Goal: Task Accomplishment & Management: Complete application form

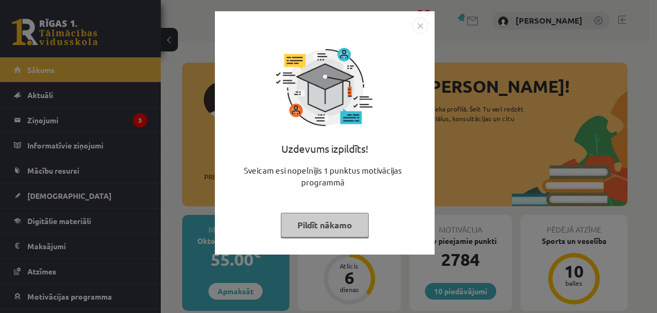
click at [415, 21] on img "Close" at bounding box center [420, 26] width 16 height 16
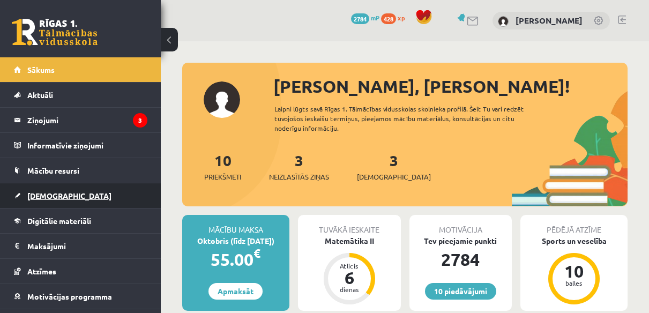
click at [39, 190] on link "[DEMOGRAPHIC_DATA]" at bounding box center [80, 195] width 133 height 25
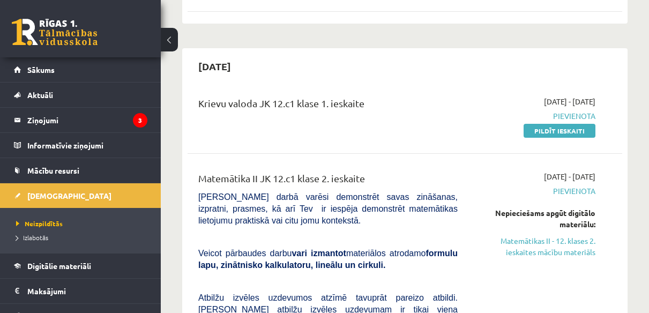
scroll to position [323, 0]
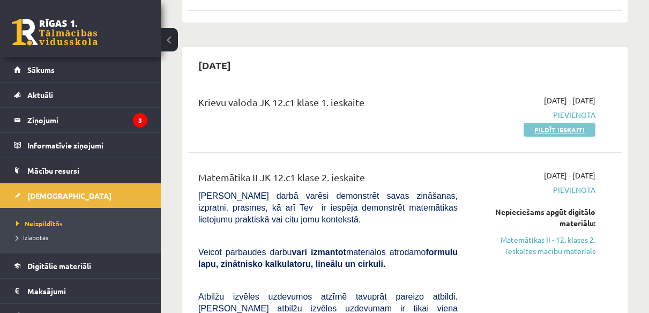
click at [559, 123] on link "Pildīt ieskaiti" at bounding box center [559, 130] width 72 height 14
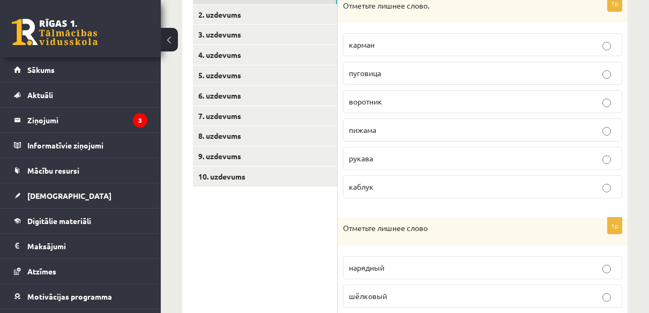
scroll to position [241, 0]
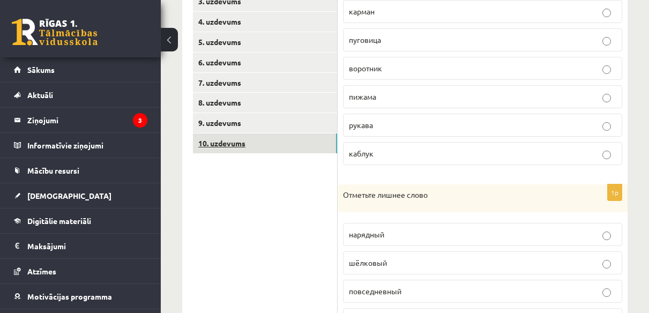
click at [272, 151] on link "10. uzdevums" at bounding box center [265, 143] width 144 height 20
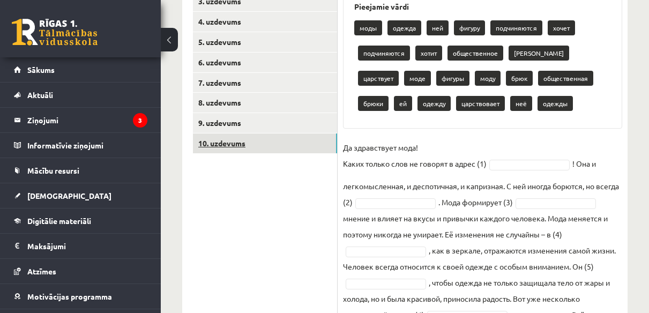
click at [262, 134] on link "10. uzdevums" at bounding box center [265, 143] width 144 height 20
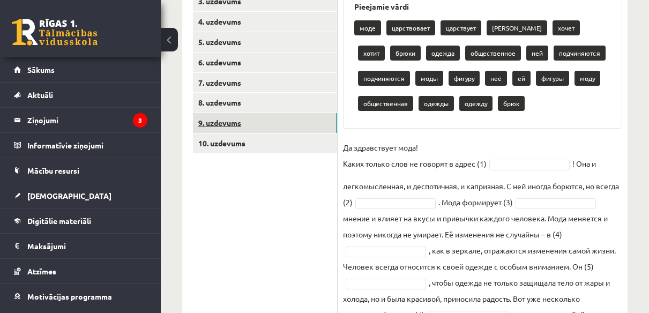
click at [259, 124] on link "9. uzdevums" at bounding box center [265, 123] width 144 height 20
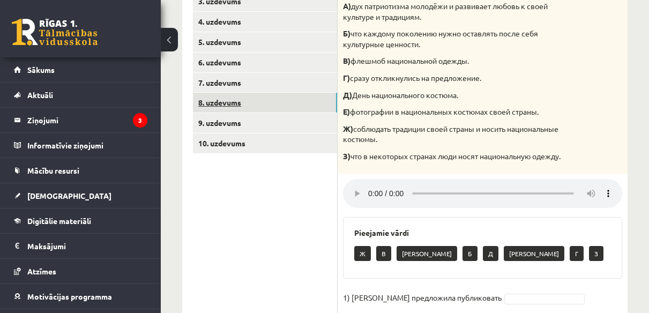
click at [248, 103] on link "8. uzdevums" at bounding box center [265, 103] width 144 height 20
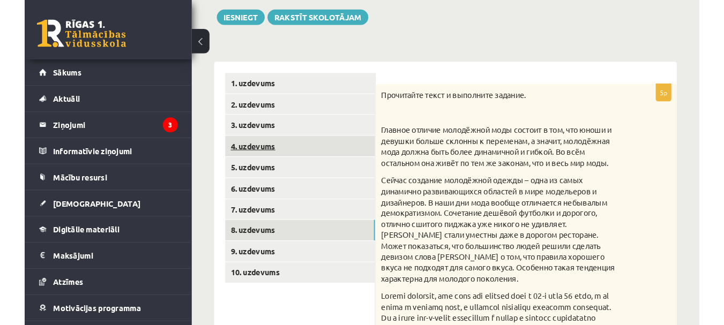
scroll to position [119, 0]
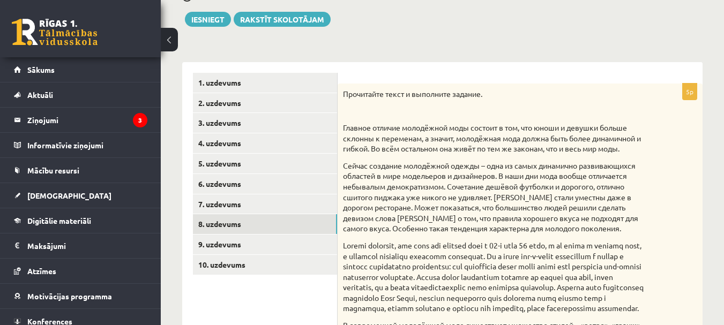
click at [166, 36] on button at bounding box center [169, 40] width 17 height 24
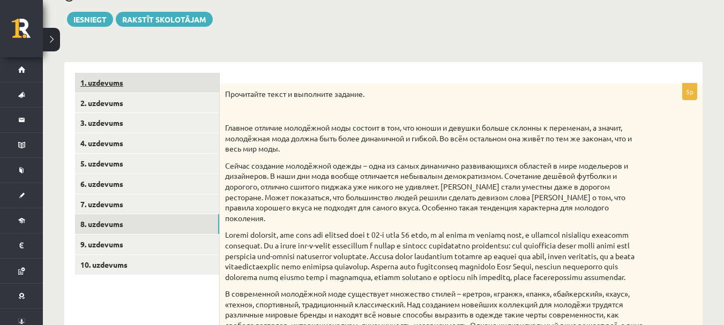
click at [129, 81] on link "1. uzdevums" at bounding box center [147, 83] width 144 height 20
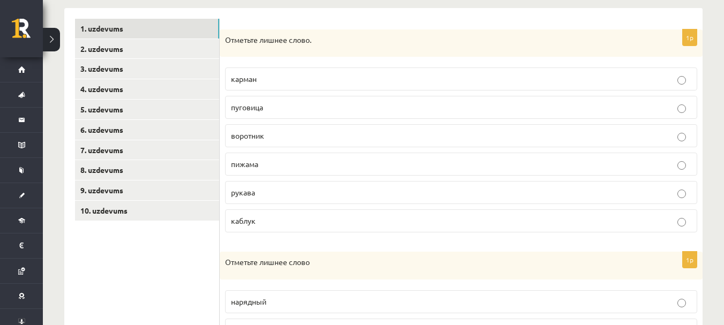
scroll to position [175, 0]
click at [251, 220] on span "каблук" at bounding box center [243, 220] width 25 height 10
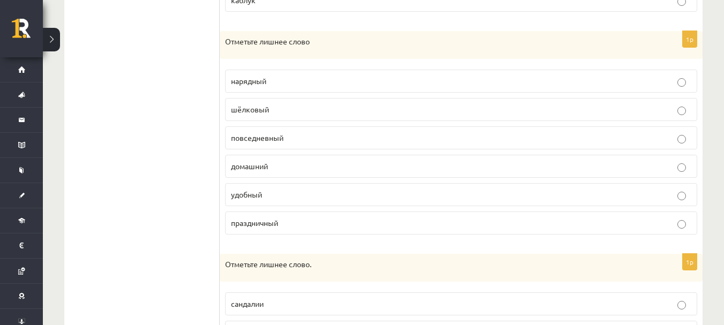
scroll to position [398, 0]
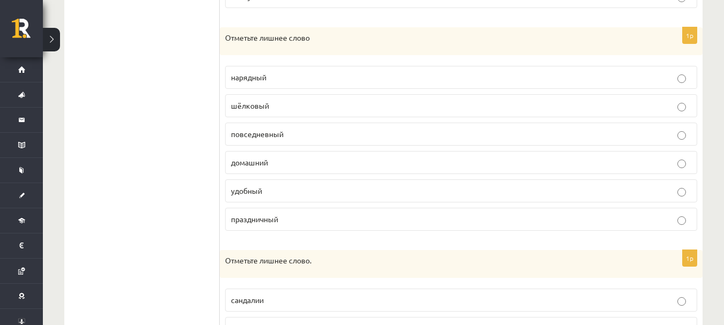
click at [251, 220] on span "праздничный" at bounding box center [254, 219] width 47 height 10
click at [261, 108] on span "шёлковый" at bounding box center [250, 106] width 38 height 10
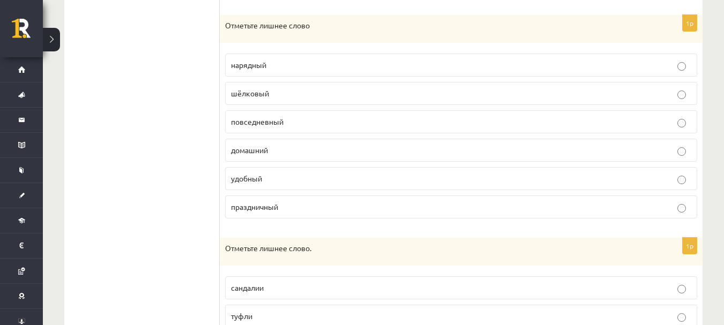
scroll to position [401, 0]
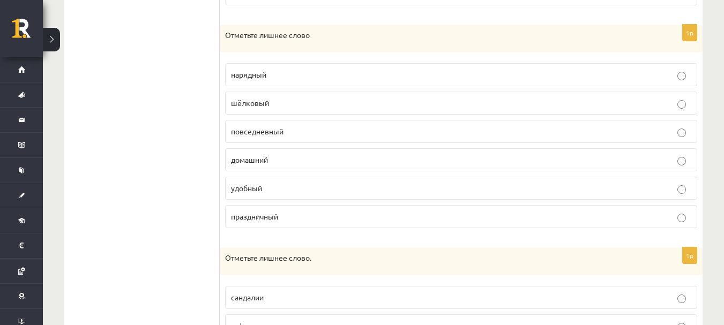
click at [263, 104] on span "шёлковый" at bounding box center [250, 103] width 38 height 10
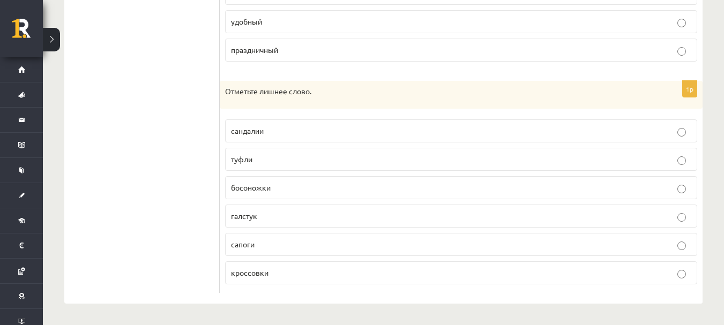
scroll to position [568, 0]
click at [270, 219] on p "галстук" at bounding box center [461, 216] width 460 height 11
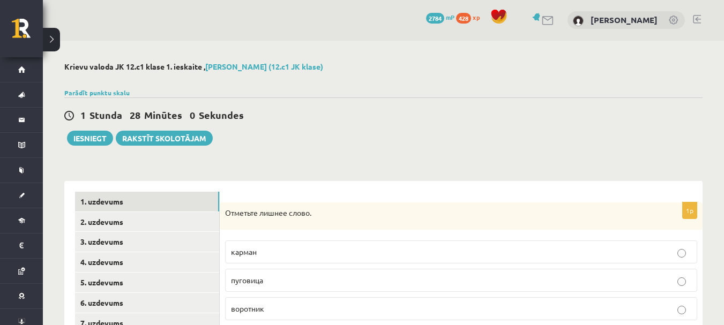
scroll to position [0, 0]
click at [151, 227] on link "2. uzdevums" at bounding box center [147, 223] width 144 height 20
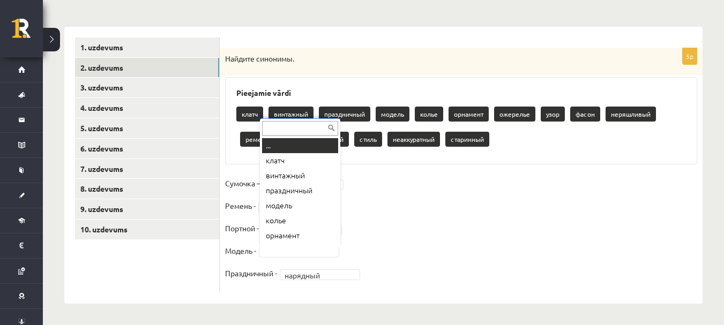
scroll to position [13, 0]
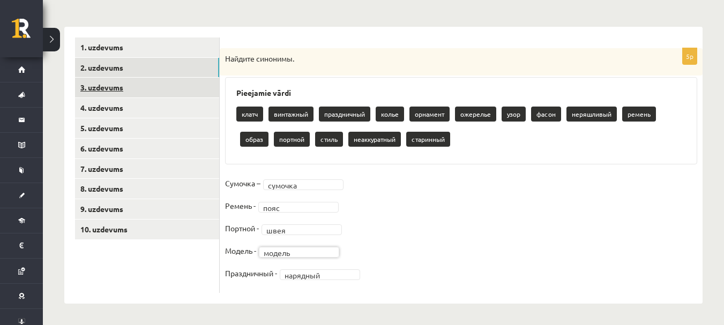
click at [158, 86] on link "3. uzdevums" at bounding box center [147, 88] width 144 height 20
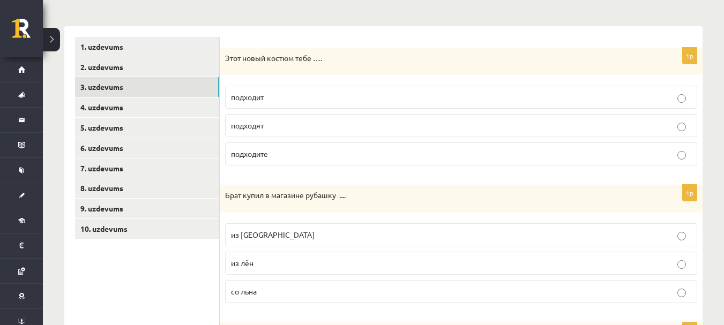
click at [235, 92] on p "подходит" at bounding box center [461, 97] width 460 height 11
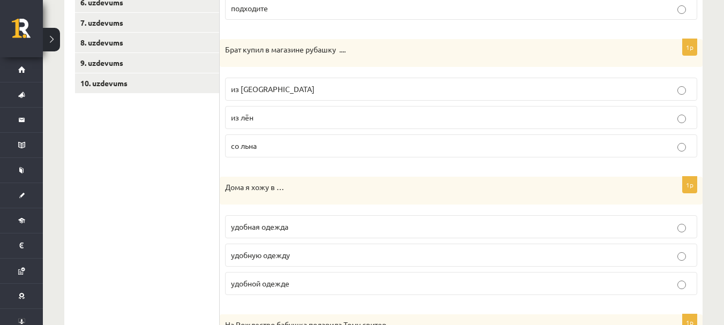
scroll to position [302, 0]
click at [290, 92] on p "из льна" at bounding box center [461, 88] width 460 height 11
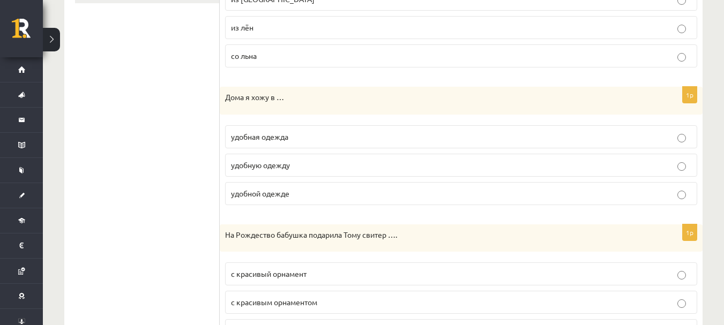
scroll to position [394, 0]
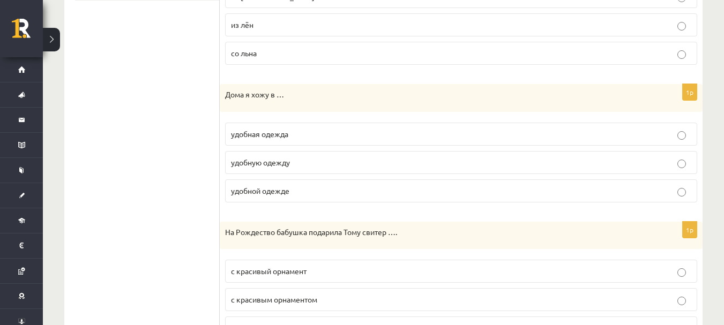
click at [304, 200] on label "удобной одежде" at bounding box center [461, 190] width 472 height 23
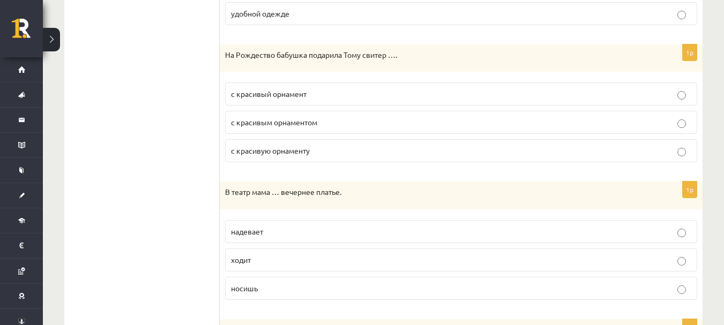
scroll to position [572, 0]
click at [299, 128] on p "с красивым орнаментом" at bounding box center [461, 121] width 460 height 11
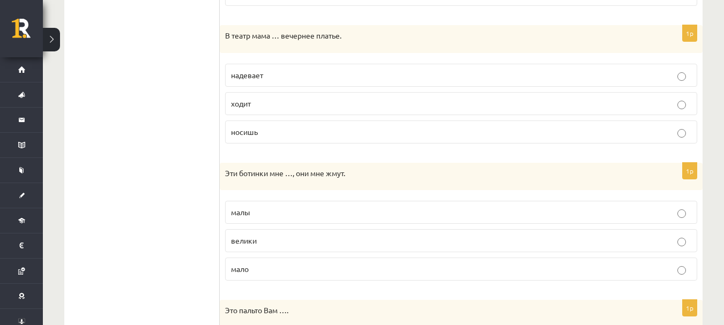
scroll to position [711, 0]
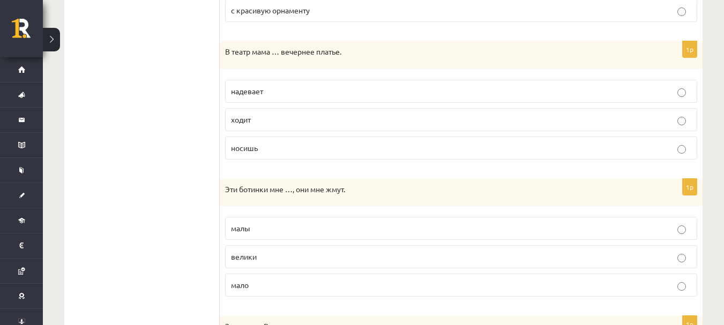
click at [290, 89] on p "надевает" at bounding box center [461, 91] width 460 height 11
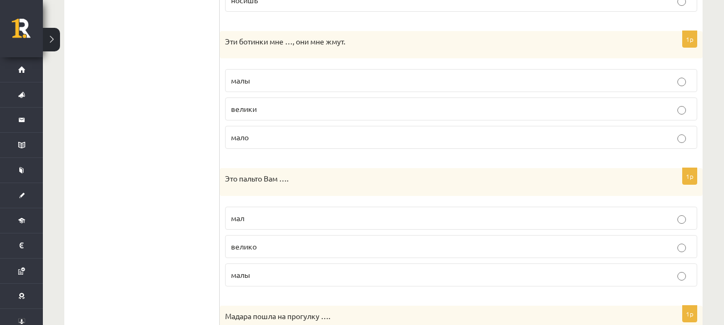
scroll to position [856, 0]
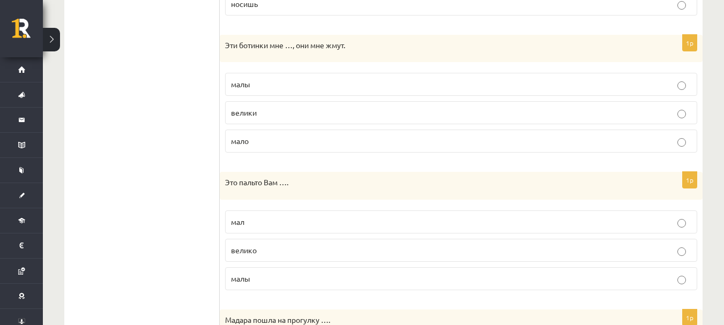
click at [290, 89] on p "малы" at bounding box center [461, 84] width 460 height 11
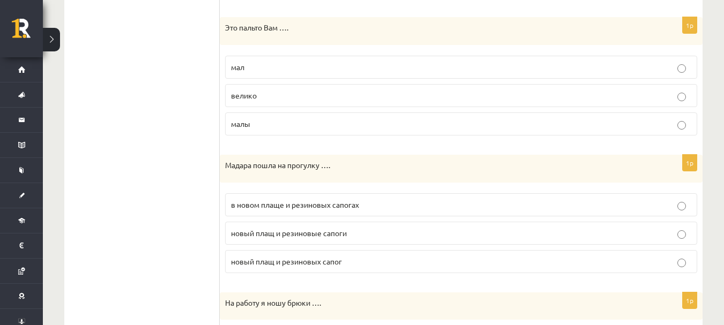
scroll to position [1009, 0]
click at [257, 68] on p "мал" at bounding box center [461, 68] width 460 height 11
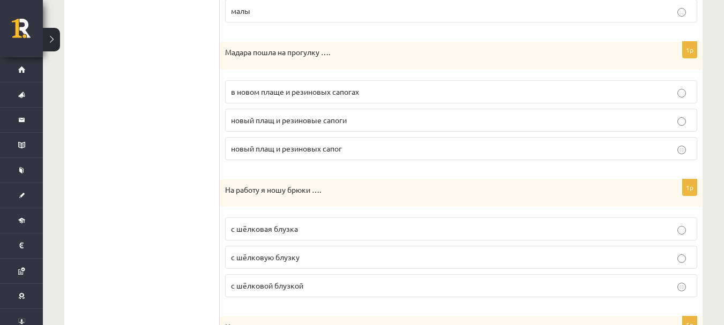
scroll to position [1145, 0]
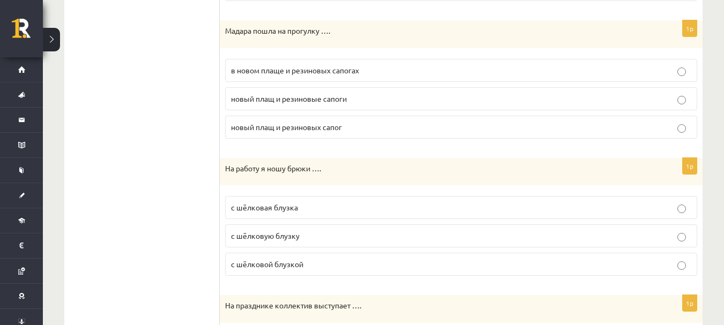
click at [230, 77] on label "в новом плаще и резиновых сапогах" at bounding box center [461, 70] width 472 height 23
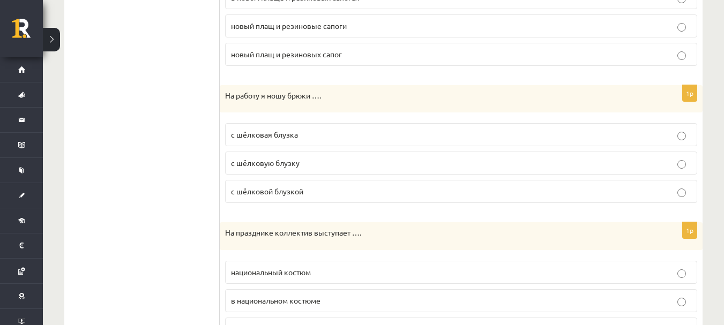
scroll to position [1219, 0]
click at [244, 200] on label "с шёлковой блузкой" at bounding box center [461, 190] width 472 height 23
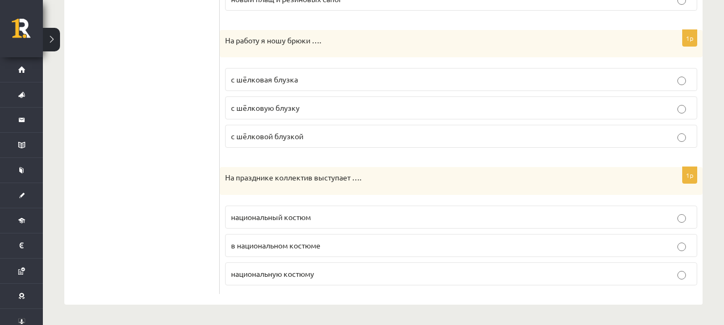
scroll to position [1275, 0]
click at [232, 242] on span "в национальном костюме" at bounding box center [275, 244] width 89 height 10
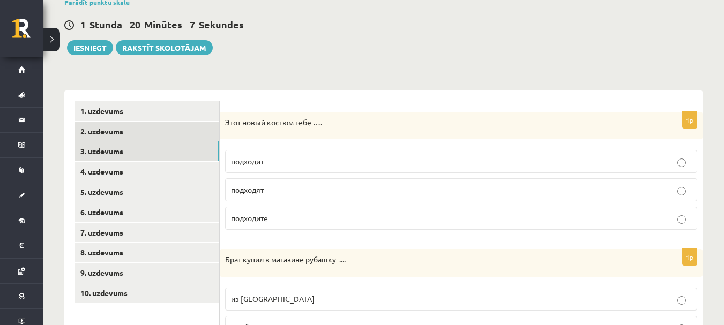
scroll to position [81, 0]
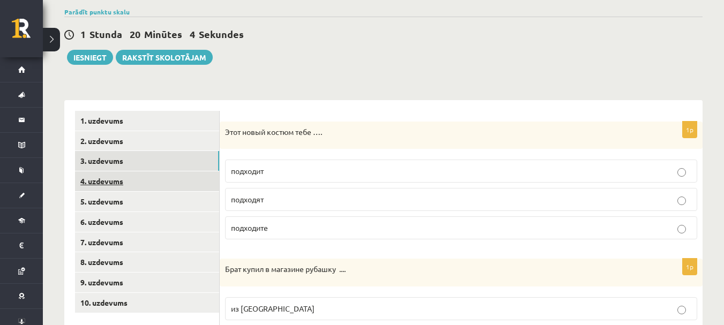
click at [99, 177] on link "4. uzdevums" at bounding box center [147, 181] width 144 height 20
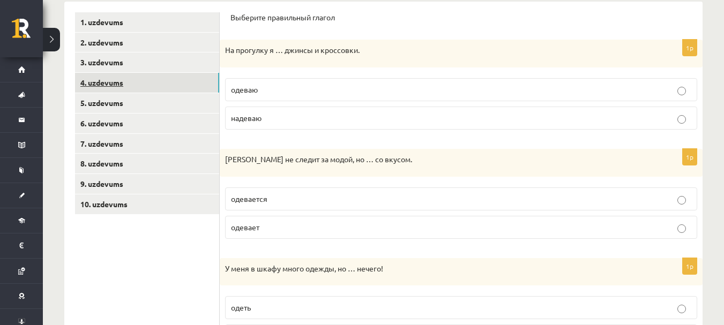
scroll to position [181, 0]
click at [239, 82] on label "одеваю" at bounding box center [461, 89] width 472 height 23
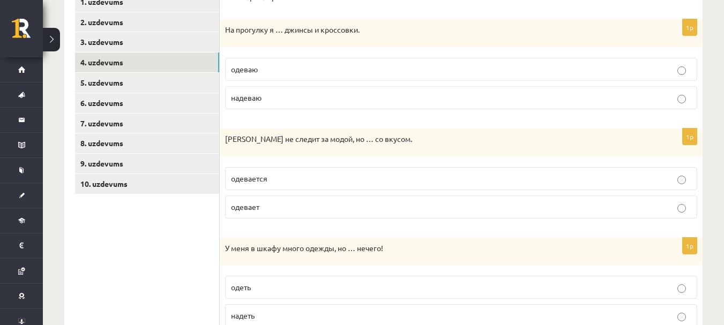
scroll to position [200, 0]
click at [260, 190] on label "одевается" at bounding box center [461, 179] width 472 height 23
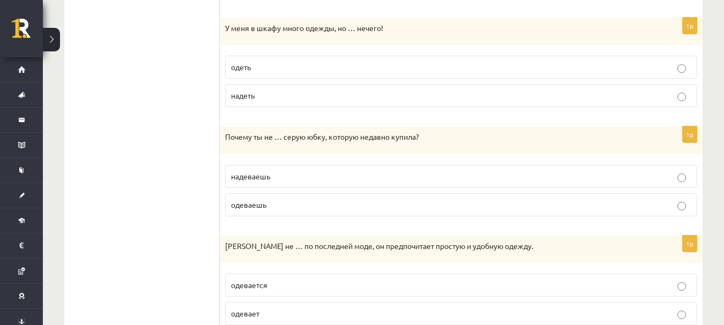
scroll to position [420, 0]
click at [248, 68] on span "одеть" at bounding box center [241, 68] width 20 height 10
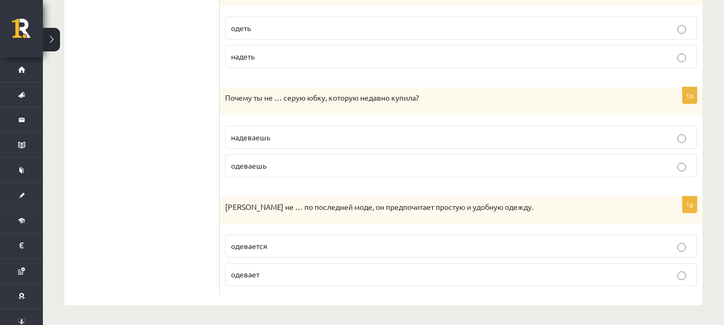
scroll to position [462, 0]
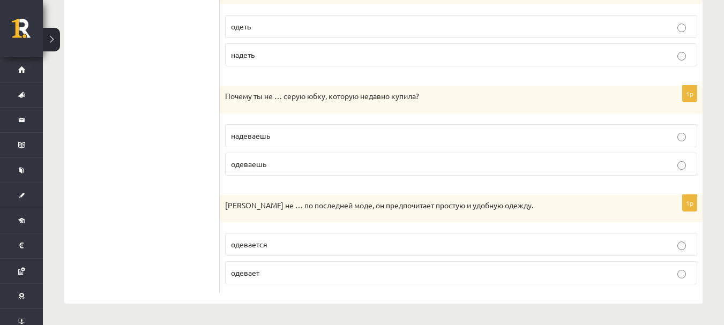
click at [244, 63] on label "надеть" at bounding box center [461, 54] width 472 height 23
click at [235, 136] on span "надеваешь" at bounding box center [250, 136] width 39 height 10
click at [238, 250] on p "одевается" at bounding box center [461, 244] width 460 height 11
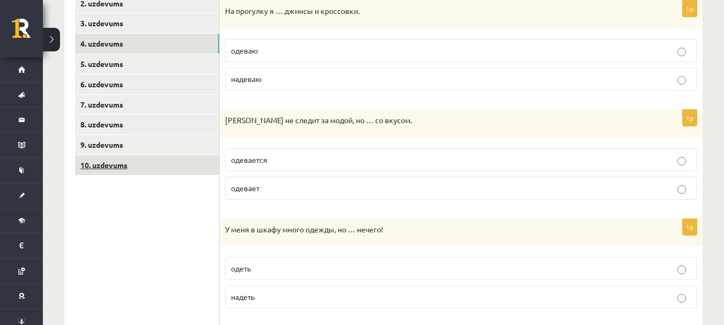
scroll to position [207, 0]
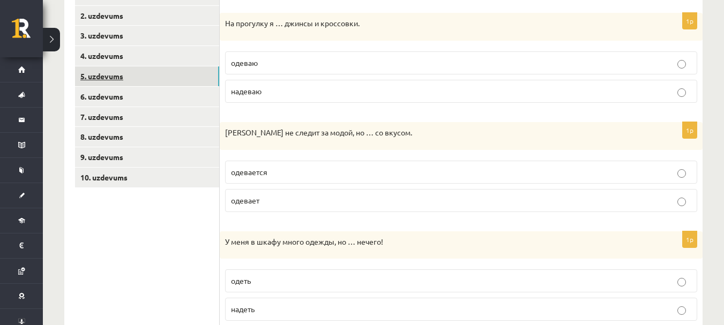
click at [121, 77] on link "5. uzdevums" at bounding box center [147, 76] width 144 height 20
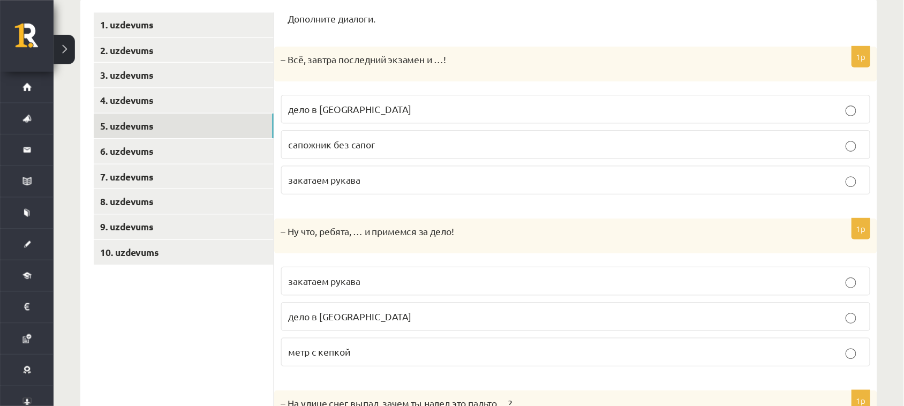
scroll to position [179, 0]
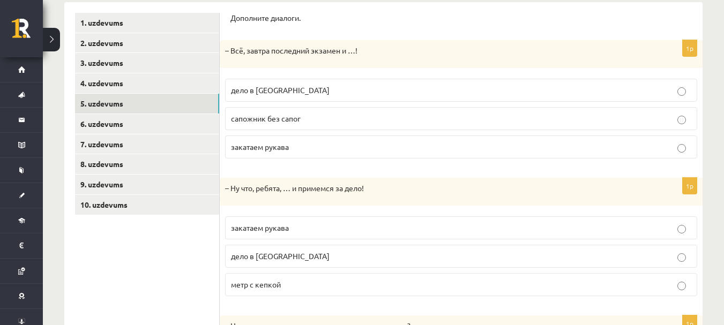
click at [273, 100] on label "дело в шляпе" at bounding box center [461, 90] width 472 height 23
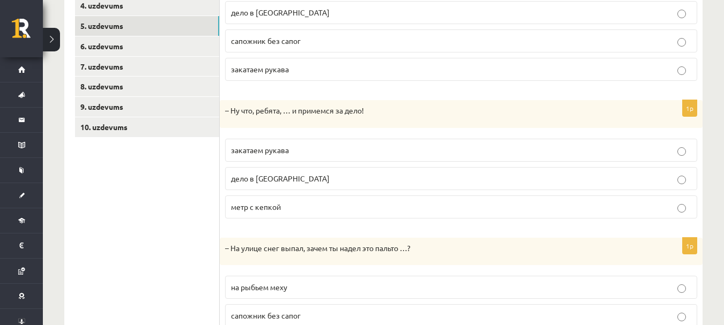
scroll to position [264, 0]
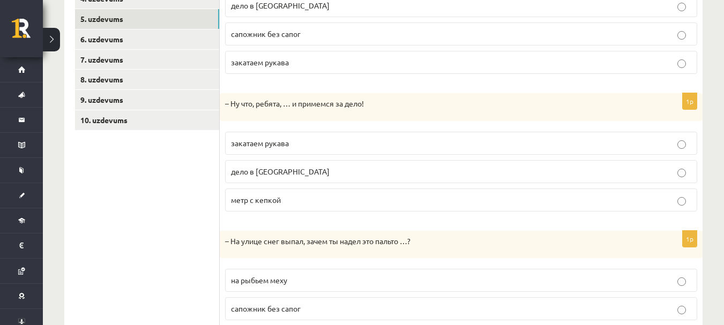
click at [248, 143] on span "закатаем рукава" at bounding box center [260, 143] width 58 height 10
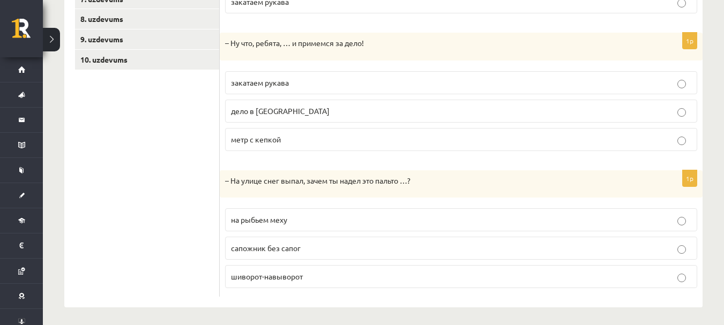
scroll to position [329, 0]
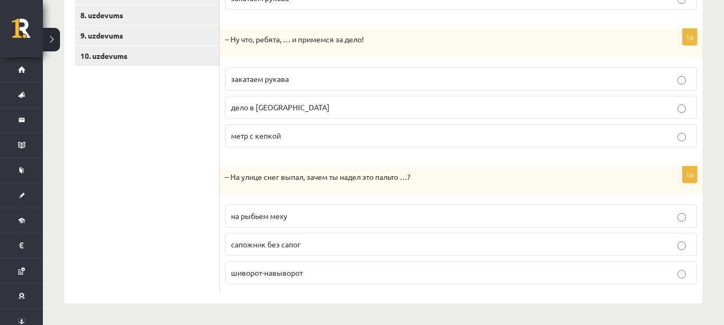
click at [250, 218] on span "на рыбьем меху" at bounding box center [259, 216] width 56 height 10
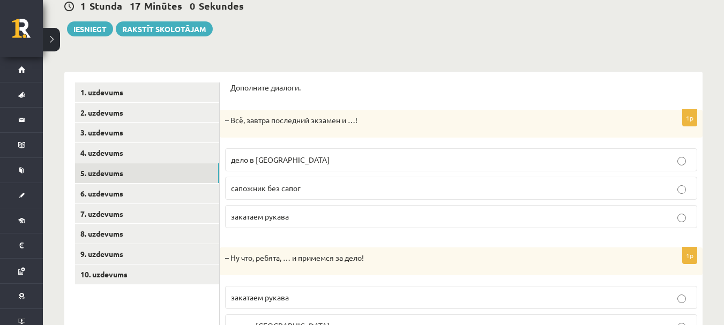
scroll to position [110, 0]
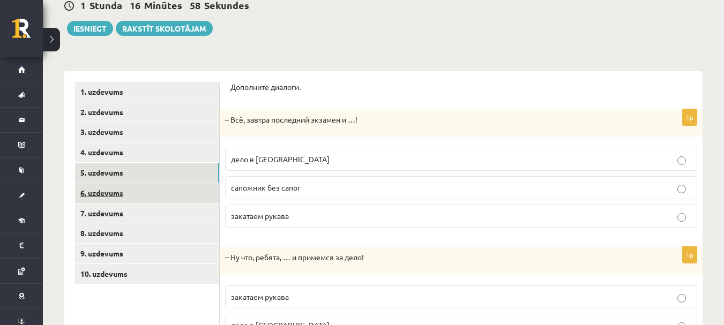
click at [181, 194] on link "6. uzdevums" at bounding box center [147, 193] width 144 height 20
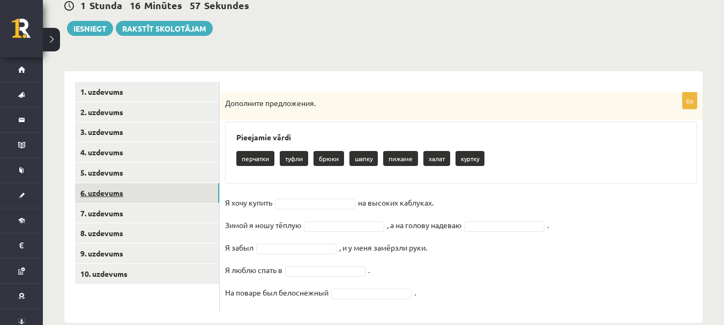
click at [181, 194] on link "6. uzdevums" at bounding box center [147, 193] width 144 height 20
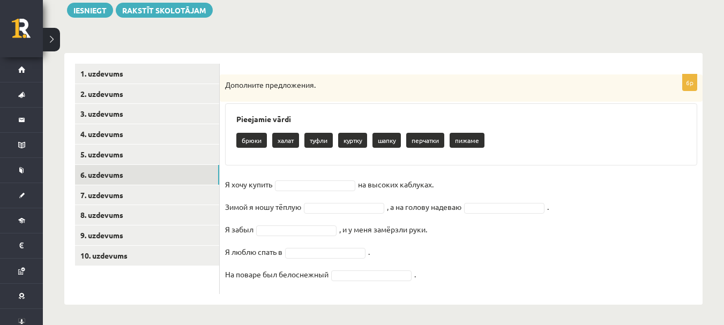
scroll to position [130, 0]
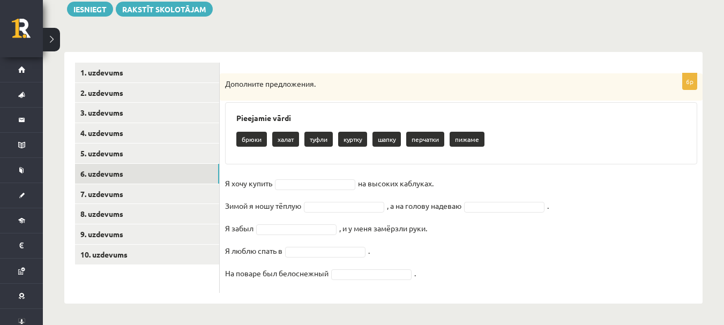
click at [278, 187] on fieldset "Я хочу купить на высоких каблуках. Зимой я ношу тёплую , а на голову надеваю . …" at bounding box center [461, 231] width 472 height 113
click at [477, 214] on fieldset "Я хочу купить туфли ***** на высоких каблуках. Зимой я ношу тёплую куртку *****…" at bounding box center [461, 231] width 472 height 113
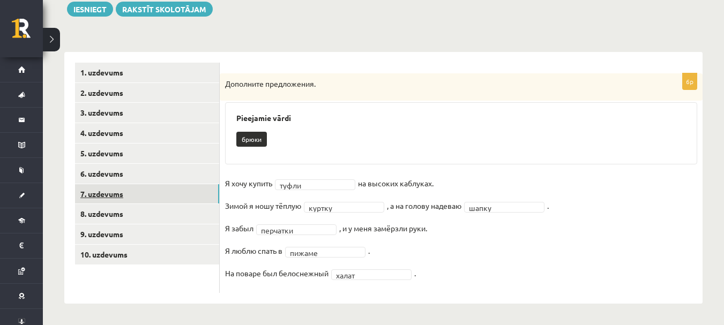
click at [171, 194] on link "7. uzdevums" at bounding box center [147, 194] width 144 height 20
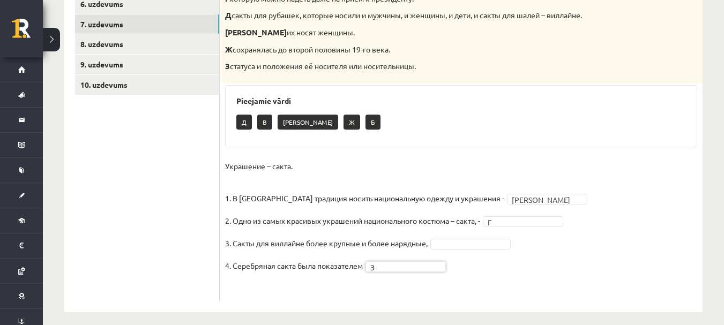
scroll to position [309, 0]
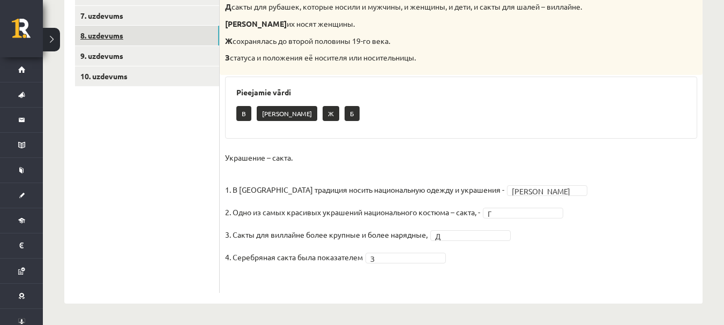
click at [159, 29] on link "8. uzdevums" at bounding box center [147, 36] width 144 height 20
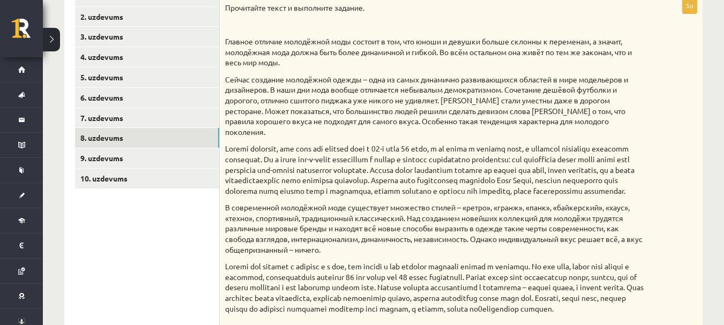
scroll to position [138, 0]
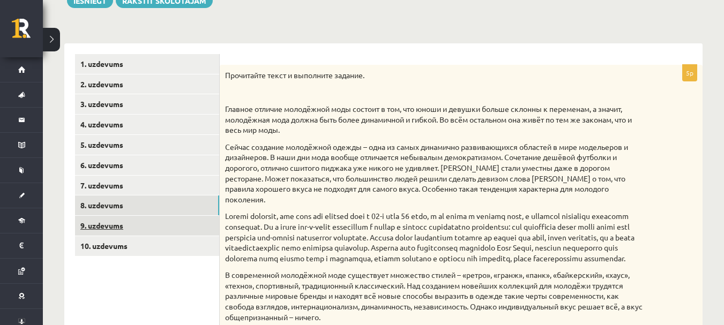
click at [162, 232] on link "9. uzdevums" at bounding box center [147, 226] width 144 height 20
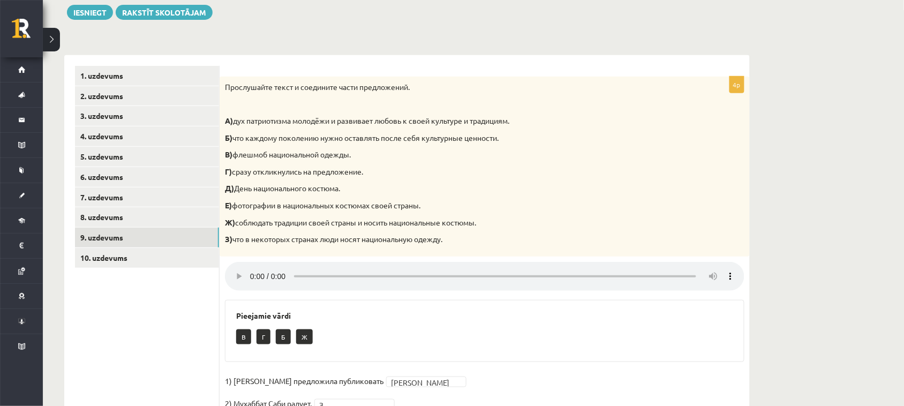
scroll to position [126, 0]
click at [114, 76] on link "1. uzdevums" at bounding box center [147, 76] width 144 height 20
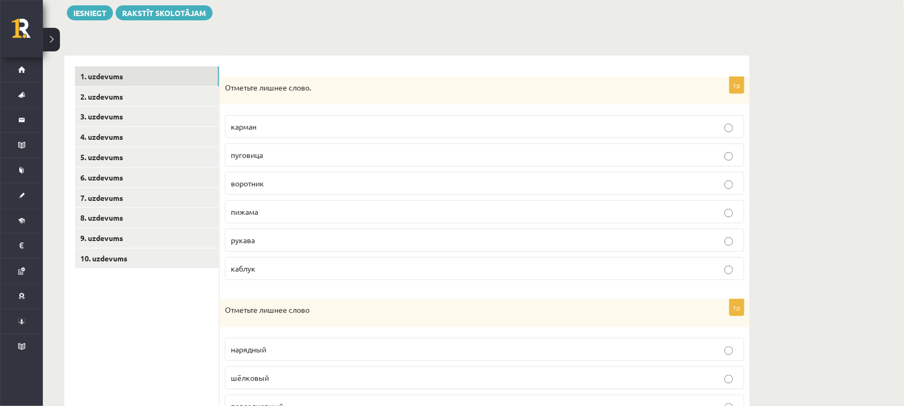
click at [237, 83] on p "Отметьте лишнее слово." at bounding box center [458, 88] width 466 height 11
click at [239, 86] on p "Отметьте лишнее слово." at bounding box center [458, 88] width 466 height 11
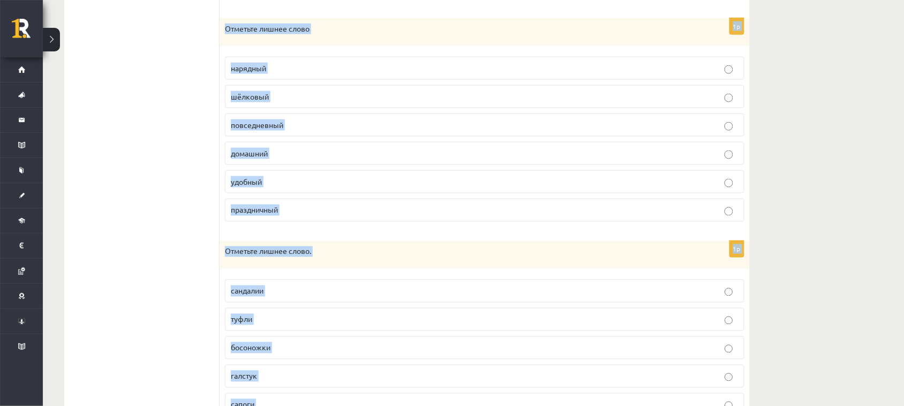
scroll to position [490, 0]
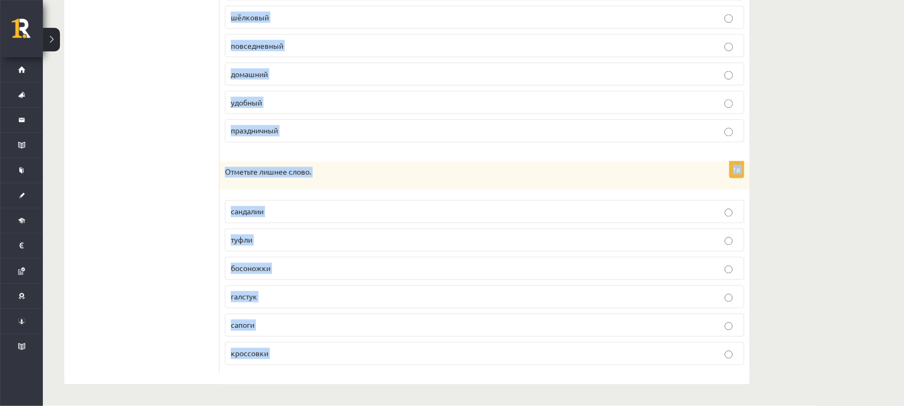
drag, startPoint x: 239, startPoint y: 86, endPoint x: 351, endPoint y: 369, distance: 304.4
click at [351, 312] on form "1p Отметьте лишнее слово. карман пуговица воротник пижама рукава каблук 1p Отме…" at bounding box center [484, 40] width 509 height 668
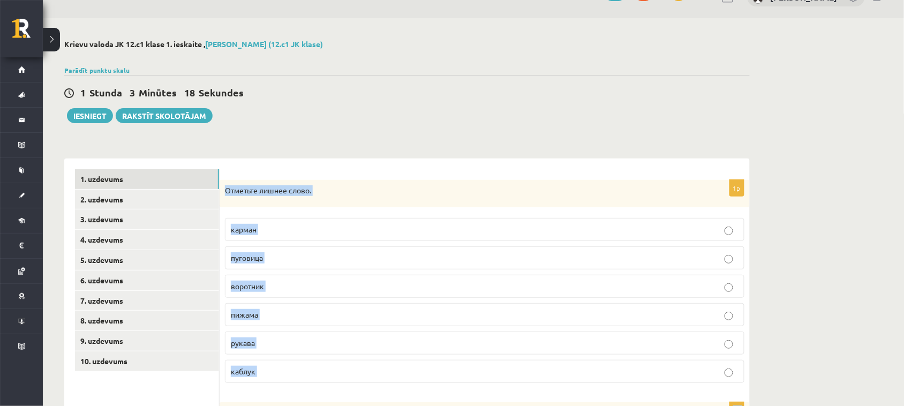
scroll to position [0, 0]
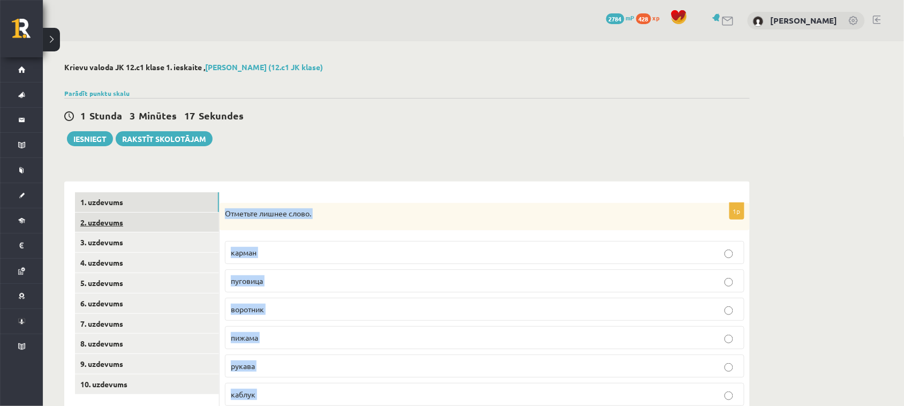
click at [139, 227] on link "2. uzdevums" at bounding box center [147, 223] width 144 height 20
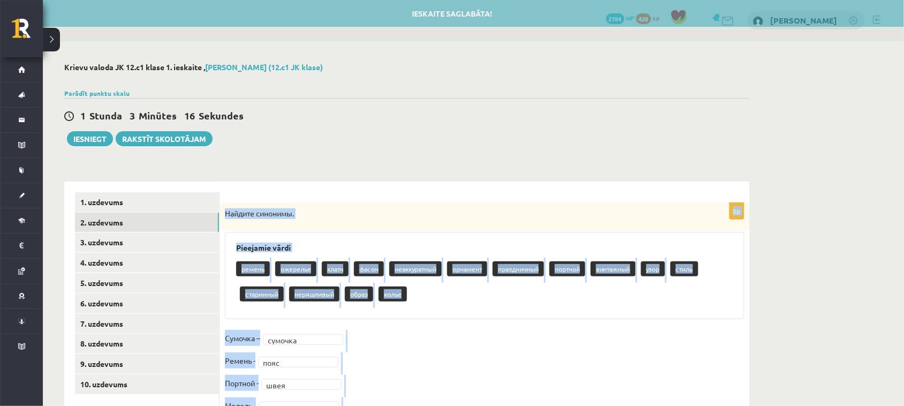
click at [255, 219] on div "Найдите синонимы." at bounding box center [485, 217] width 530 height 28
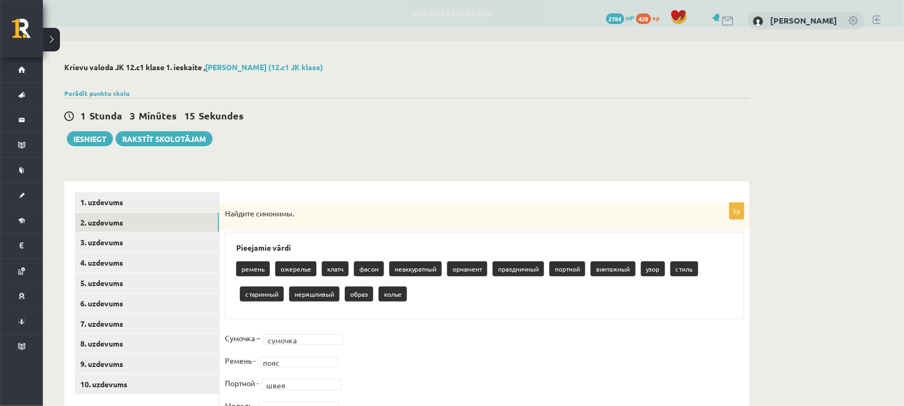
click at [242, 212] on p "Найдите синонимы." at bounding box center [458, 213] width 466 height 11
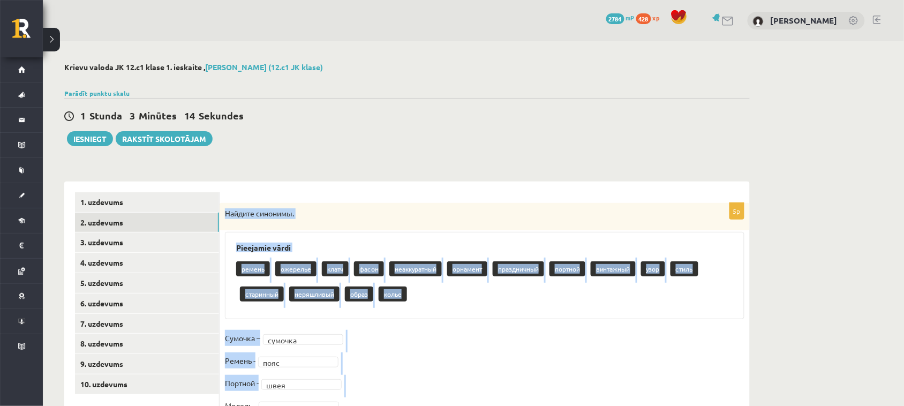
scroll to position [73, 0]
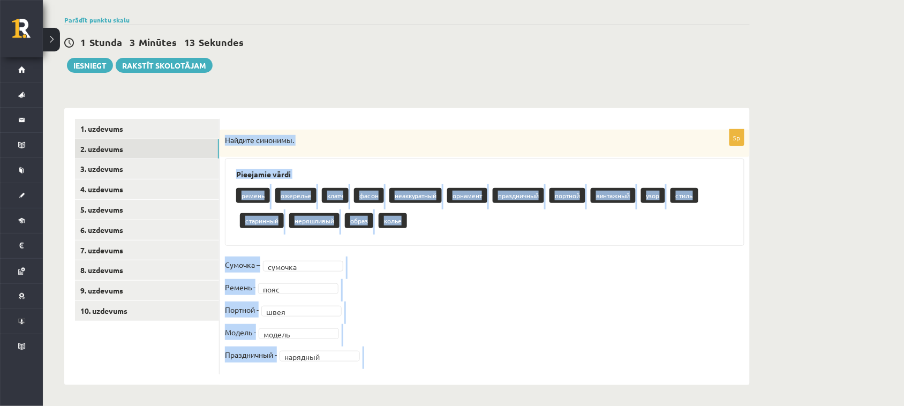
drag, startPoint x: 242, startPoint y: 212, endPoint x: 387, endPoint y: 362, distance: 208.8
click at [387, 312] on div "5p Найдите синонимы. Pieejamie vārdi ремень ожерелье клатч фасон неаккуратный о…" at bounding box center [485, 252] width 530 height 245
copy body "Найдите синонимы. Pieejamie vārdi ремень ожерелье клатч фасон неаккуратный орна…"
click at [136, 133] on link "1. uzdevums" at bounding box center [147, 129] width 144 height 20
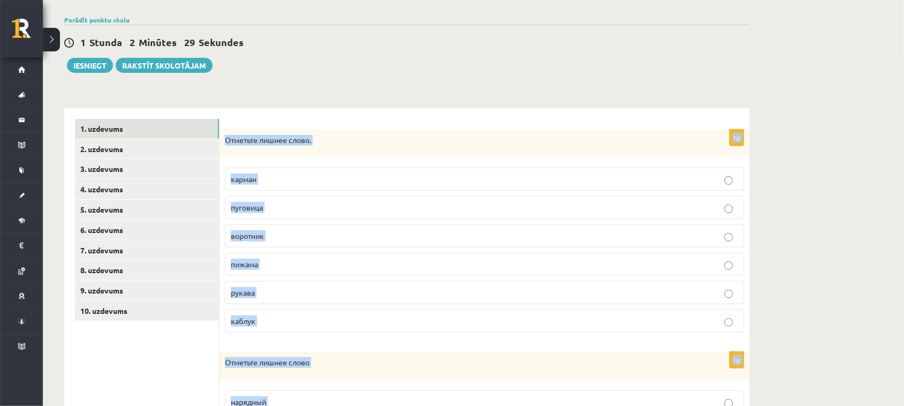
click at [231, 141] on p "Отметьте лишнее слово." at bounding box center [458, 140] width 466 height 11
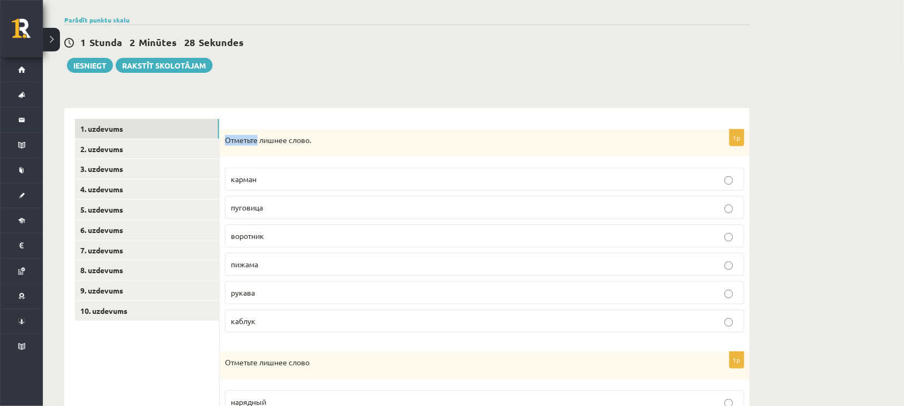
click at [234, 140] on p "Отметьте лишнее слово." at bounding box center [458, 140] width 466 height 11
click at [239, 130] on div "Отметьте лишнее слово." at bounding box center [485, 144] width 530 height 28
click at [240, 138] on p "Отметьте лишнее слово." at bounding box center [458, 140] width 466 height 11
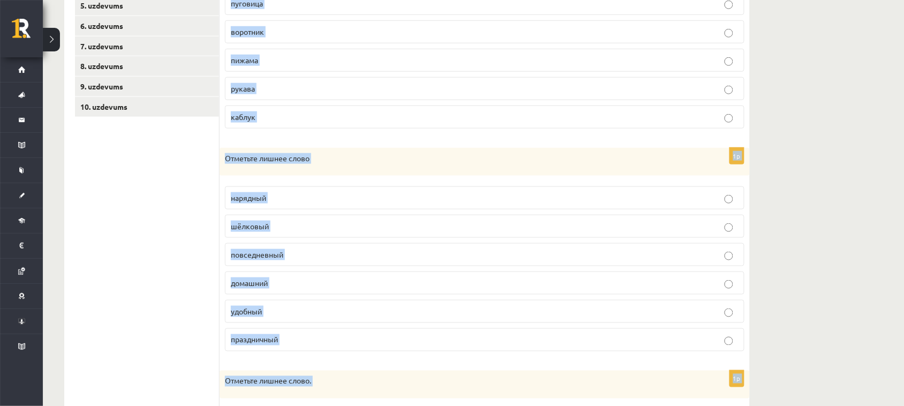
scroll to position [490, 0]
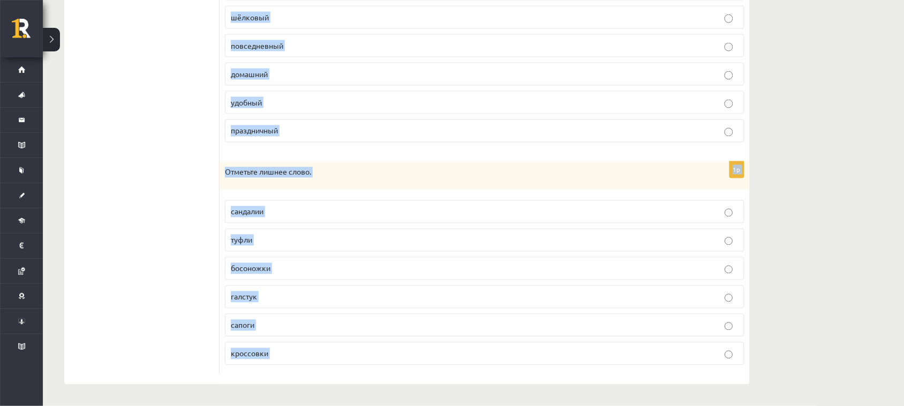
drag, startPoint x: 240, startPoint y: 138, endPoint x: 301, endPoint y: 355, distance: 224.7
click at [301, 312] on form "1p Отметьте лишнее слово. карман пуговица воротник пижама рукава каблук 1p Отме…" at bounding box center [484, 40] width 509 height 668
copy body "Отметьте лишнее слово. карман пуговица воротник пижама рукава каблук 1p Отметьт…"
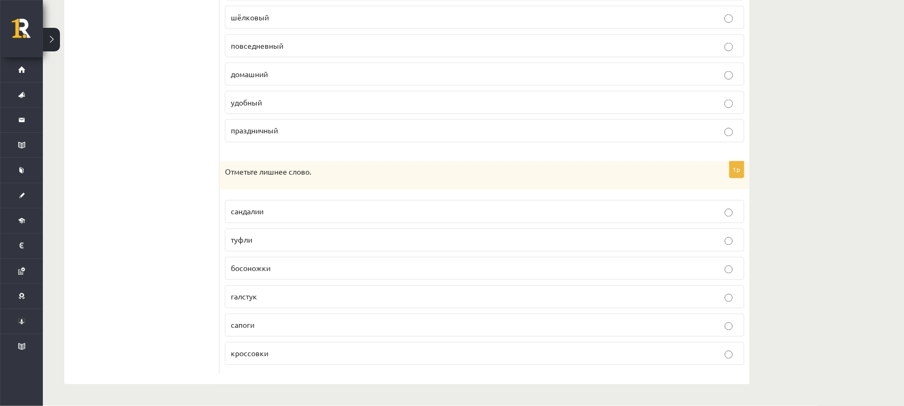
click at [115, 105] on ul "1. uzdevums 2. uzdevums 3. uzdevums 4. uzdevums 5. uzdevums 6. uzdevums 7. uzde…" at bounding box center [147, 40] width 145 height 668
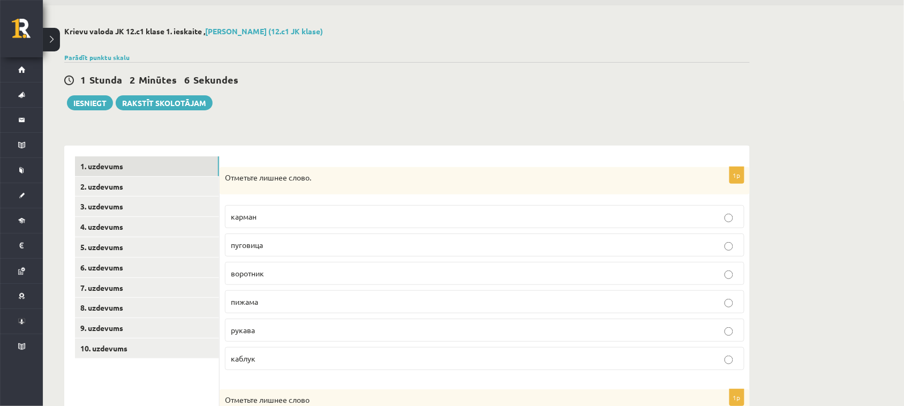
scroll to position [0, 0]
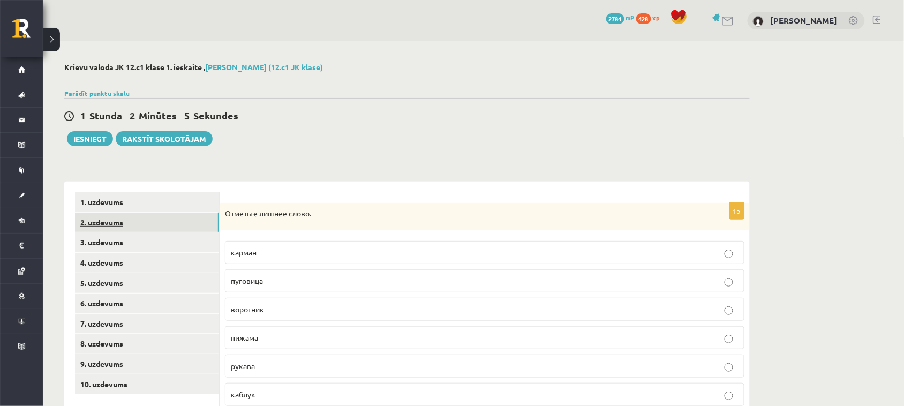
click at [131, 222] on link "2. uzdevums" at bounding box center [147, 223] width 144 height 20
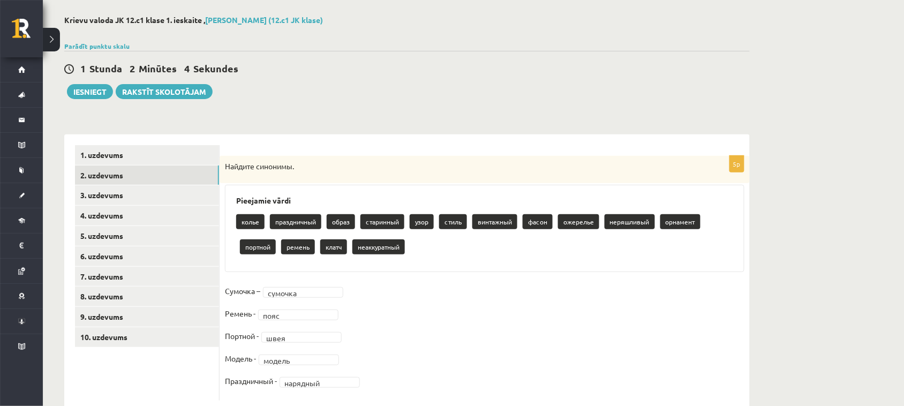
scroll to position [73, 0]
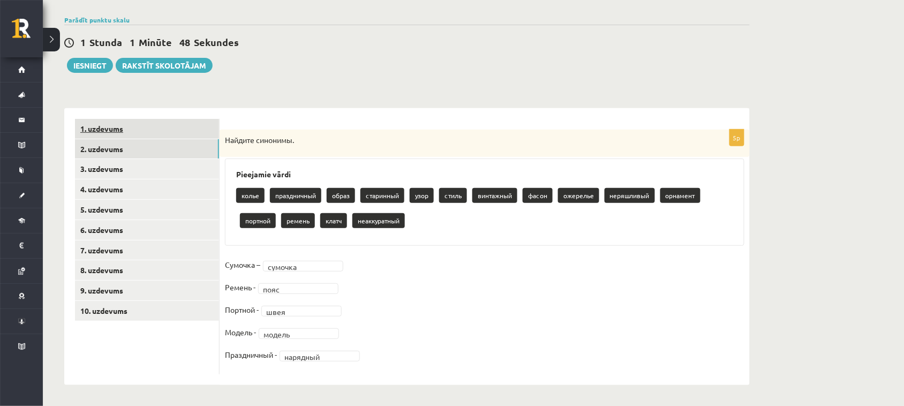
click at [106, 125] on link "1. uzdevums" at bounding box center [147, 129] width 144 height 20
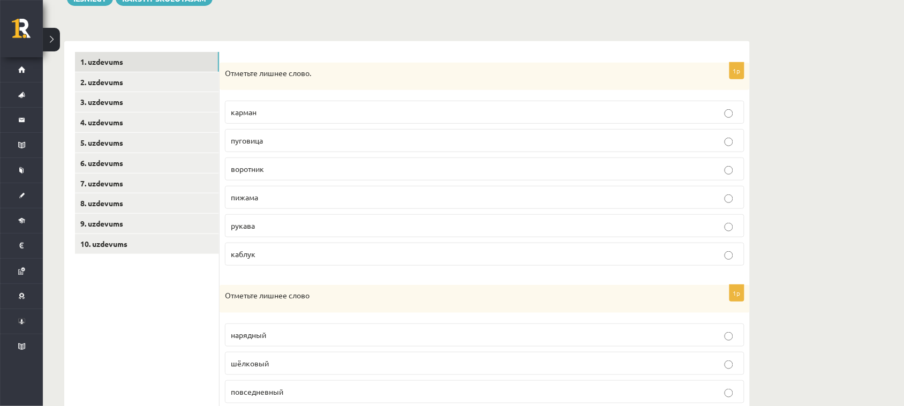
scroll to position [142, 0]
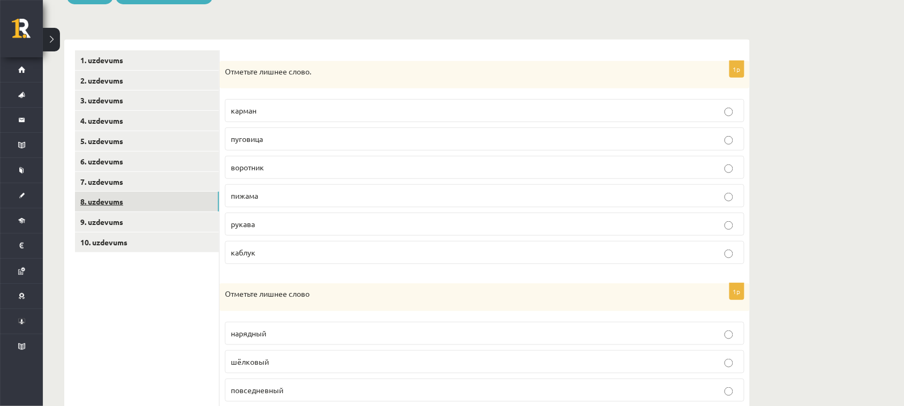
click at [126, 196] on link "8. uzdevums" at bounding box center [147, 202] width 144 height 20
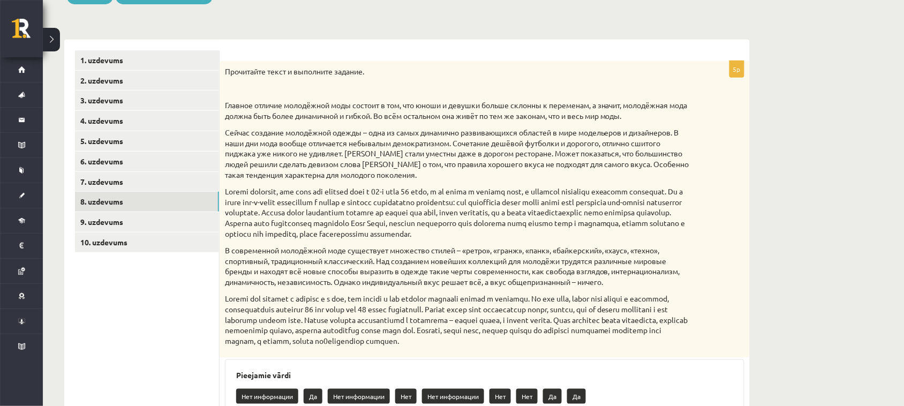
click at [236, 67] on p "Прочитайте текст и выполните задание." at bounding box center [458, 71] width 466 height 11
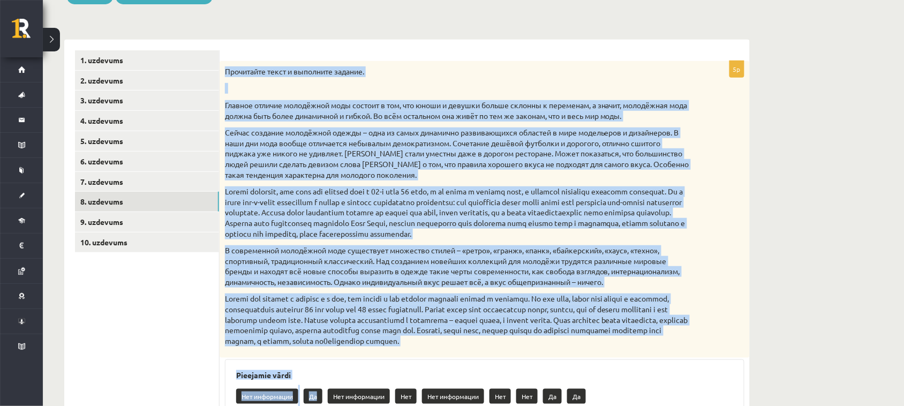
scroll to position [318, 0]
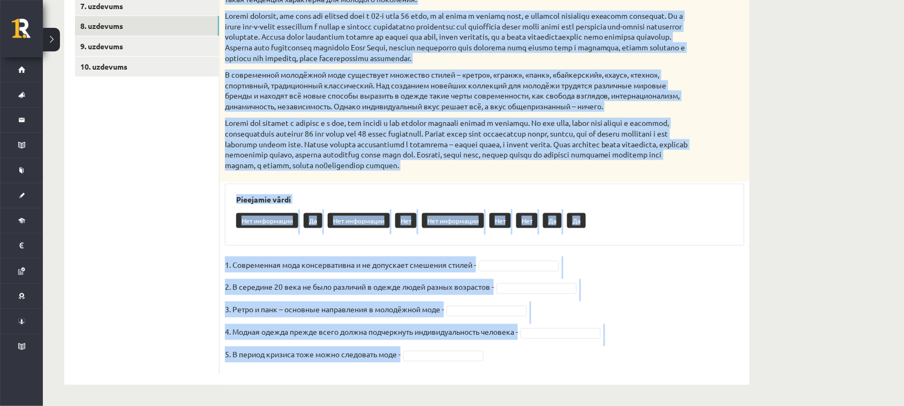
drag, startPoint x: 236, startPoint y: 67, endPoint x: 404, endPoint y: 361, distance: 338.4
click at [404, 312] on div "5p Прочитайте текст и выполните задание. Главное отличие молодёжной моды состои…" at bounding box center [485, 129] width 530 height 489
copy div "Прочитайте текст и выполните задание. Главное отличие молодёжной моды состоит в…"
click at [533, 253] on div "5p Прочитайте текст и выполните задание. Главное отличие молодёжной моды состои…" at bounding box center [485, 129] width 530 height 489
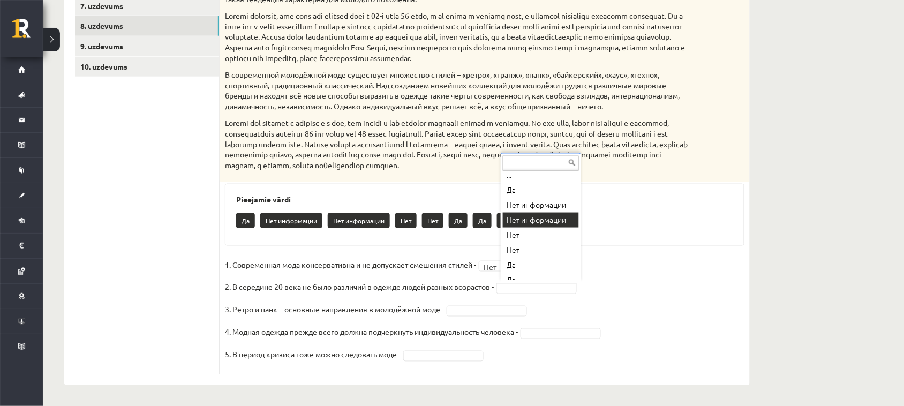
scroll to position [0, 0]
drag, startPoint x: 543, startPoint y: 182, endPoint x: 539, endPoint y: 190, distance: 8.7
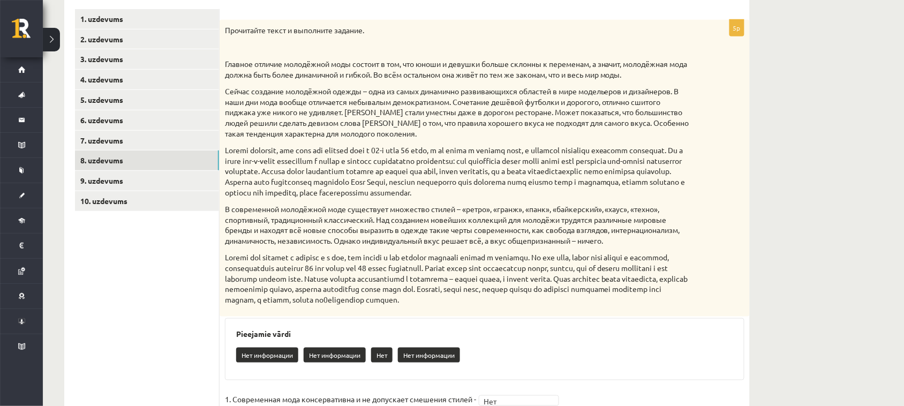
scroll to position [184, 0]
click at [141, 196] on link "10. uzdevums" at bounding box center [147, 201] width 144 height 20
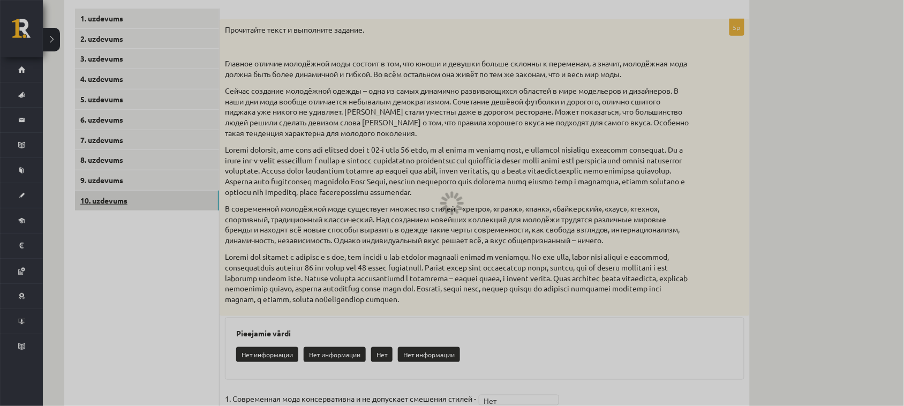
scroll to position [128, 0]
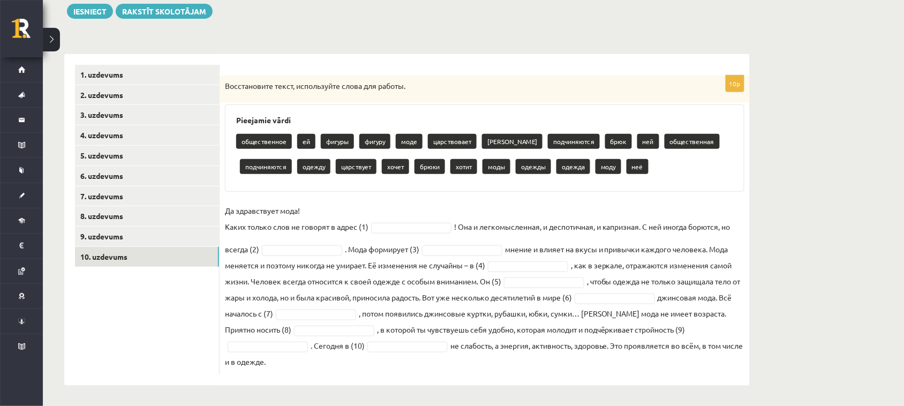
drag, startPoint x: 251, startPoint y: 89, endPoint x: 252, endPoint y: 84, distance: 5.5
click at [252, 86] on p "Восстановите текст, используйте слова для работы." at bounding box center [458, 86] width 466 height 11
click at [252, 82] on p "Восстановите текст, используйте слова для работы." at bounding box center [458, 86] width 466 height 11
click at [248, 84] on p "Восстановите текст, используйте слова для работы." at bounding box center [458, 86] width 466 height 11
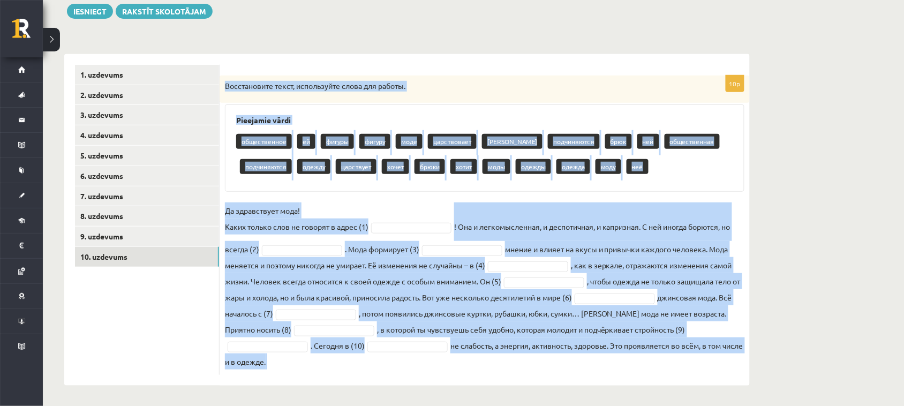
drag, startPoint x: 248, startPoint y: 84, endPoint x: 308, endPoint y: 362, distance: 284.0
click at [308, 312] on div "10p Восстановите текст, используйте слова для работы. Pieejamie vārdi обществен…" at bounding box center [485, 225] width 530 height 299
copy body "Восстановите текст, используйте слова для работы. Pieejamie vārdi общественное …"
click at [138, 234] on link "9. uzdevums" at bounding box center [147, 237] width 144 height 20
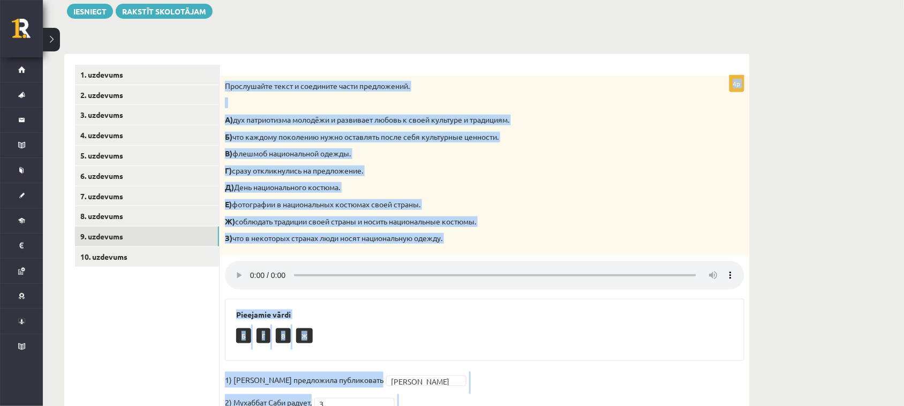
click at [456, 224] on p "Ж) соблюдать традиции своей страны и носить национальные костюмы." at bounding box center [458, 221] width 466 height 11
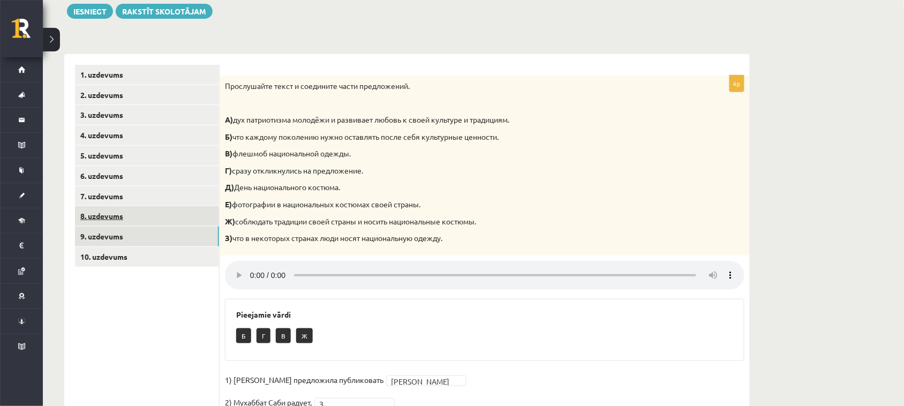
click at [99, 219] on link "8. uzdevums" at bounding box center [147, 216] width 144 height 20
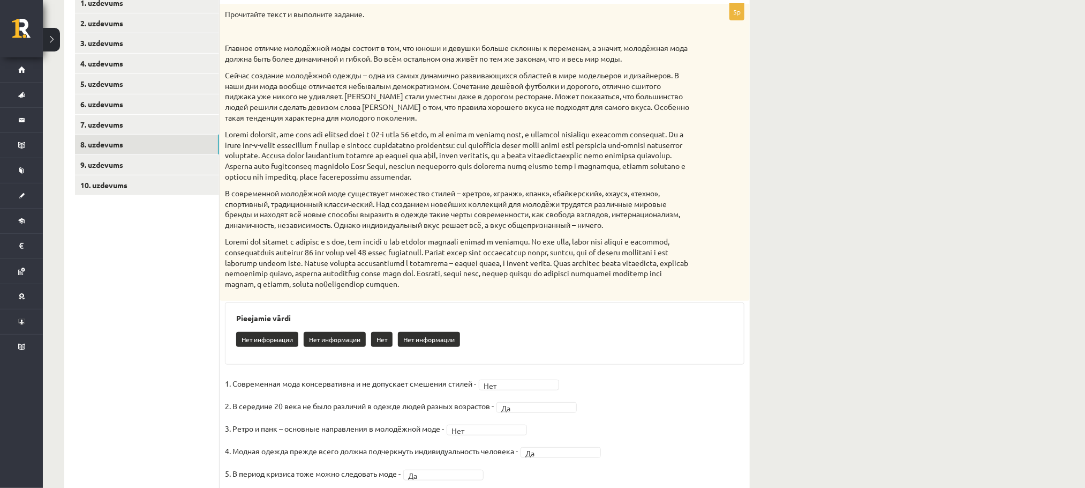
scroll to position [198, 0]
click at [143, 193] on link "10. uzdevums" at bounding box center [147, 187] width 144 height 20
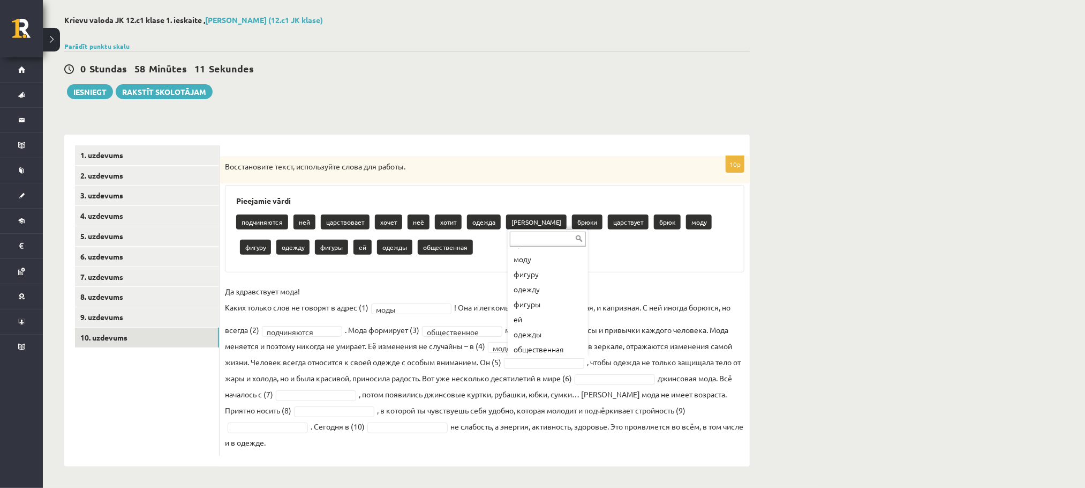
scroll to position [177, 0]
type input "*"
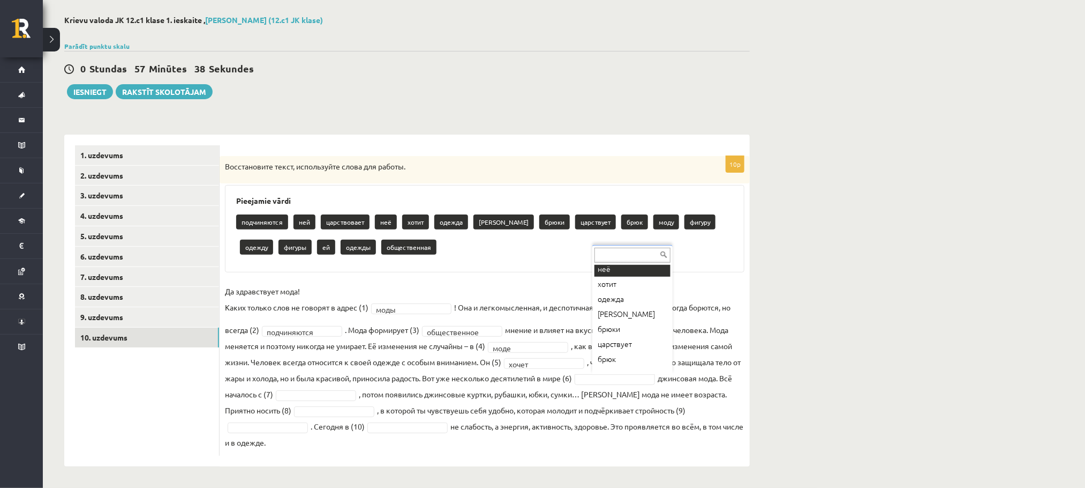
scroll to position [66, 0]
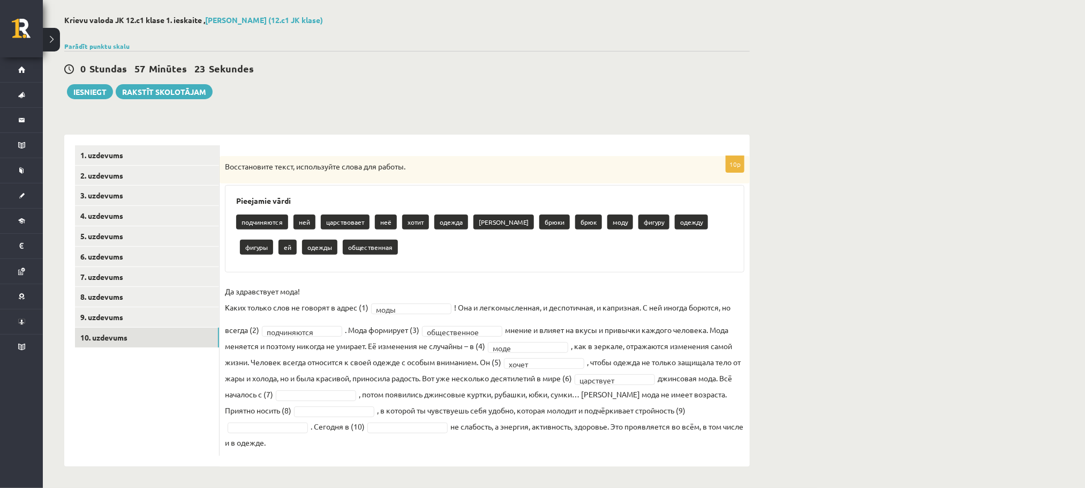
click at [350, 312] on fieldset "**********" at bounding box center [485, 366] width 520 height 167
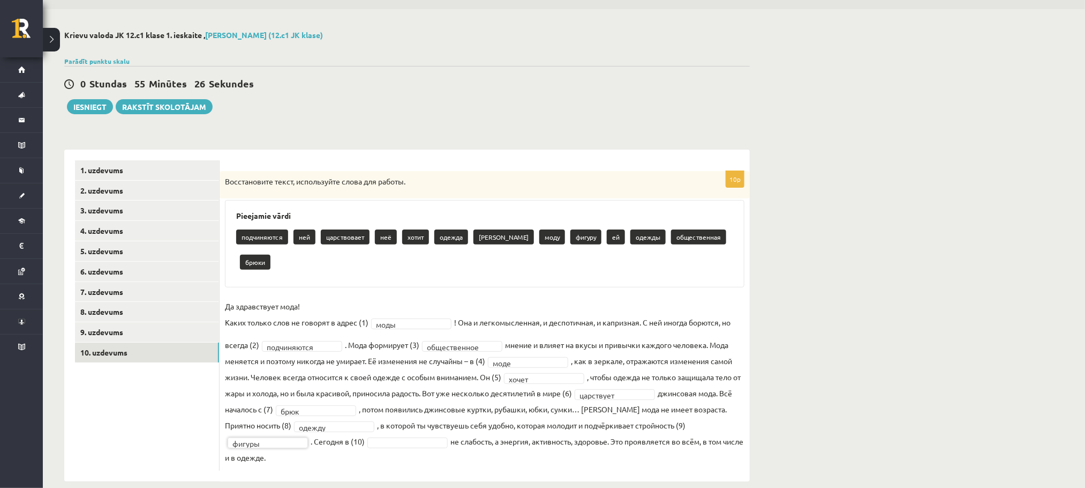
scroll to position [48, 0]
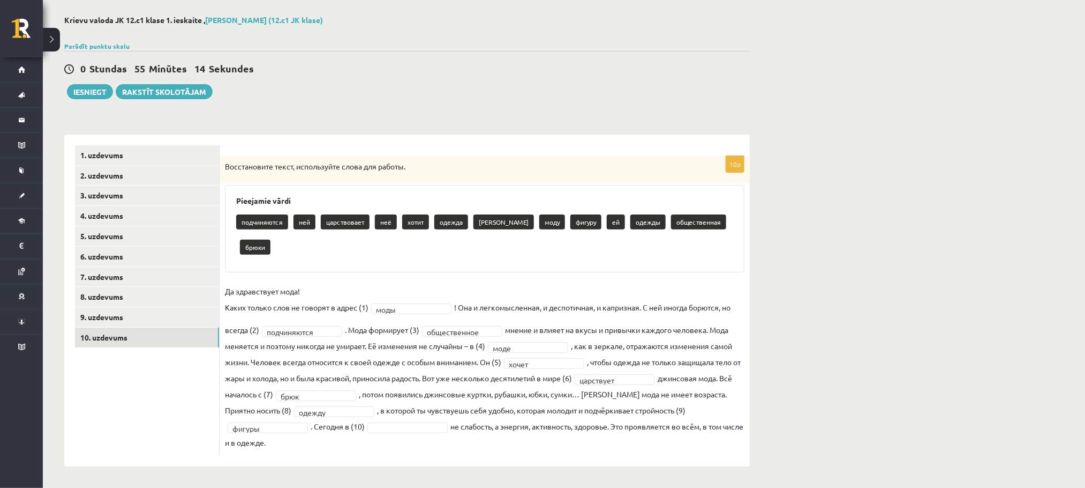
click at [539, 312] on fieldset "**********" at bounding box center [485, 366] width 520 height 167
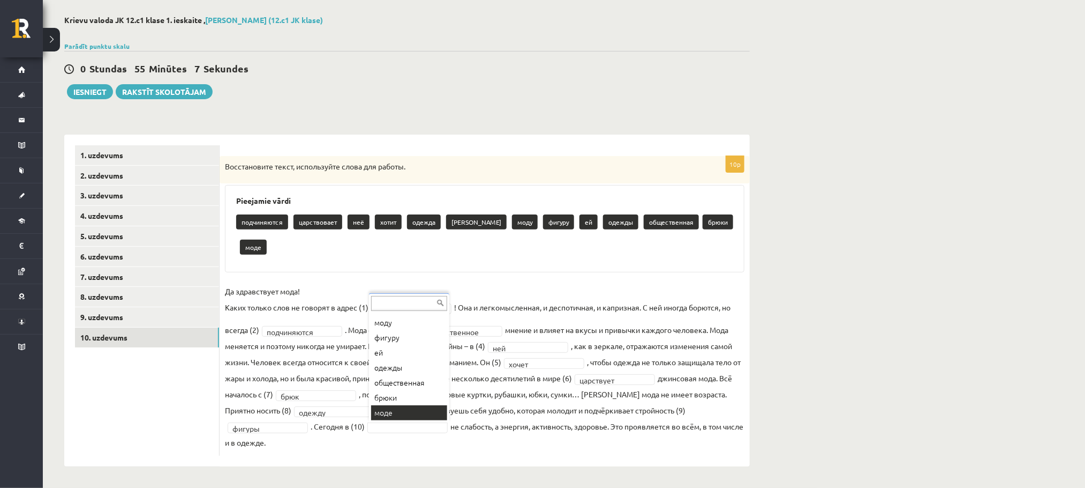
scroll to position [23, 0]
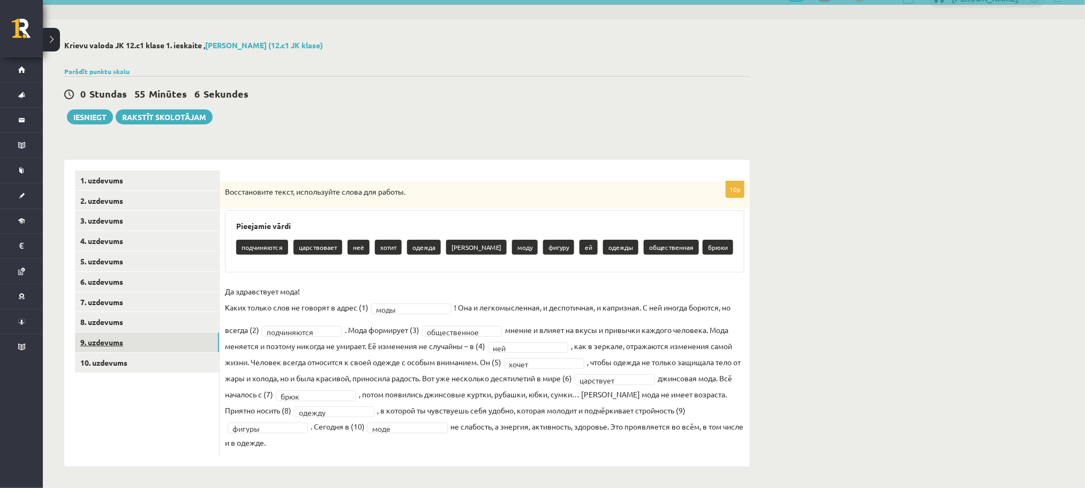
click at [124, 312] on link "9. uzdevums" at bounding box center [147, 342] width 144 height 20
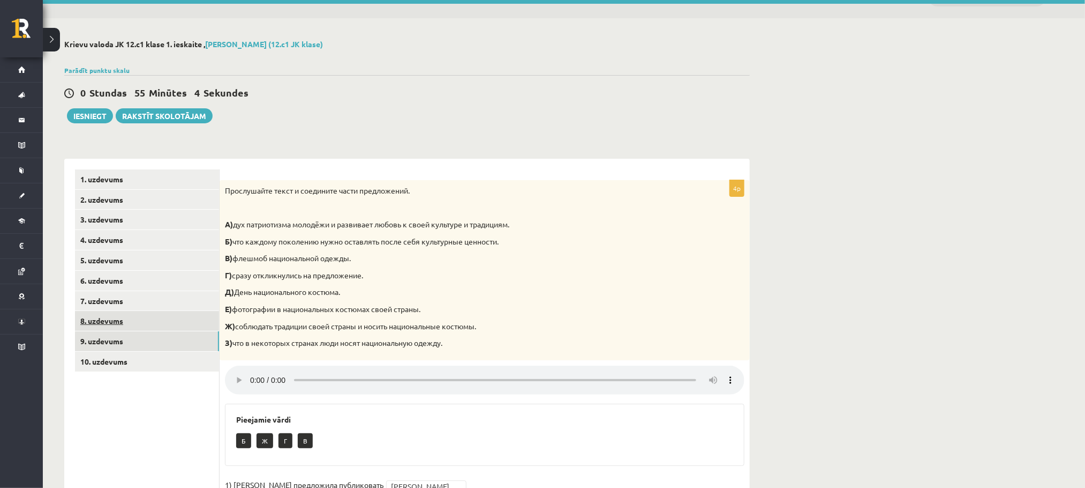
click at [133, 312] on link "8. uzdevums" at bounding box center [147, 321] width 144 height 20
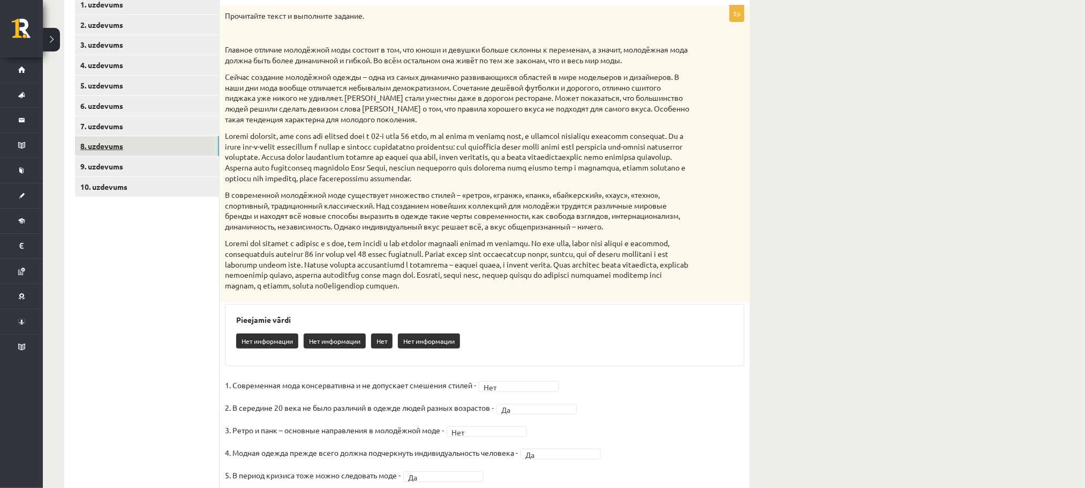
scroll to position [198, 0]
click at [127, 180] on link "10. uzdevums" at bounding box center [147, 186] width 144 height 20
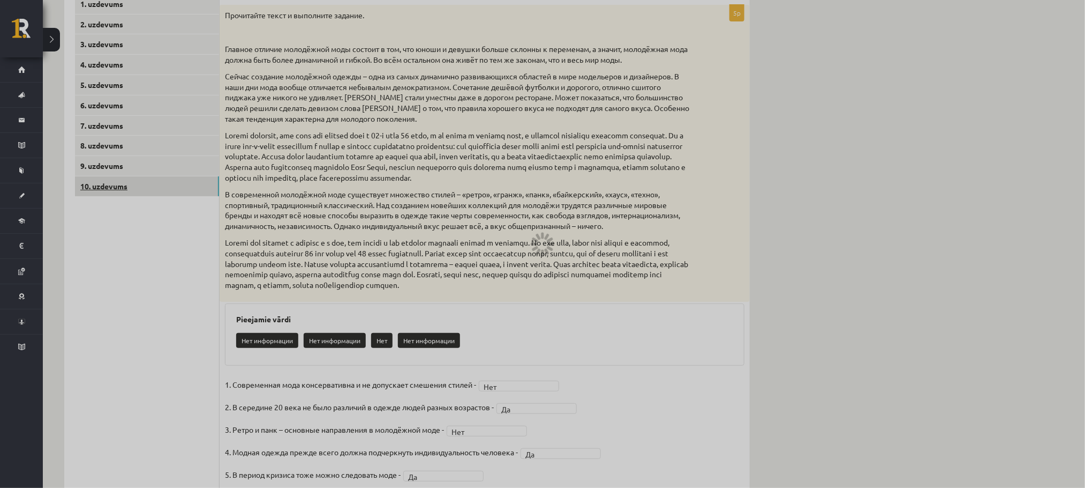
scroll to position [23, 0]
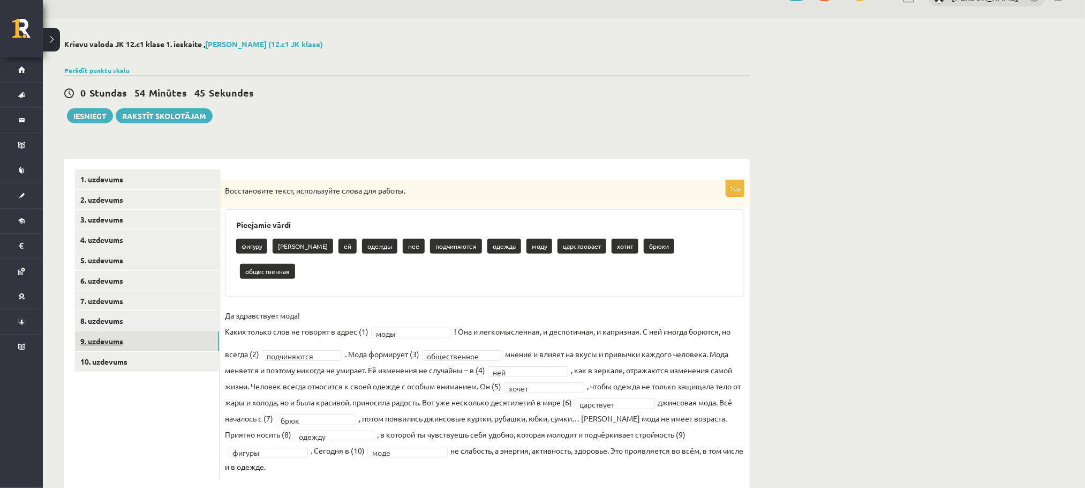
click at [158, 312] on link "9. uzdevums" at bounding box center [147, 341] width 144 height 20
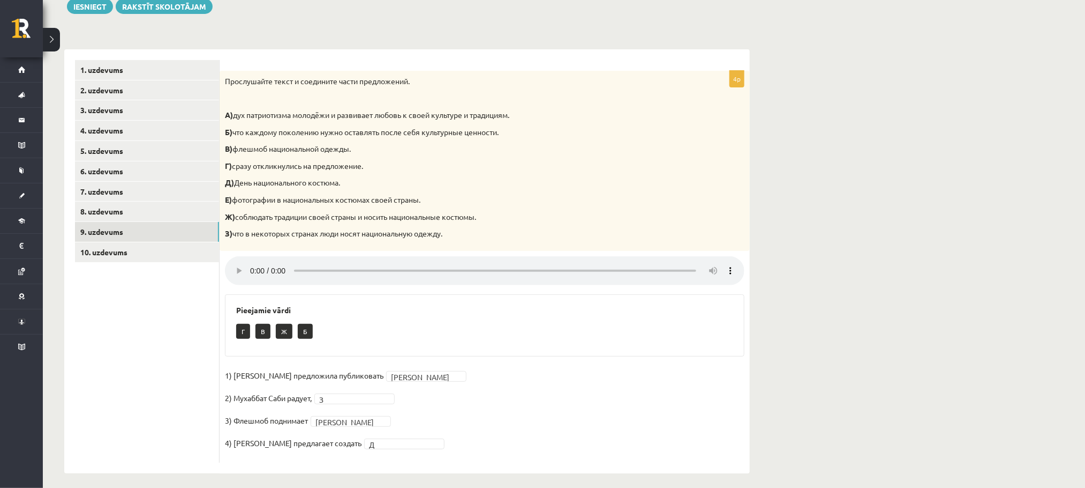
scroll to position [140, 0]
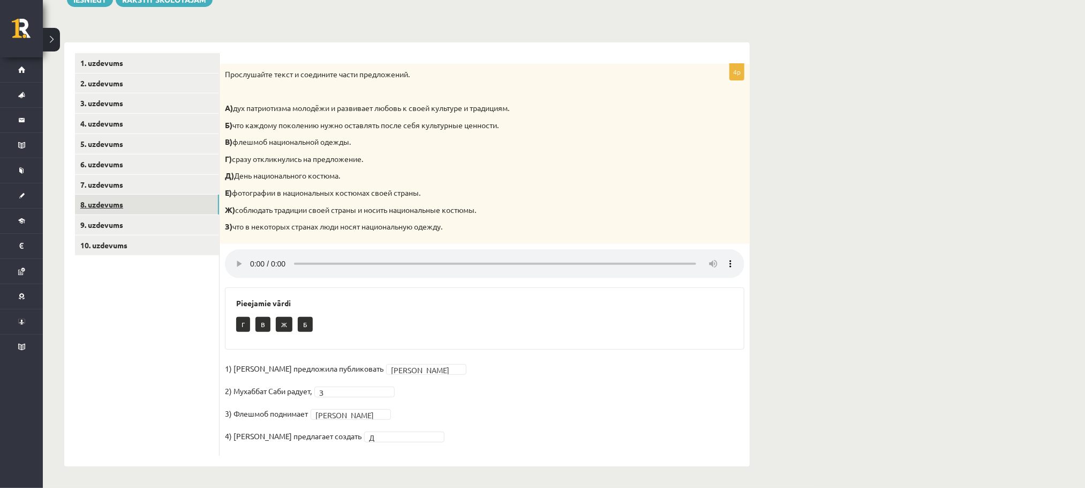
click at [139, 198] on link "8. uzdevums" at bounding box center [147, 204] width 144 height 20
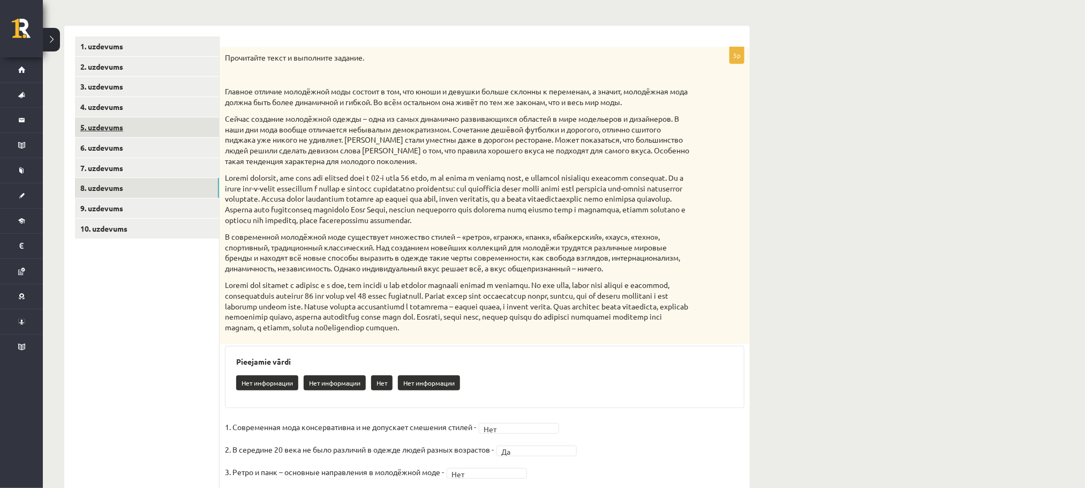
scroll to position [106, 0]
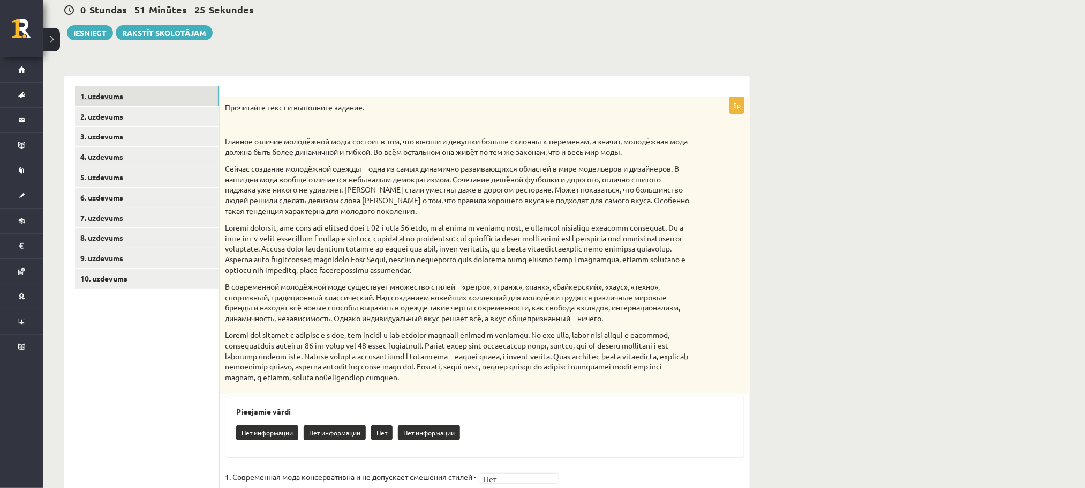
click at [143, 100] on link "1. uzdevums" at bounding box center [147, 96] width 144 height 20
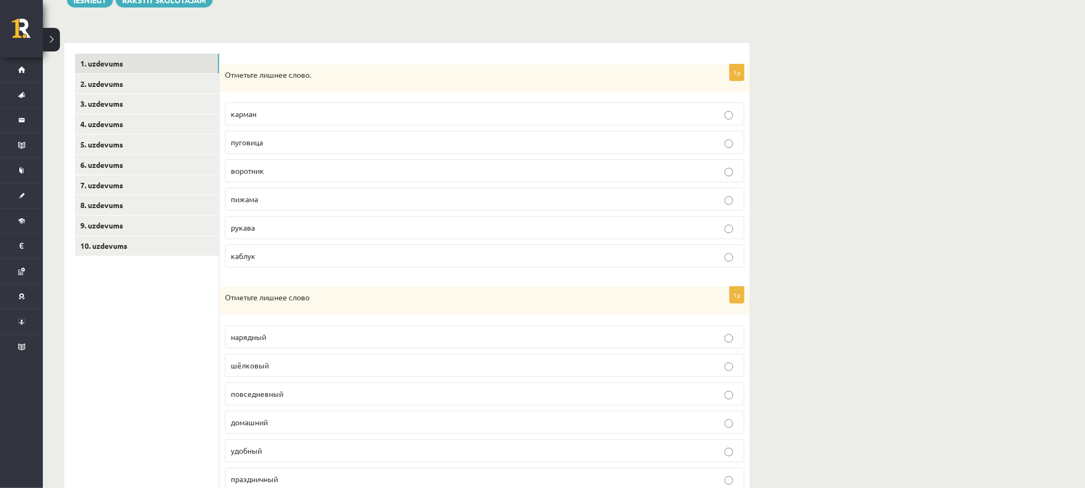
scroll to position [96, 0]
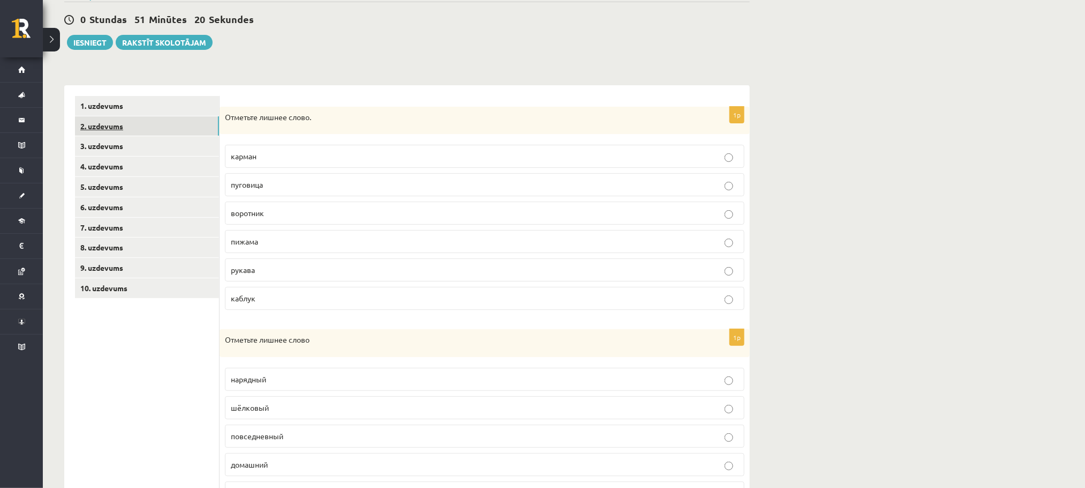
click at [183, 128] on link "2. uzdevums" at bounding box center [147, 126] width 144 height 20
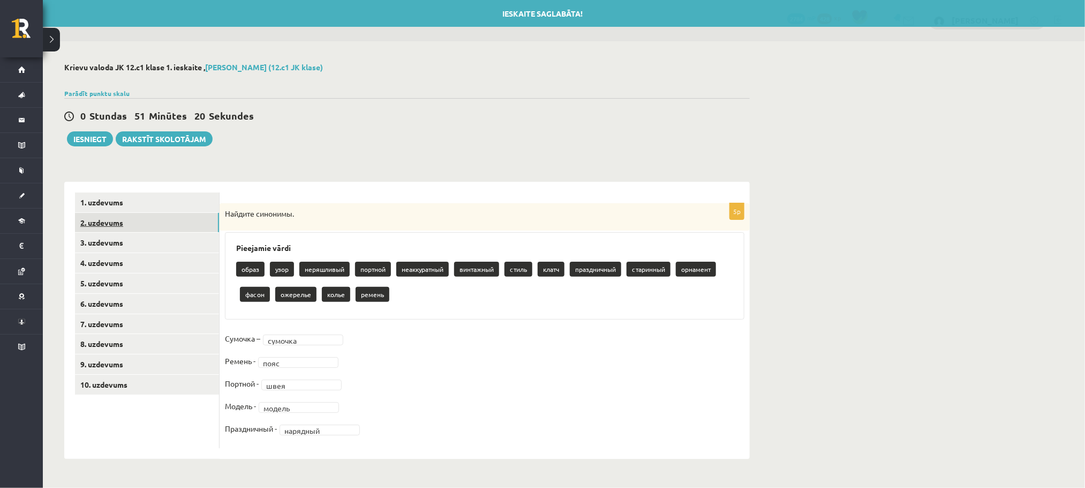
scroll to position [0, 0]
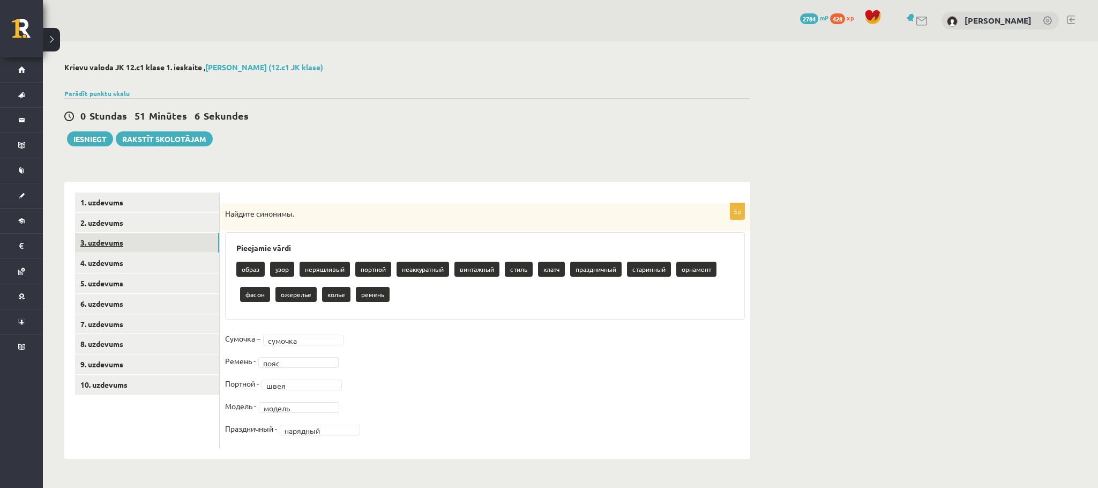
click at [164, 246] on link "3. uzdevums" at bounding box center [147, 243] width 144 height 20
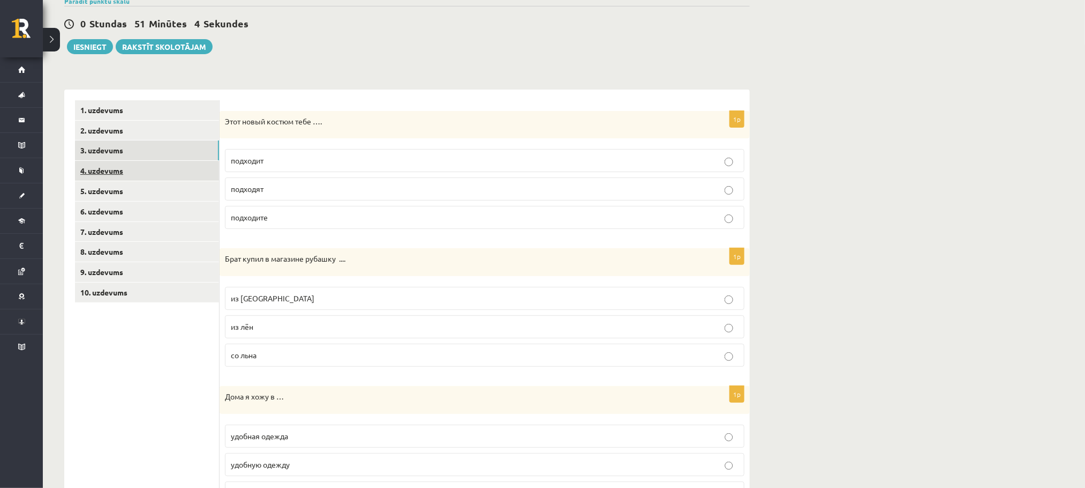
scroll to position [79, 0]
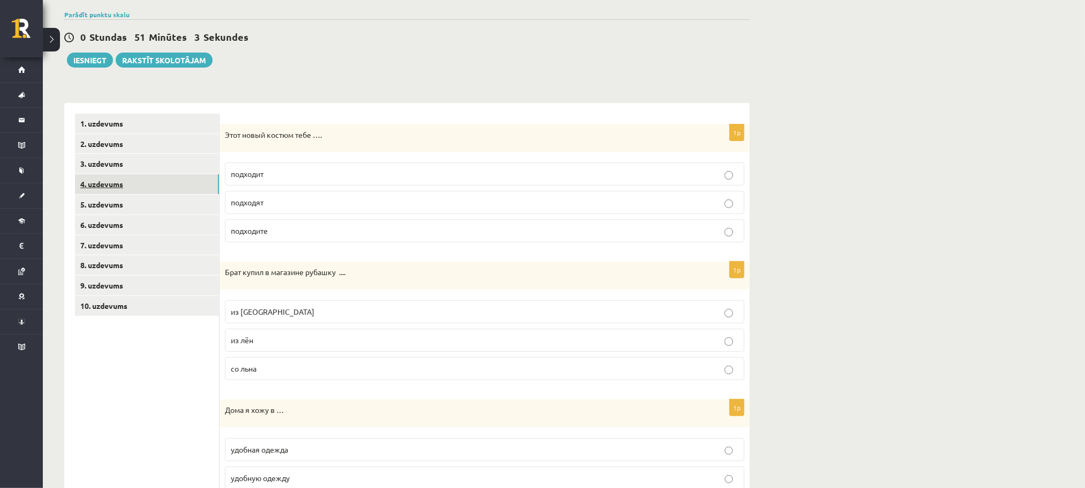
click at [142, 187] on link "4. uzdevums" at bounding box center [147, 184] width 144 height 20
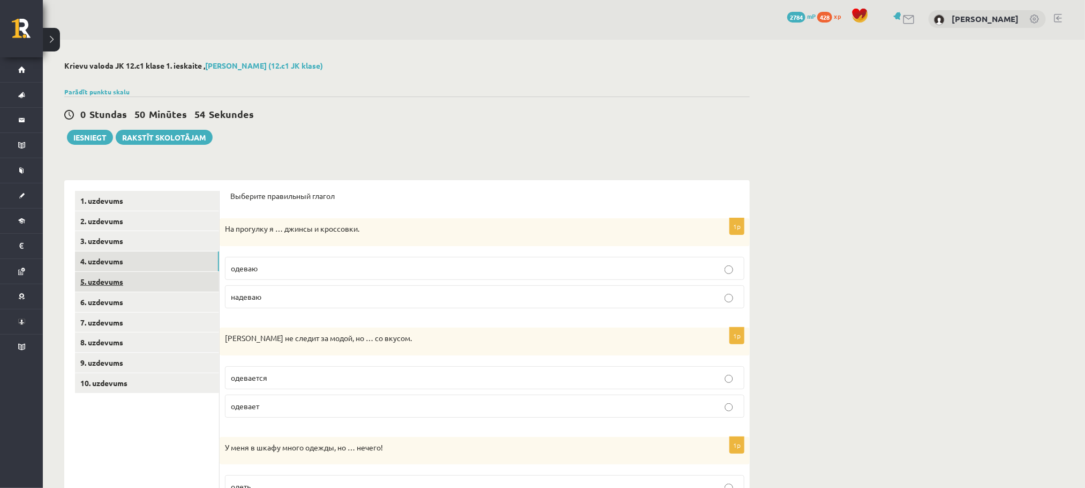
scroll to position [0, 0]
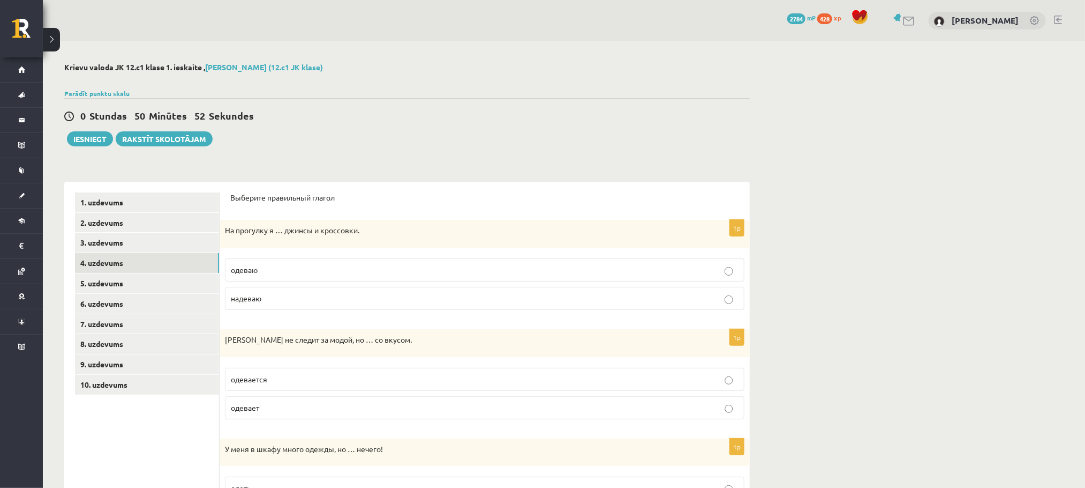
click at [244, 197] on p "Выберите правильный глагол" at bounding box center [484, 197] width 509 height 11
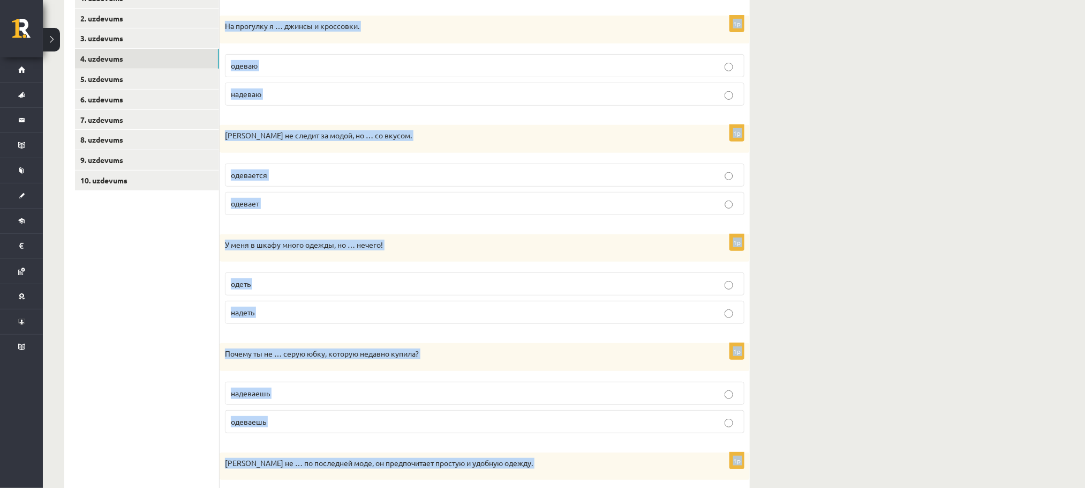
scroll to position [304, 0]
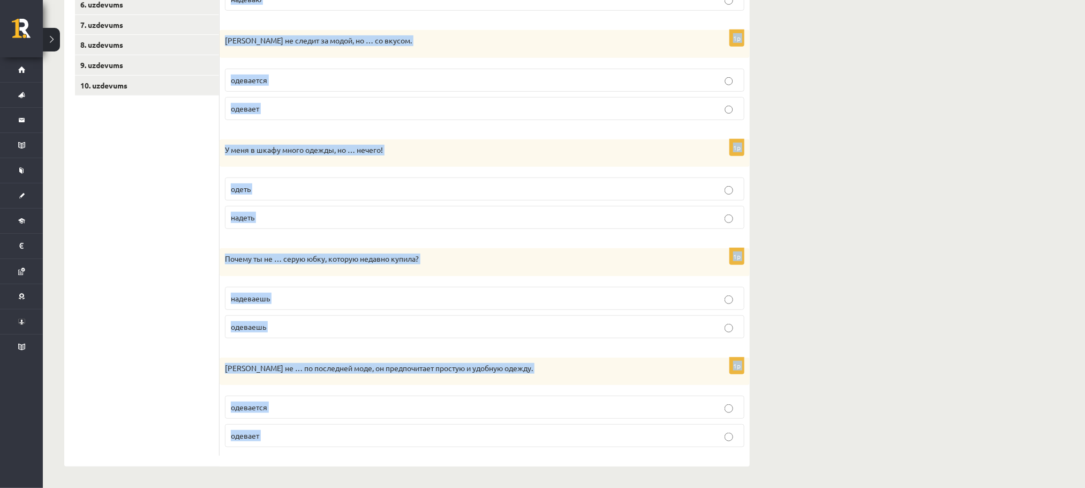
drag, startPoint x: 244, startPoint y: 197, endPoint x: 299, endPoint y: 437, distance: 246.7
click at [299, 312] on form "Выберите правильный глагол 1p На прогулку я … джинсы и кроссовки. одеваю надева…" at bounding box center [484, 174] width 509 height 563
copy body "Выберите правильный глагол 1p На прогулку я … джинсы и кроссовки. одеваю надева…"
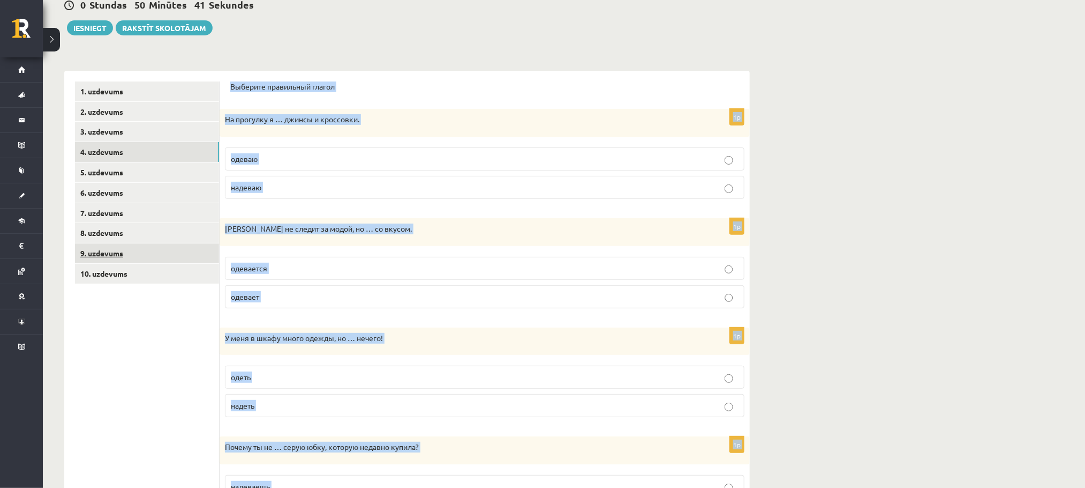
scroll to position [169, 0]
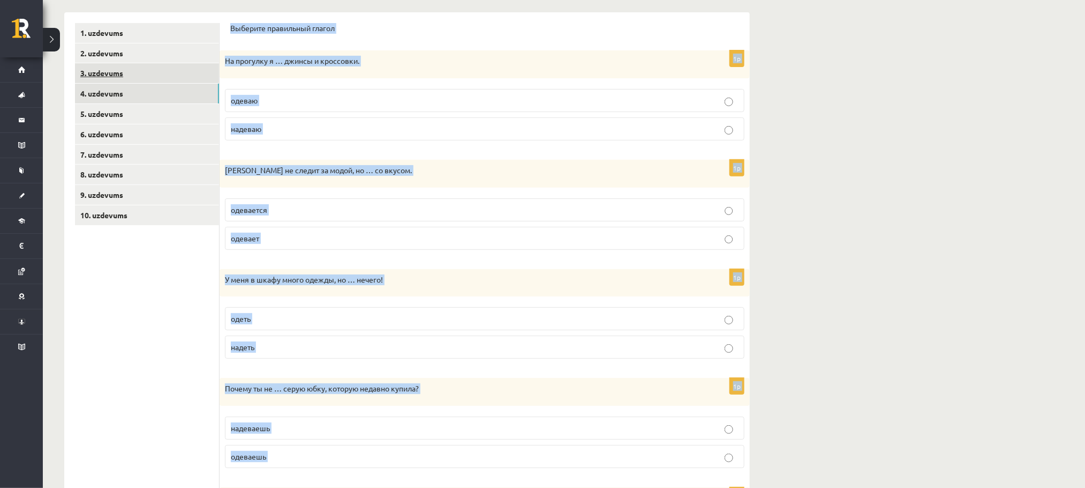
click at [147, 83] on ul "1. uzdevums 2. uzdevums 3. uzdevums 4. uzdevums 5. uzdevums 6. uzdevums 7. uzde…" at bounding box center [147, 304] width 145 height 563
click at [153, 64] on link "3. uzdevums" at bounding box center [147, 73] width 144 height 20
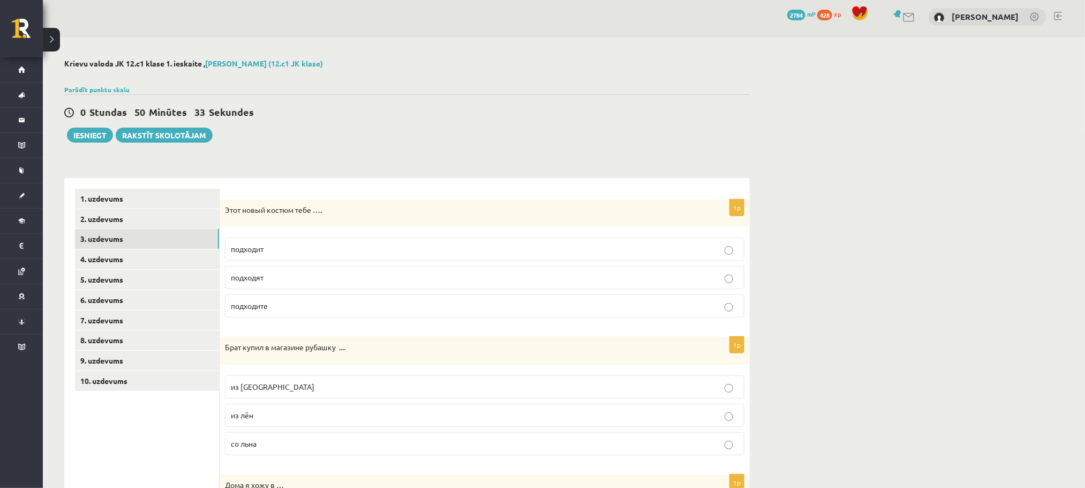
scroll to position [0, 0]
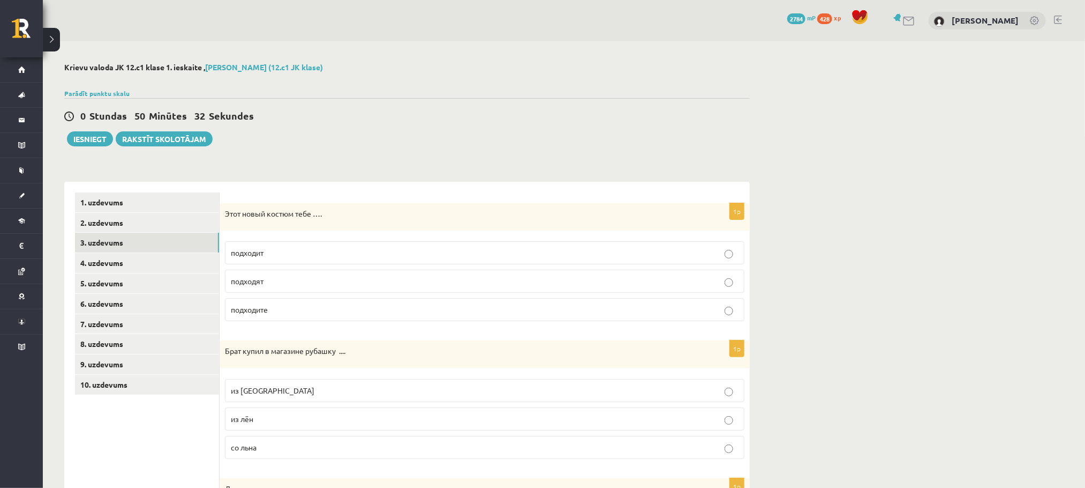
click at [235, 216] on p "Этот новый костюм тебе …." at bounding box center [458, 213] width 466 height 11
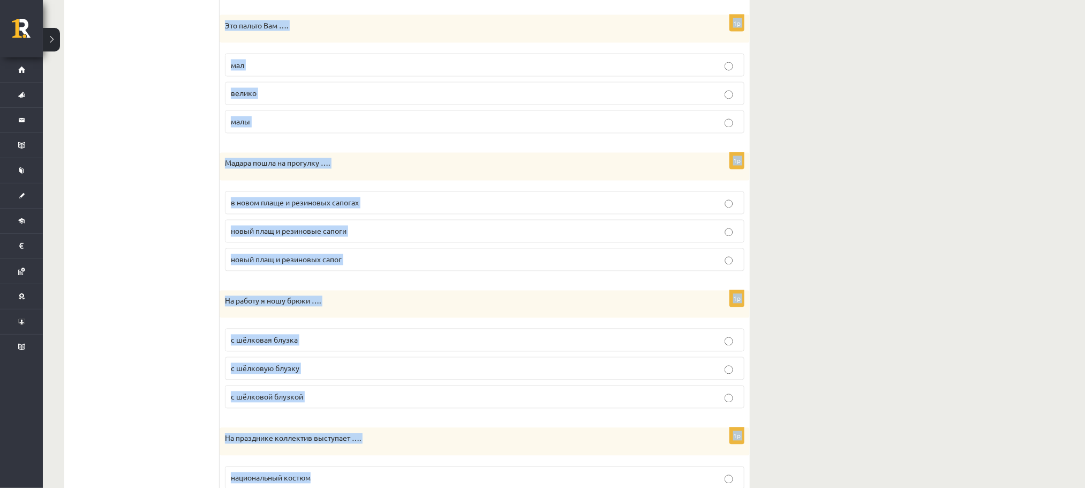
scroll to position [1127, 0]
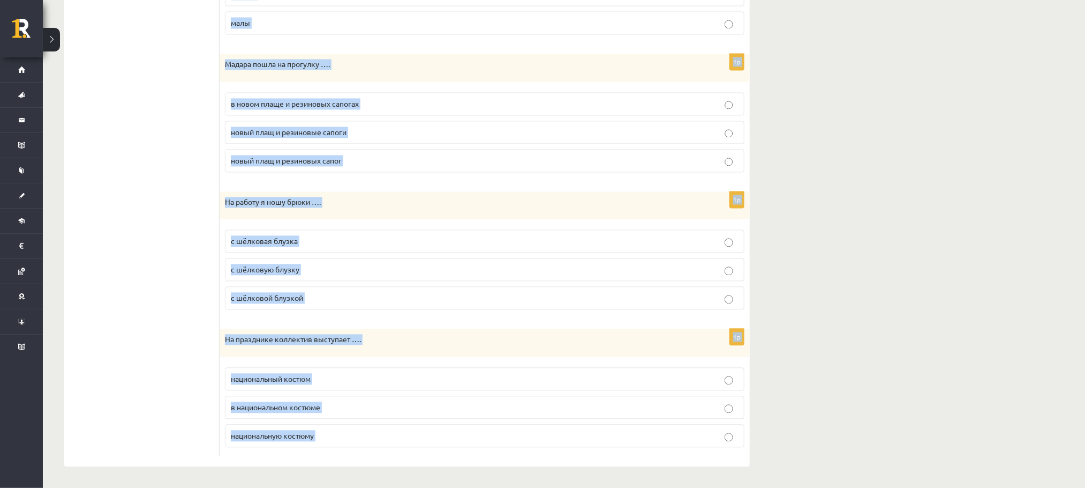
drag, startPoint x: 235, startPoint y: 216, endPoint x: 348, endPoint y: 436, distance: 246.8
copy body "Этот новый костюм тебе …. подходит подходят подходите 1p Брат купил в магазине …"
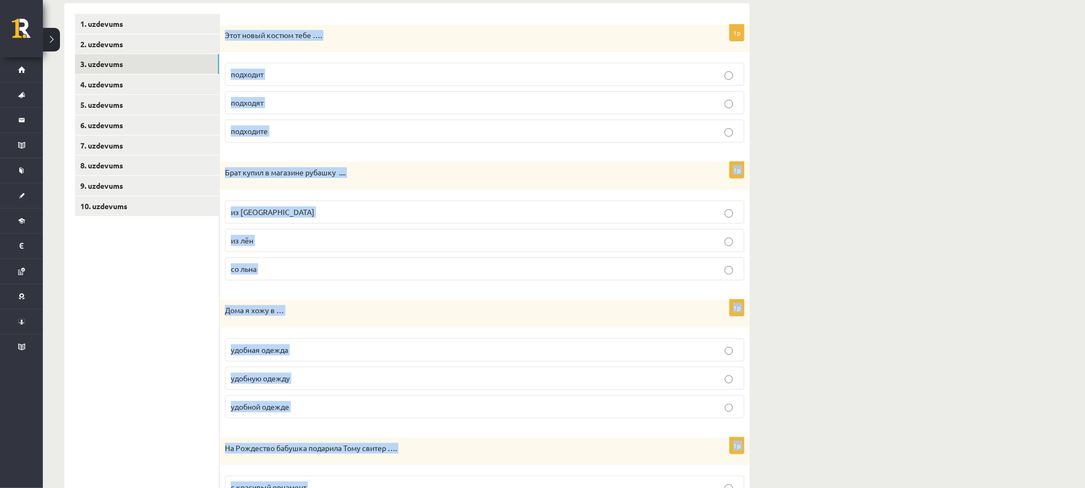
scroll to position [0, 0]
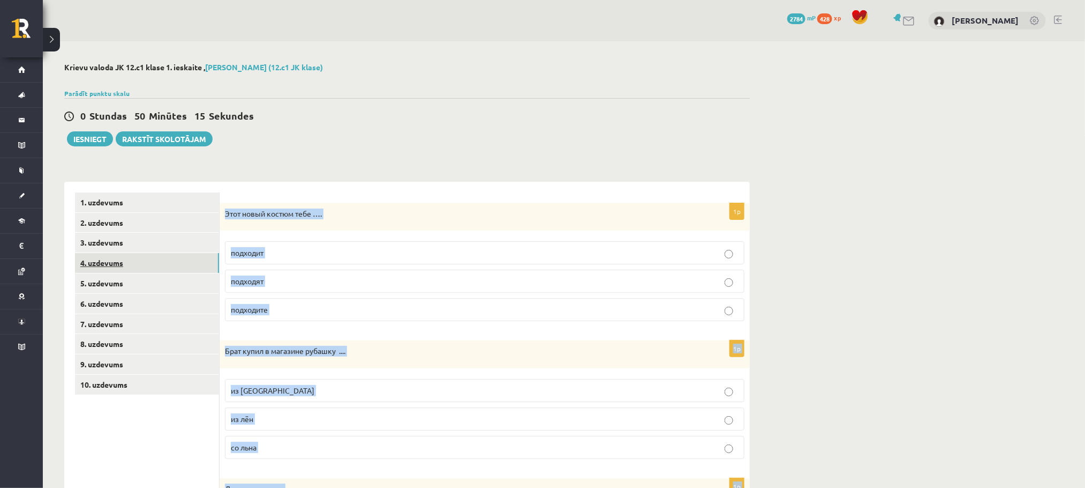
click at [142, 267] on link "4. uzdevums" at bounding box center [147, 263] width 144 height 20
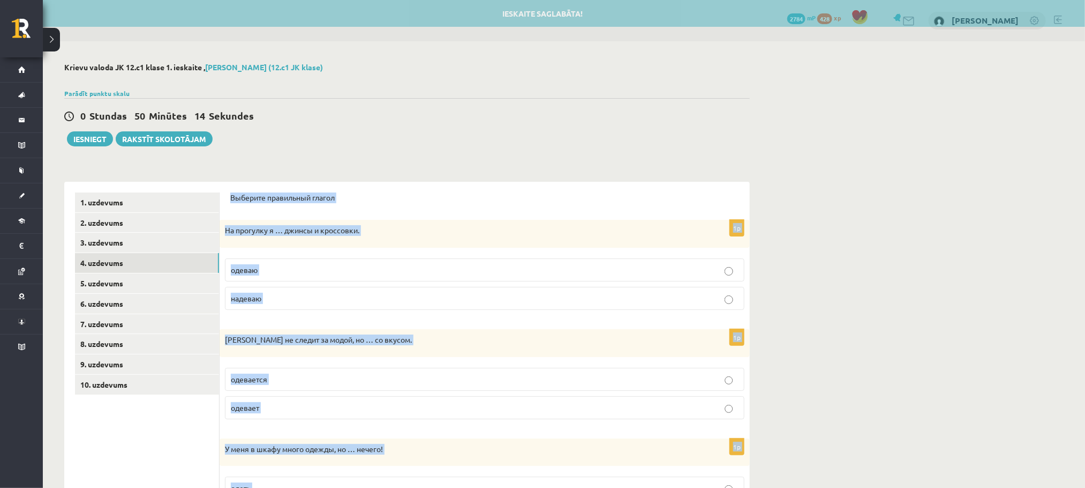
click at [267, 240] on div "На прогулку я … джинсы и кроссовки." at bounding box center [485, 234] width 530 height 28
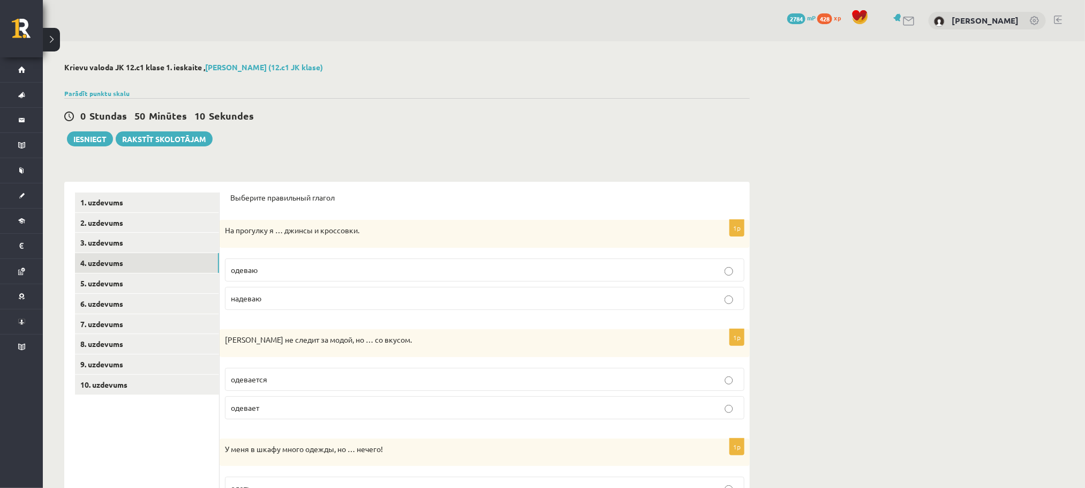
click at [323, 303] on p "надеваю" at bounding box center [485, 298] width 508 height 11
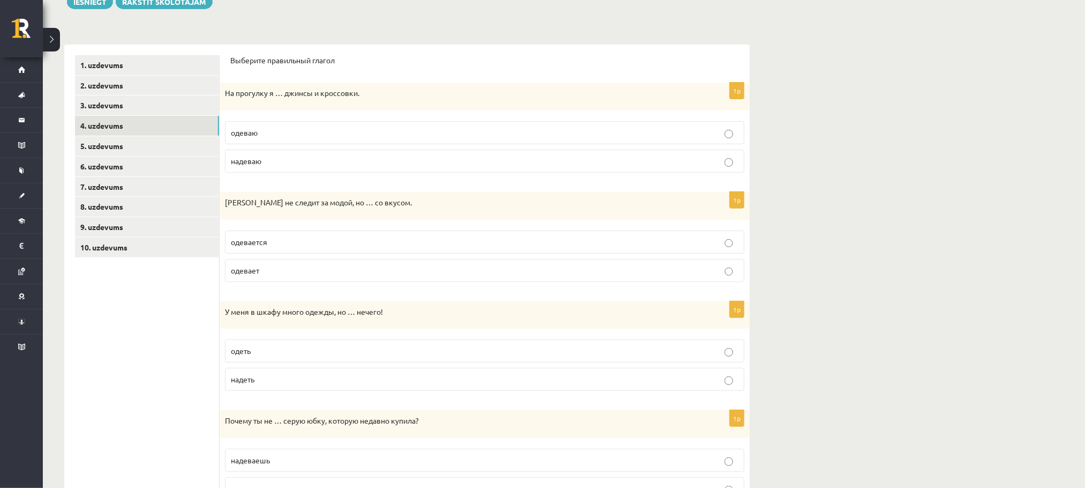
scroll to position [138, 0]
click at [309, 312] on p "надеть" at bounding box center [485, 377] width 508 height 11
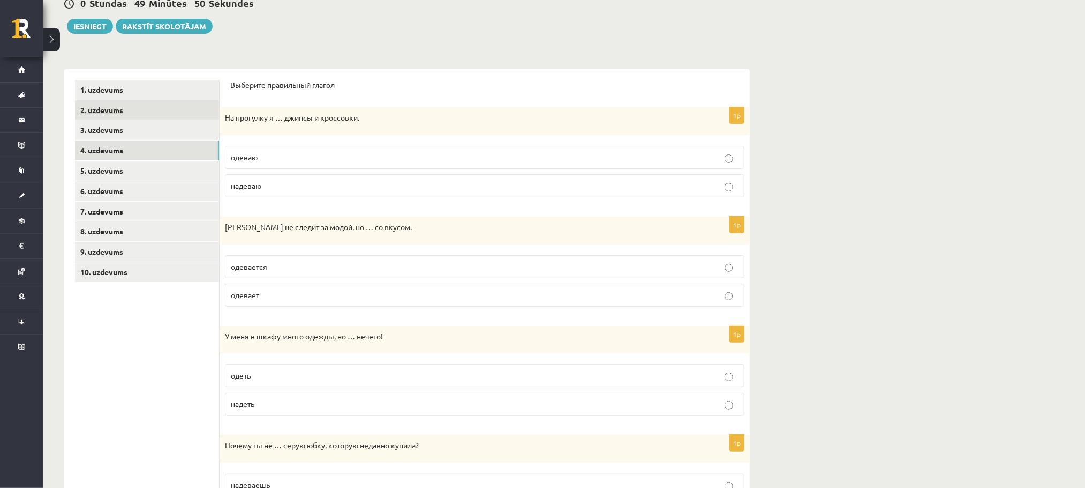
scroll to position [58, 0]
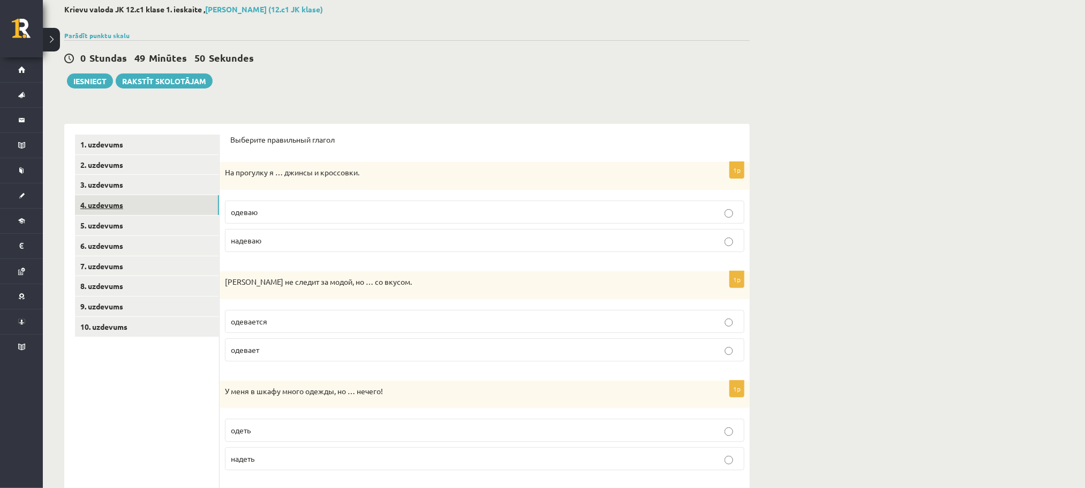
click at [123, 214] on link "4. uzdevums" at bounding box center [147, 205] width 144 height 20
click at [119, 227] on link "5. uzdevums" at bounding box center [147, 225] width 144 height 20
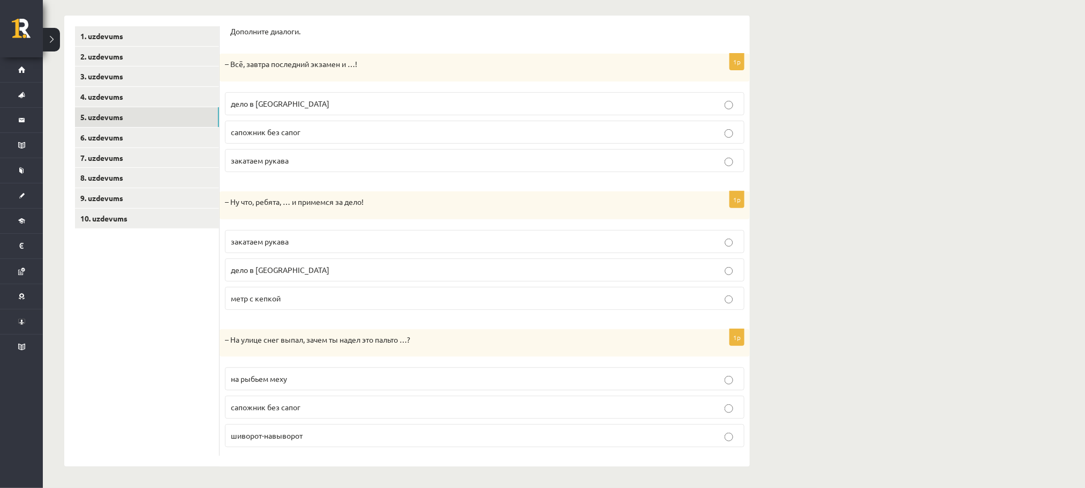
scroll to position [171, 0]
click at [150, 68] on link "3. uzdevums" at bounding box center [147, 76] width 144 height 20
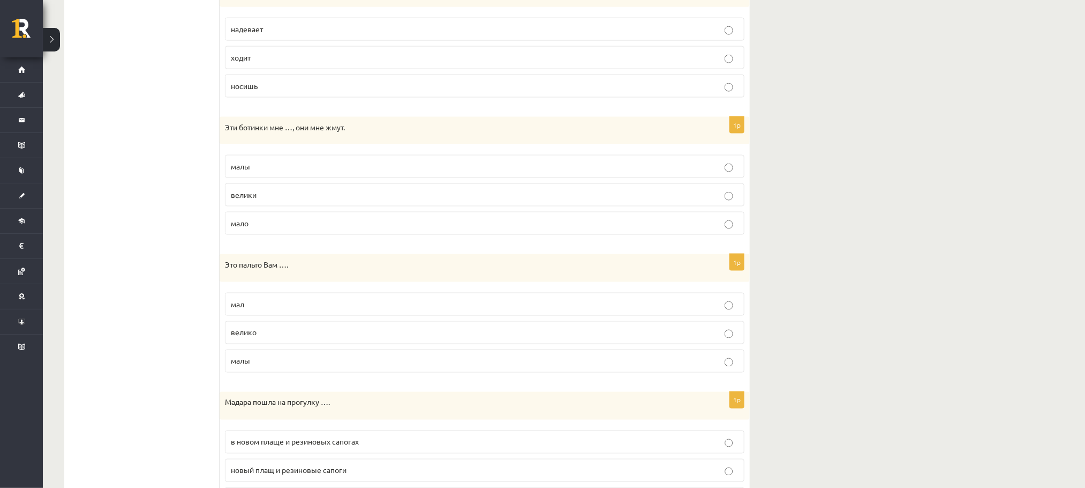
scroll to position [772, 0]
click at [336, 312] on p "велико" at bounding box center [485, 333] width 508 height 11
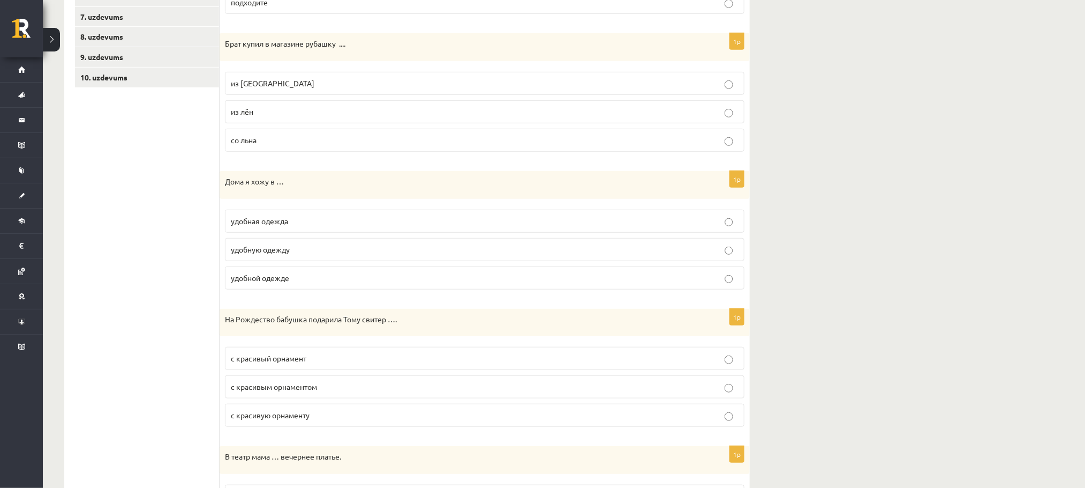
scroll to position [0, 0]
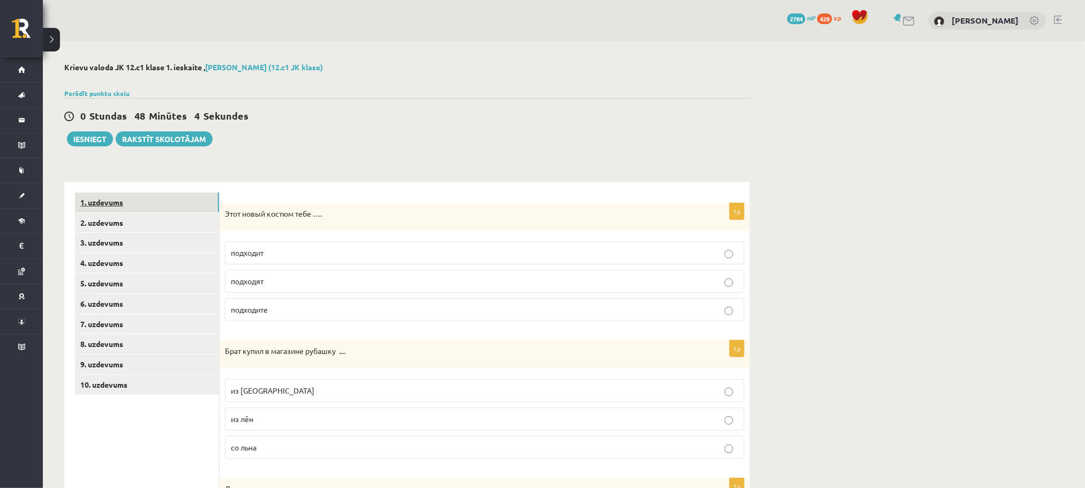
click at [151, 208] on link "1. uzdevums" at bounding box center [147, 202] width 144 height 20
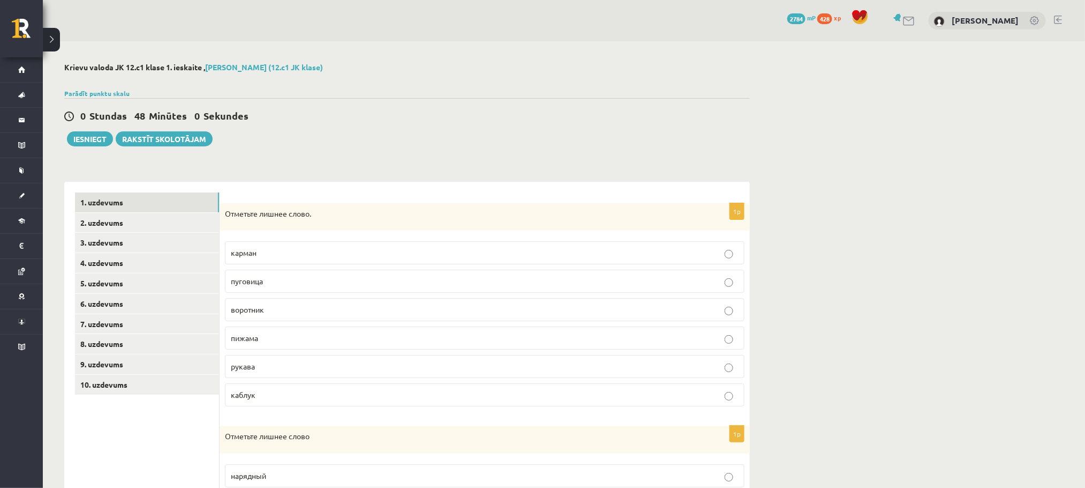
click at [245, 214] on p "Отметьте лишнее слово." at bounding box center [458, 213] width 466 height 11
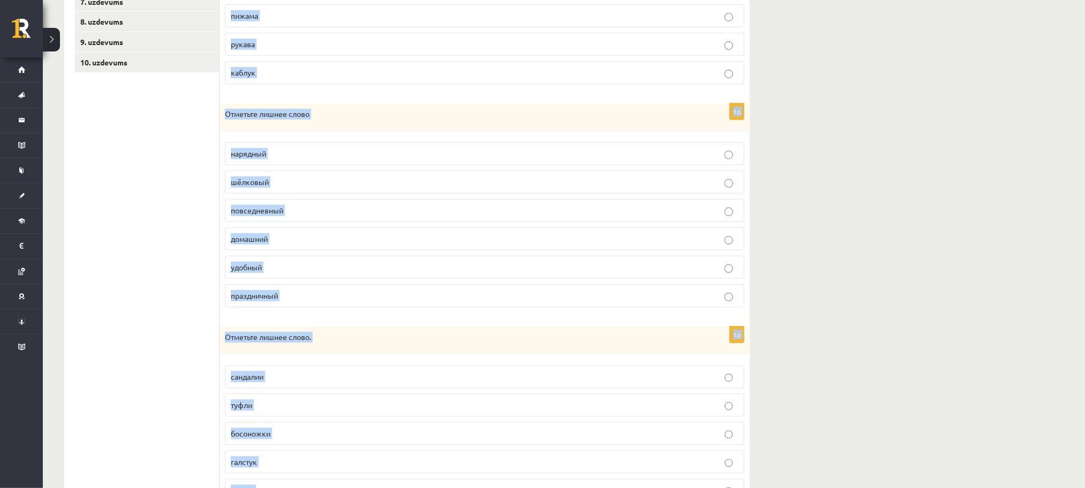
scroll to position [414, 0]
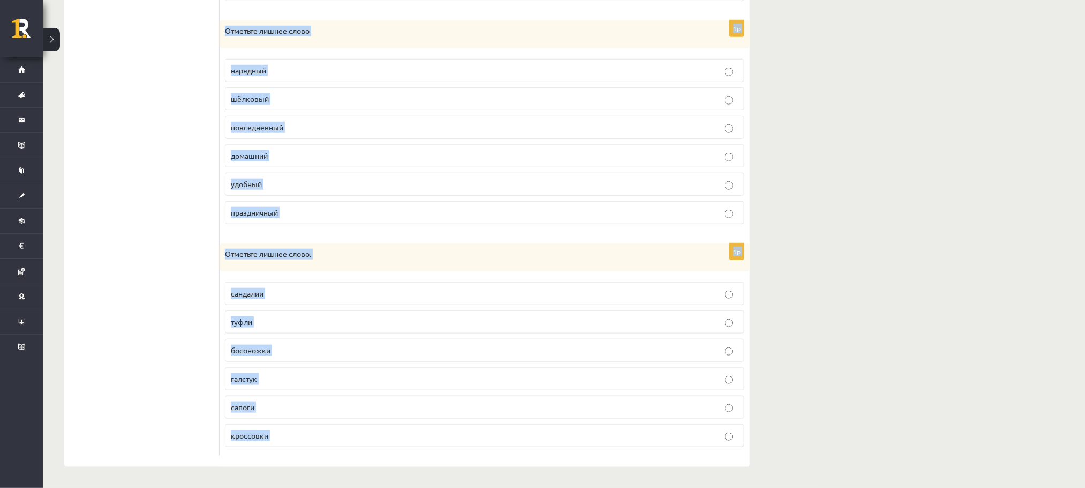
drag, startPoint x: 245, startPoint y: 214, endPoint x: 367, endPoint y: 444, distance: 259.8
click at [367, 312] on form "1p Отметьте лишнее слово. карман пуговица воротник пижама рукава каблук 1p Отме…" at bounding box center [484, 121] width 509 height 668
copy body "Отметьте лишнее слово. карман пуговица воротник пижама рукава каблук 1p Отметьт…"
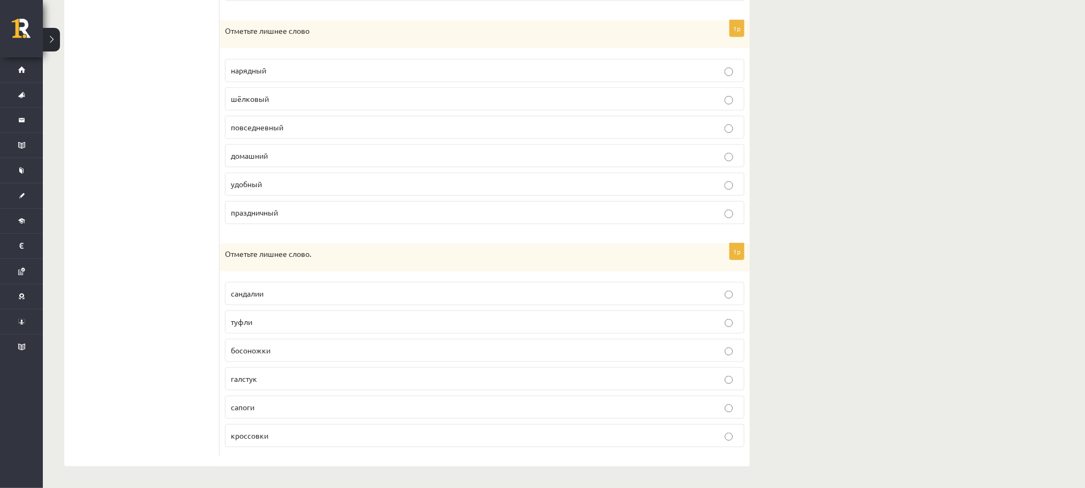
click at [129, 215] on ul "1. uzdevums 2. uzdevums 3. uzdevums 4. uzdevums 5. uzdevums 6. uzdevums 7. uzde…" at bounding box center [147, 121] width 145 height 668
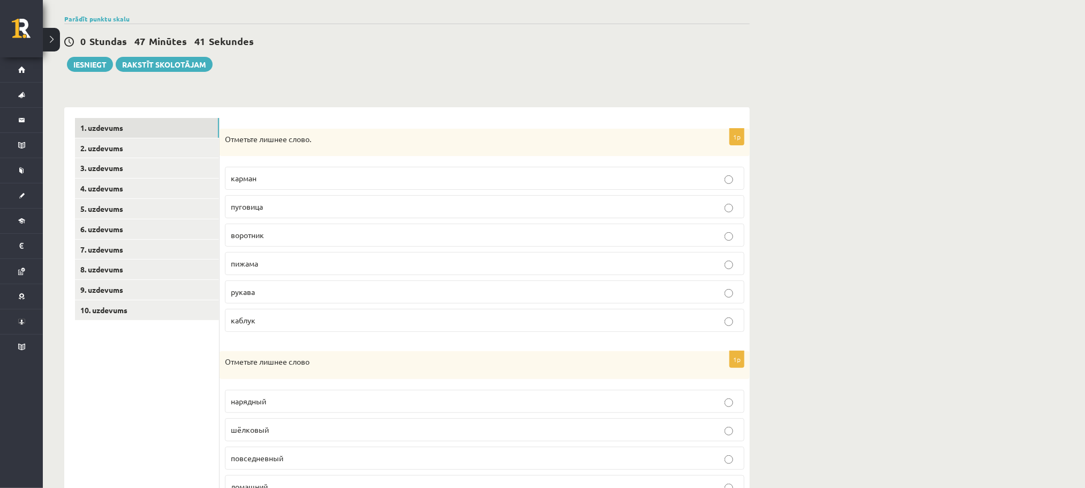
scroll to position [0, 0]
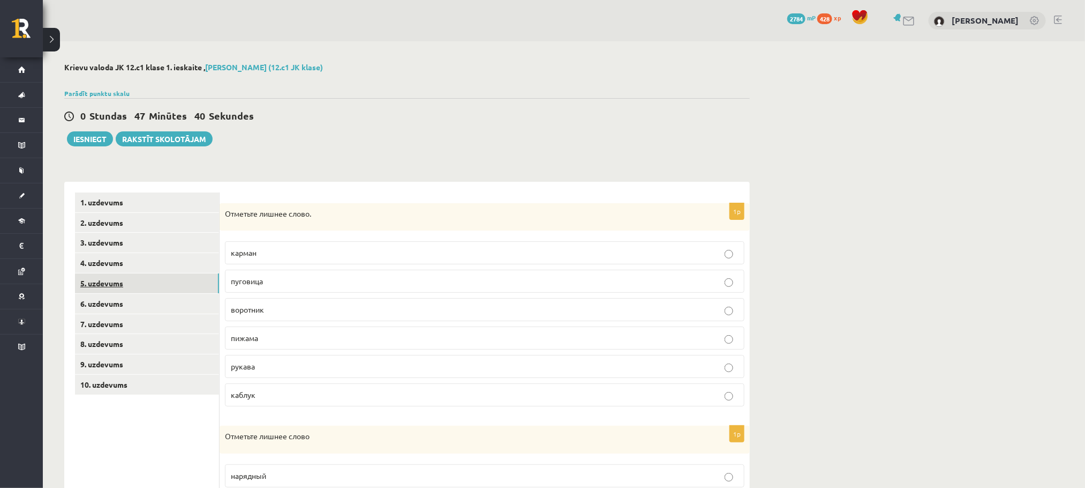
click at [129, 285] on link "5. uzdevums" at bounding box center [147, 283] width 144 height 20
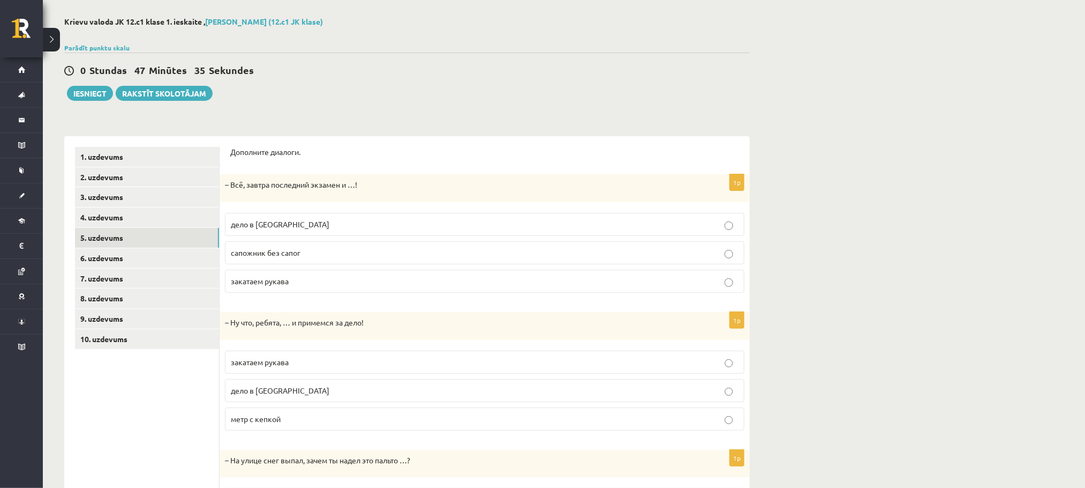
scroll to position [171, 0]
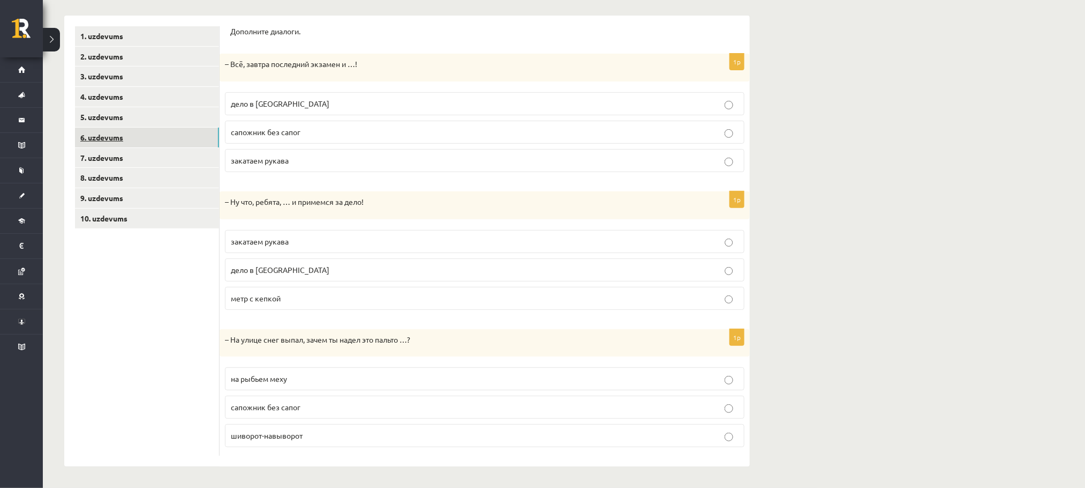
click at [105, 137] on link "6. uzdevums" at bounding box center [147, 138] width 144 height 20
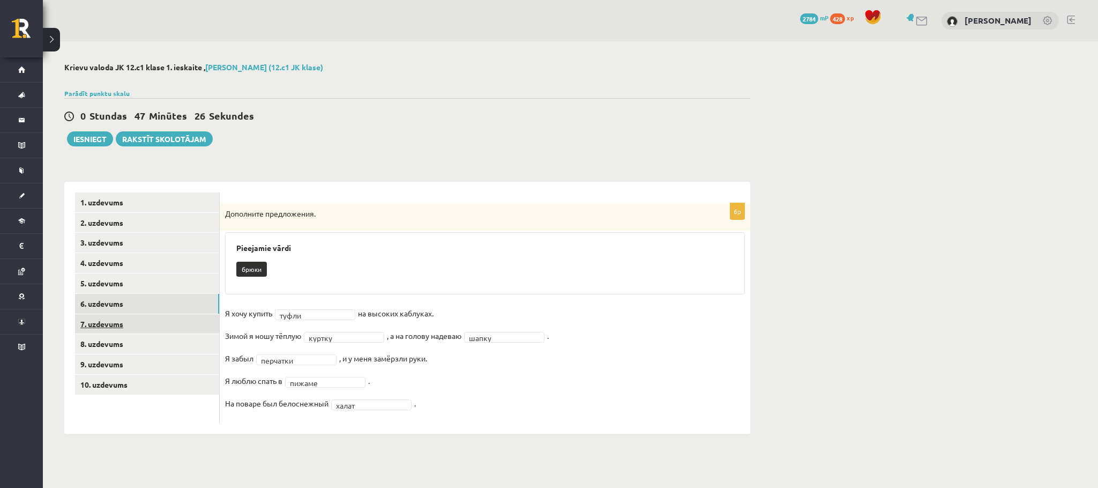
click at [150, 312] on link "7. uzdevums" at bounding box center [147, 324] width 144 height 20
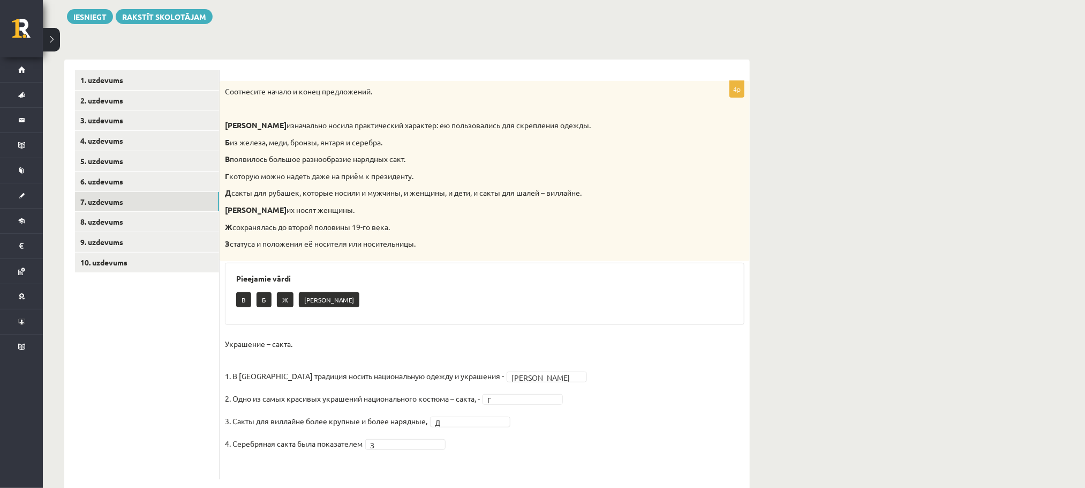
scroll to position [104, 0]
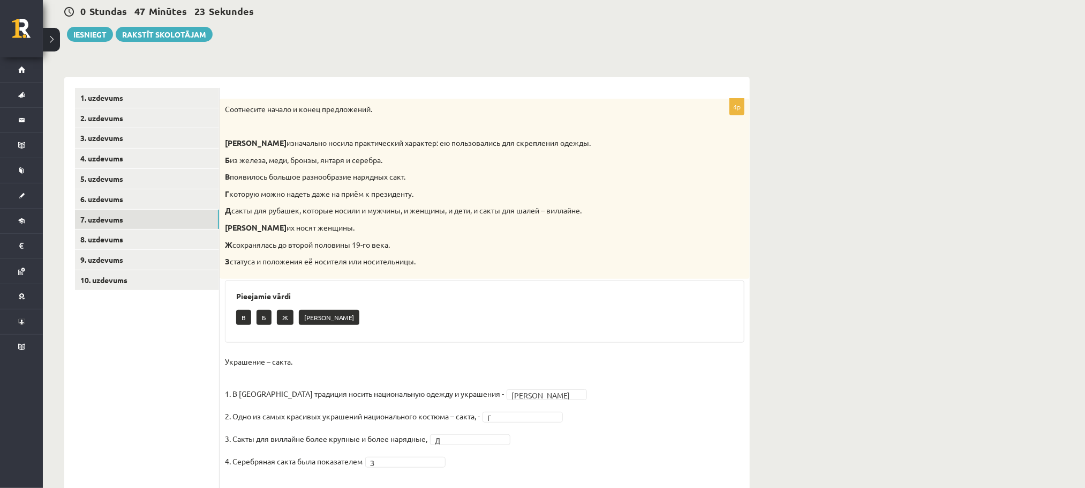
click at [228, 106] on p "Соотнесите начало и конец предложений." at bounding box center [458, 109] width 466 height 11
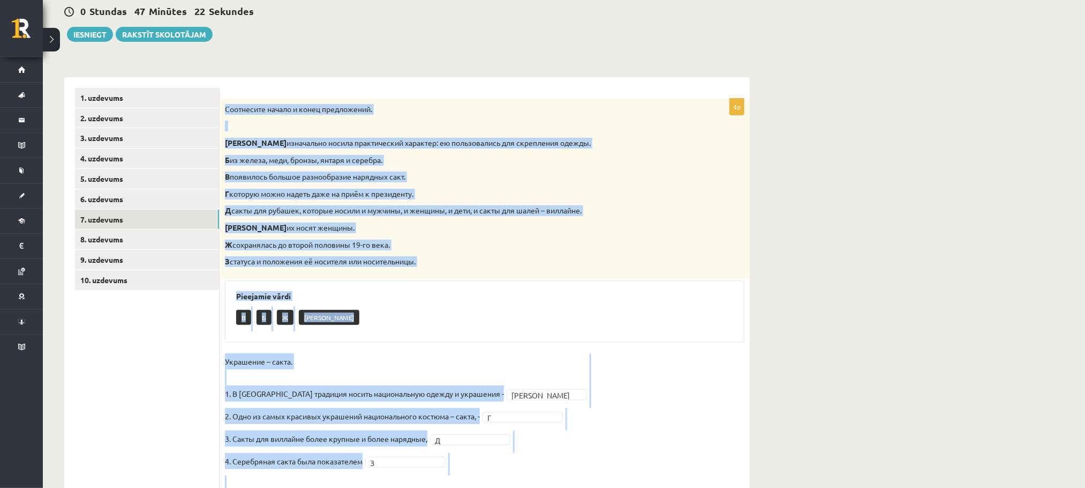
scroll to position [146, 0]
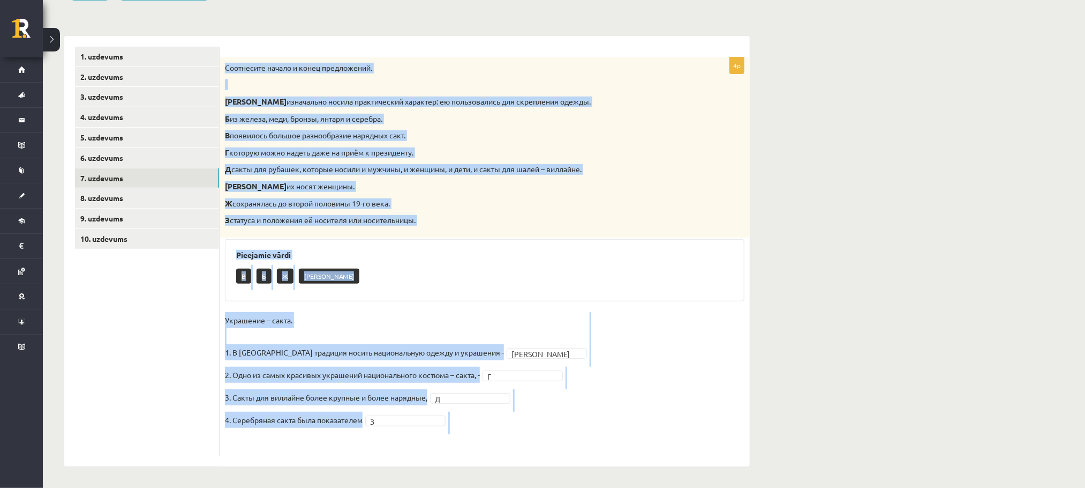
drag, startPoint x: 228, startPoint y: 106, endPoint x: 378, endPoint y: 428, distance: 355.0
click at [378, 312] on div "4p Соотнесите начало и конец предложений. А изначально носила практический хара…" at bounding box center [485, 256] width 530 height 398
copy div "Соотнесите начало и конец предложений. А изначально носила практический характе…"
click at [111, 60] on link "1. uzdevums" at bounding box center [147, 57] width 144 height 20
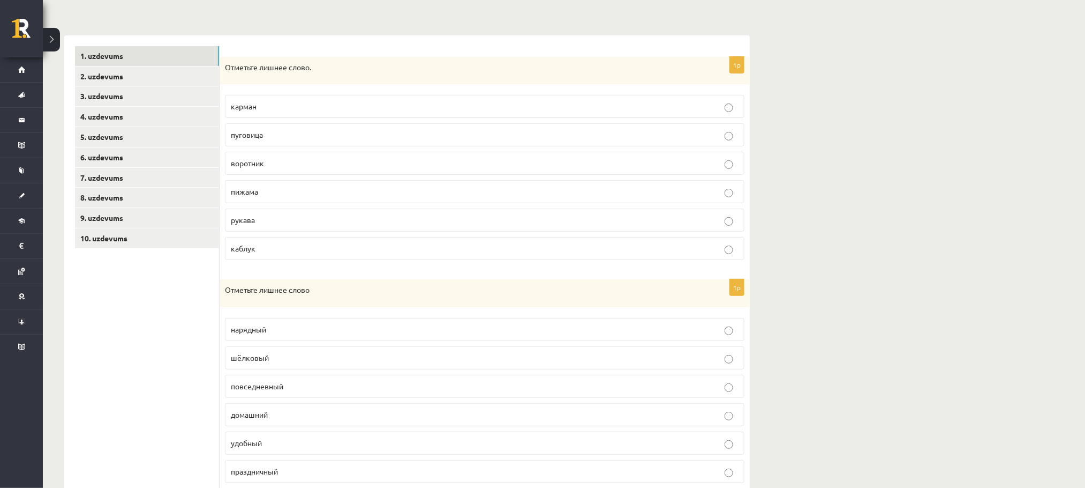
click at [294, 187] on label "пижама" at bounding box center [485, 191] width 520 height 23
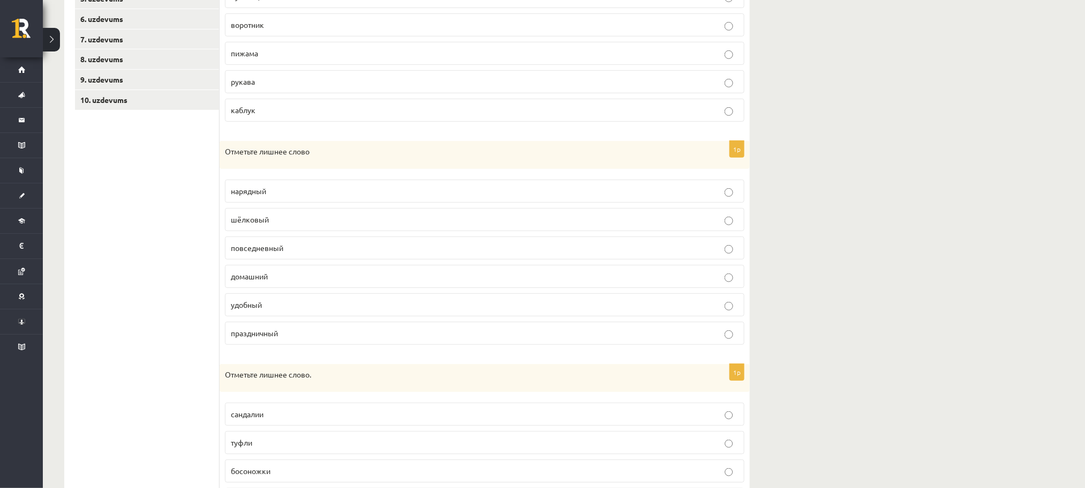
scroll to position [0, 0]
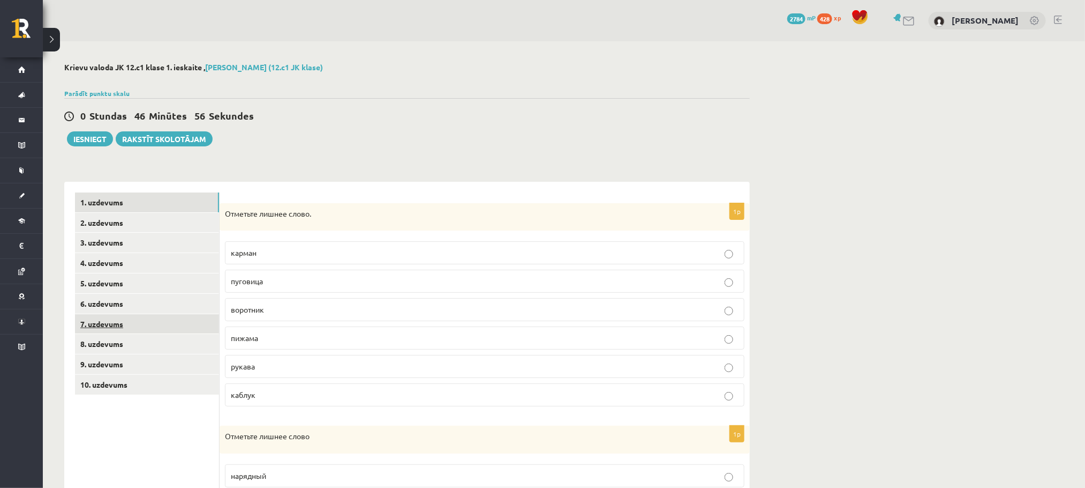
click at [152, 312] on link "7. uzdevums" at bounding box center [147, 324] width 144 height 20
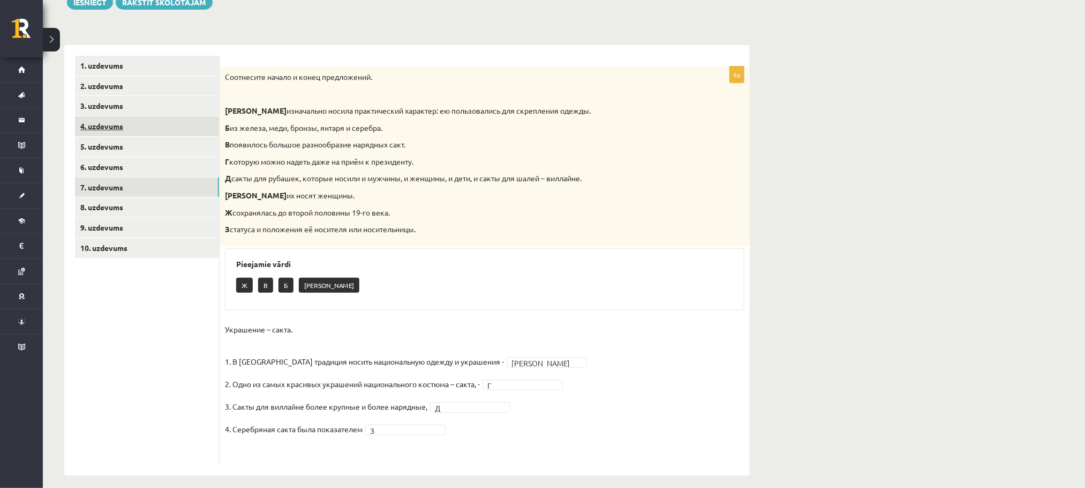
scroll to position [146, 0]
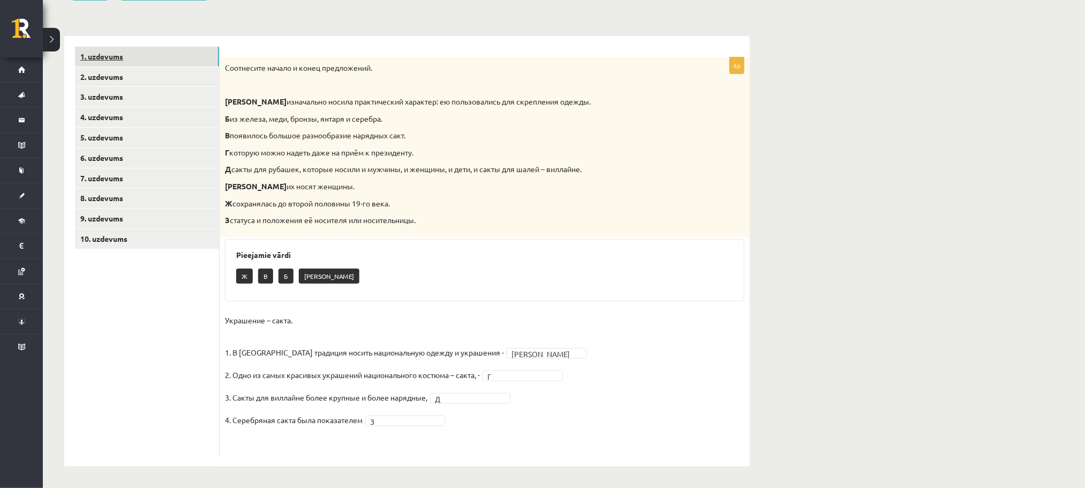
click at [148, 53] on link "1. uzdevums" at bounding box center [147, 57] width 144 height 20
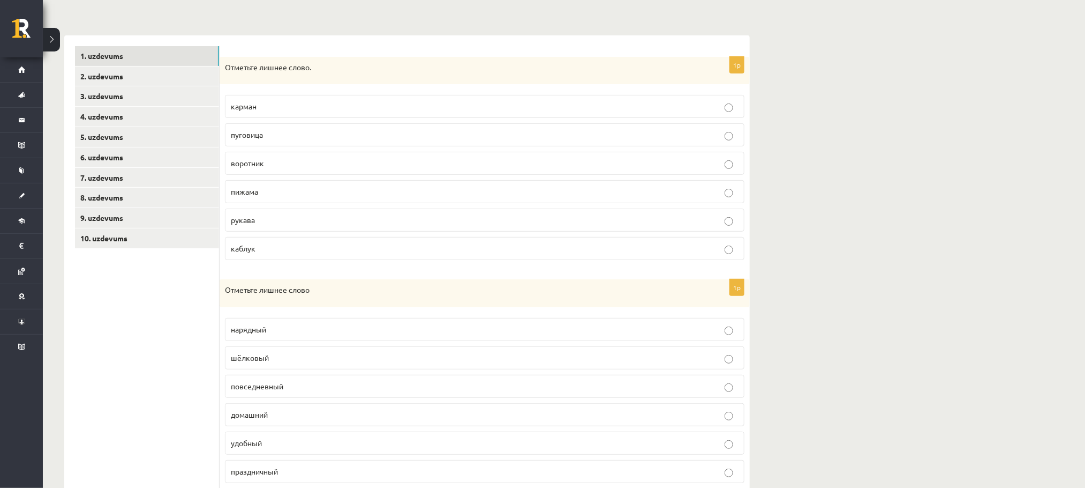
click at [274, 248] on p "каблук" at bounding box center [485, 248] width 508 height 11
click at [124, 140] on link "5. uzdevums" at bounding box center [147, 137] width 144 height 20
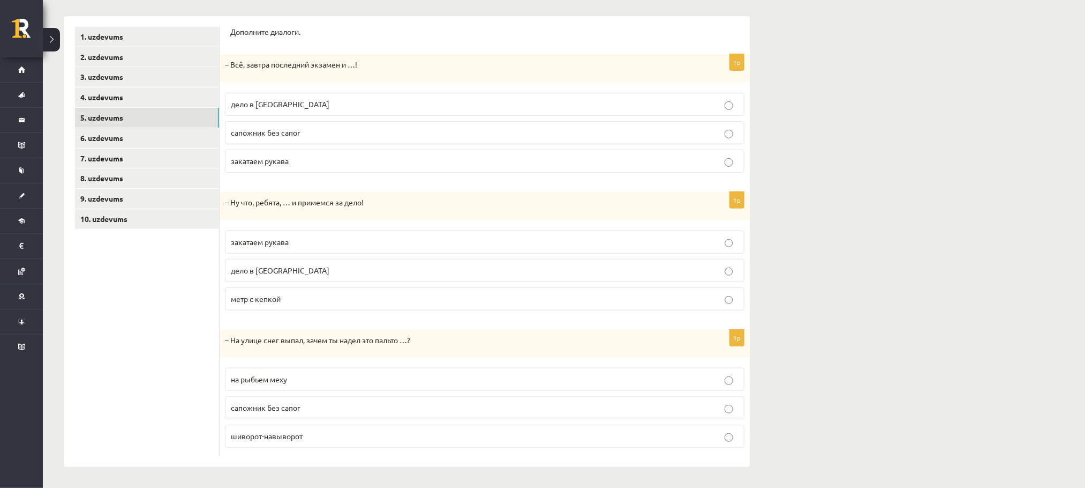
scroll to position [171, 0]
click at [144, 139] on link "6. uzdevums" at bounding box center [147, 138] width 144 height 20
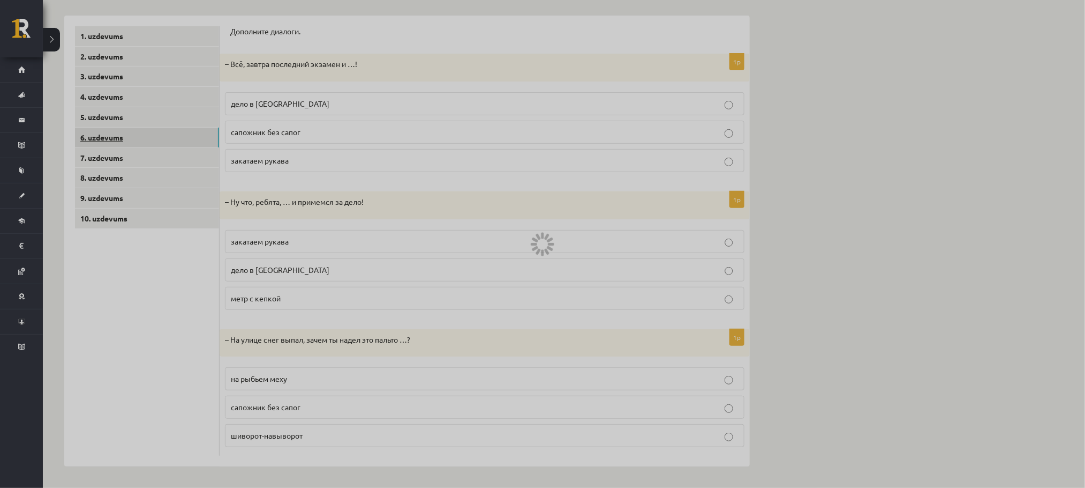
scroll to position [0, 0]
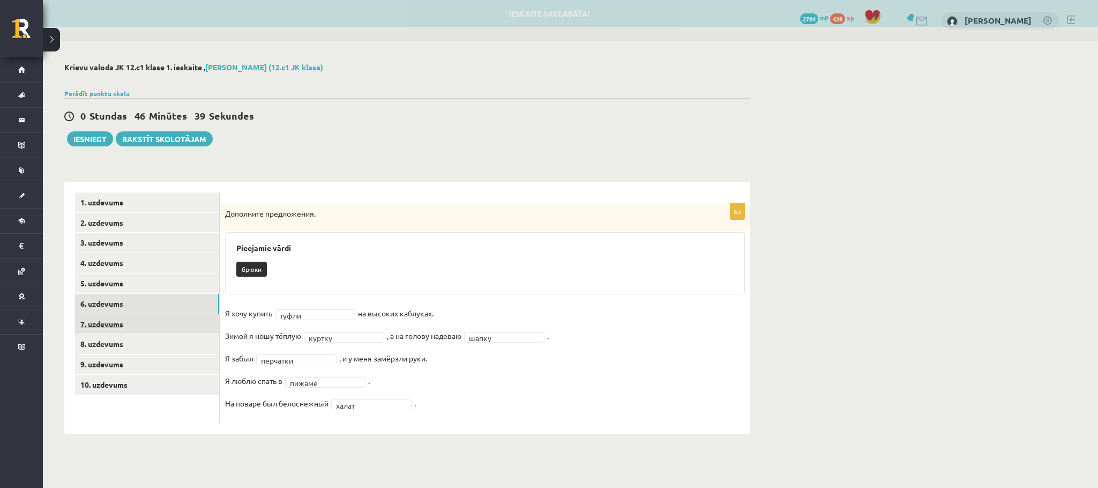
click at [121, 312] on link "7. uzdevums" at bounding box center [147, 324] width 144 height 20
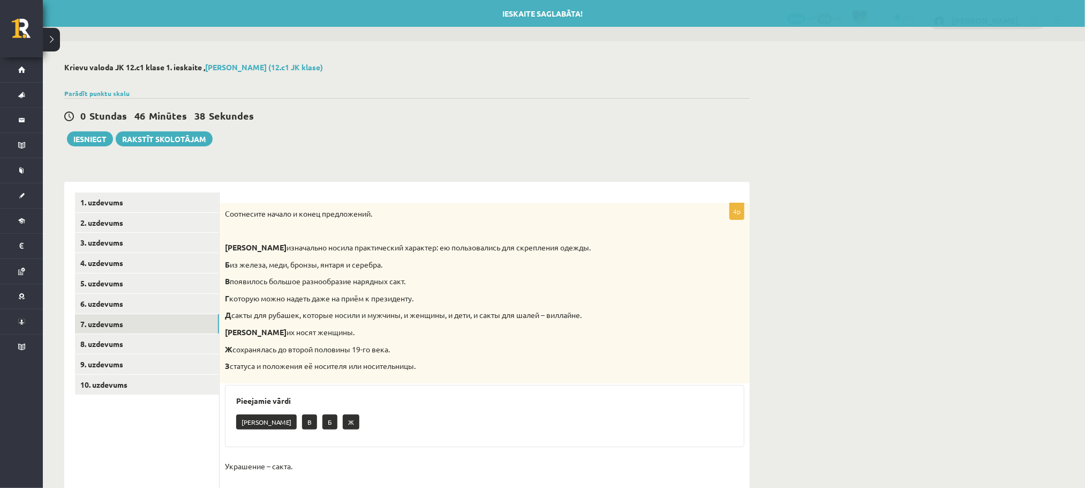
scroll to position [146, 0]
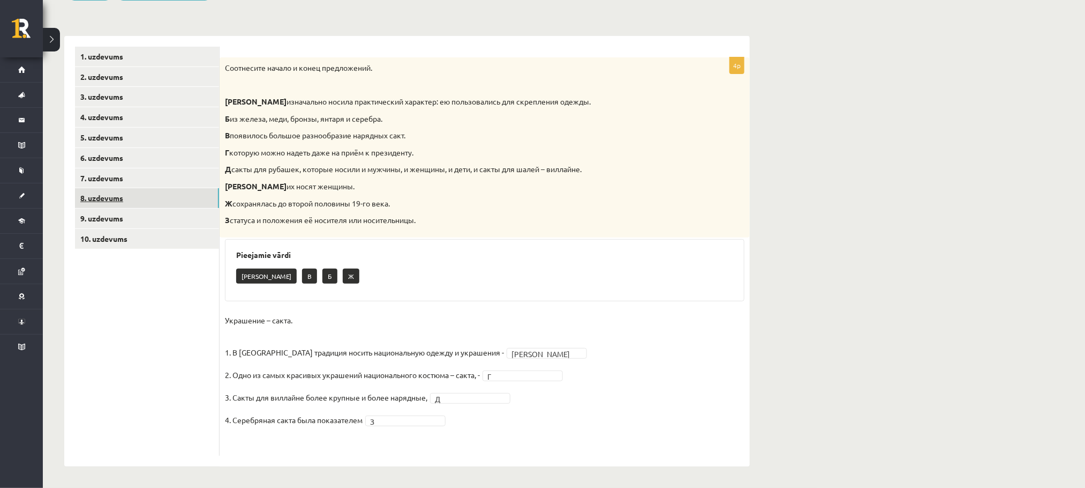
click at [146, 189] on link "8. uzdevums" at bounding box center [147, 198] width 144 height 20
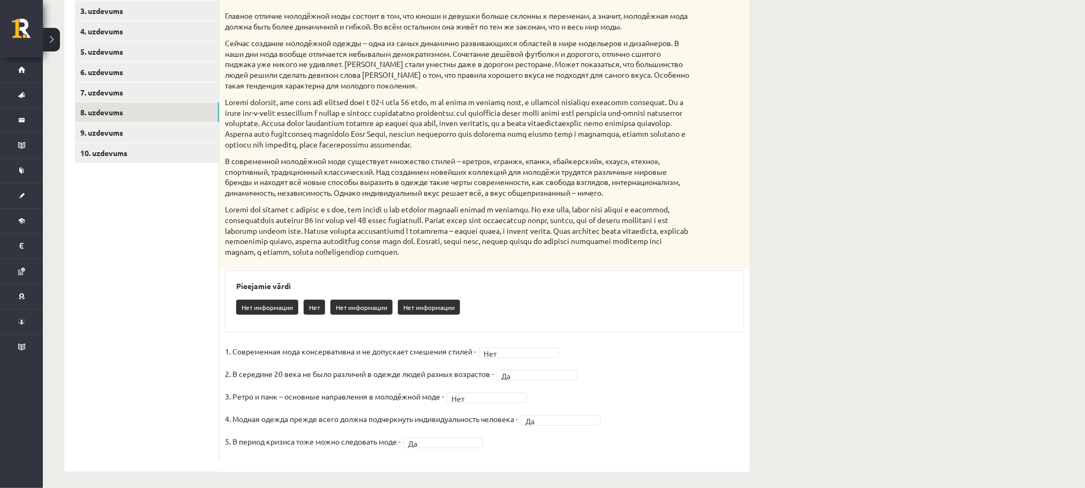
scroll to position [208, 0]
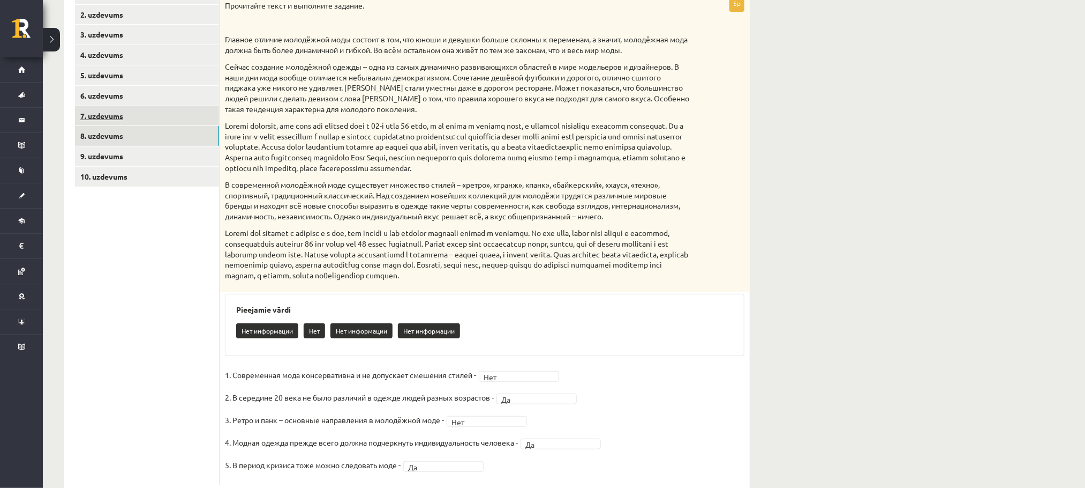
click at [135, 116] on link "7. uzdevums" at bounding box center [147, 116] width 144 height 20
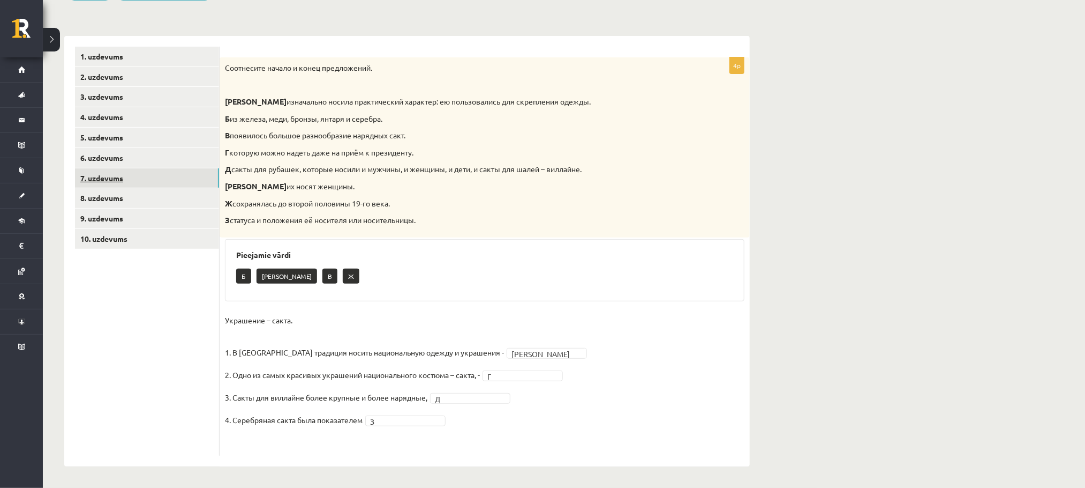
scroll to position [146, 0]
click at [113, 156] on link "6. uzdevums" at bounding box center [147, 158] width 144 height 20
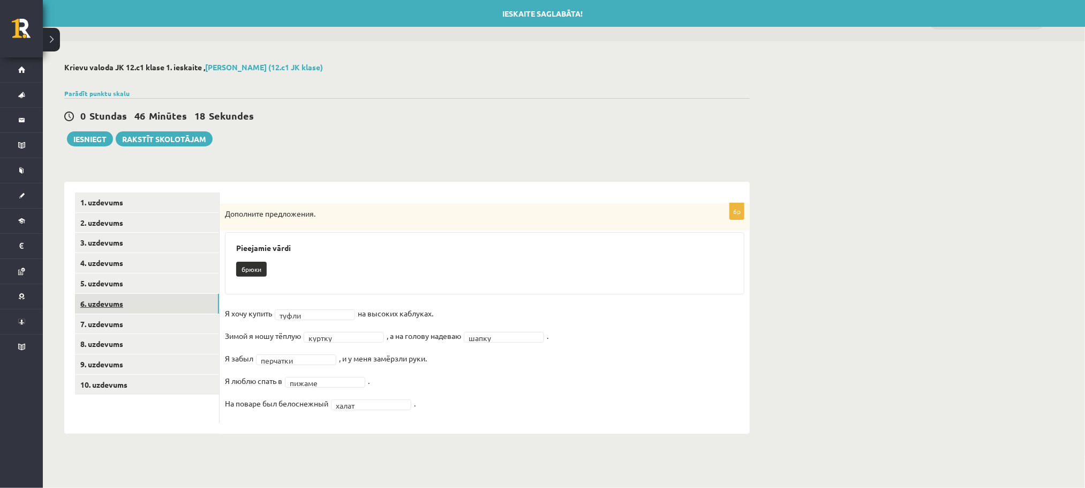
scroll to position [0, 0]
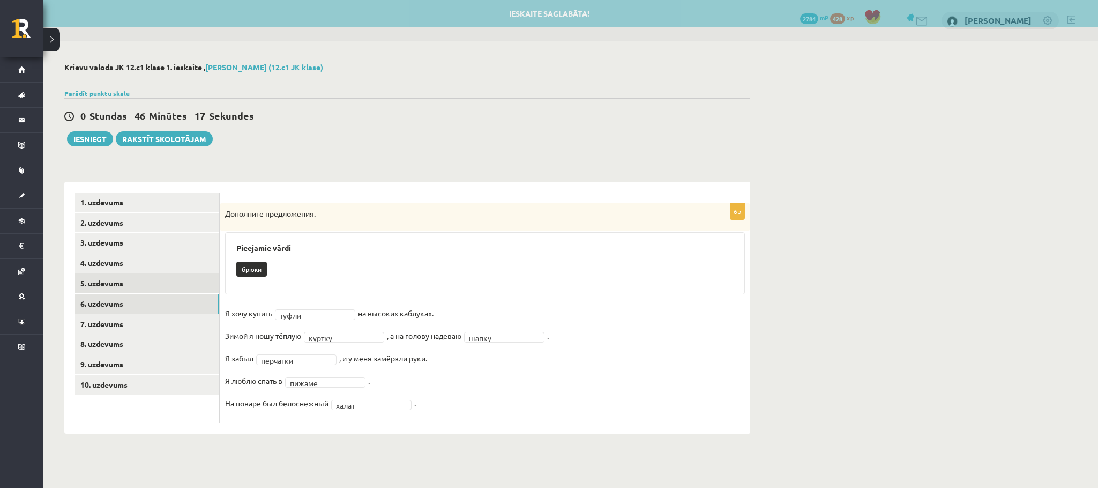
click at [161, 280] on link "5. uzdevums" at bounding box center [147, 283] width 144 height 20
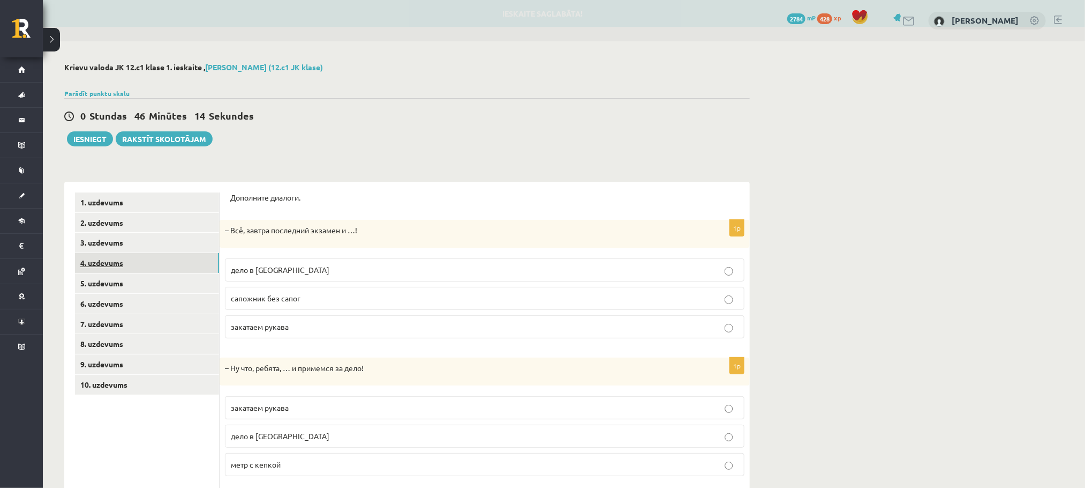
click at [92, 259] on link "4. uzdevums" at bounding box center [147, 263] width 144 height 20
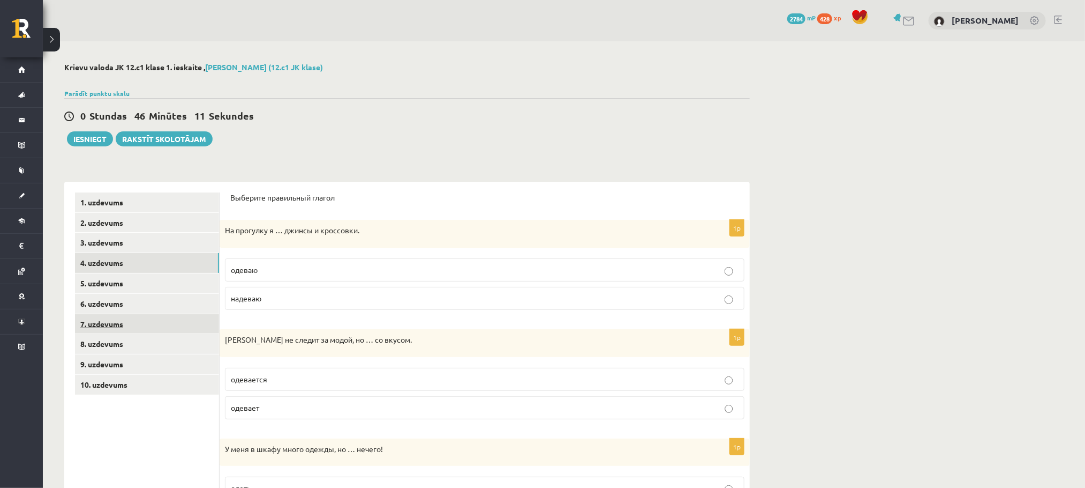
click at [129, 312] on link "7. uzdevums" at bounding box center [147, 324] width 144 height 20
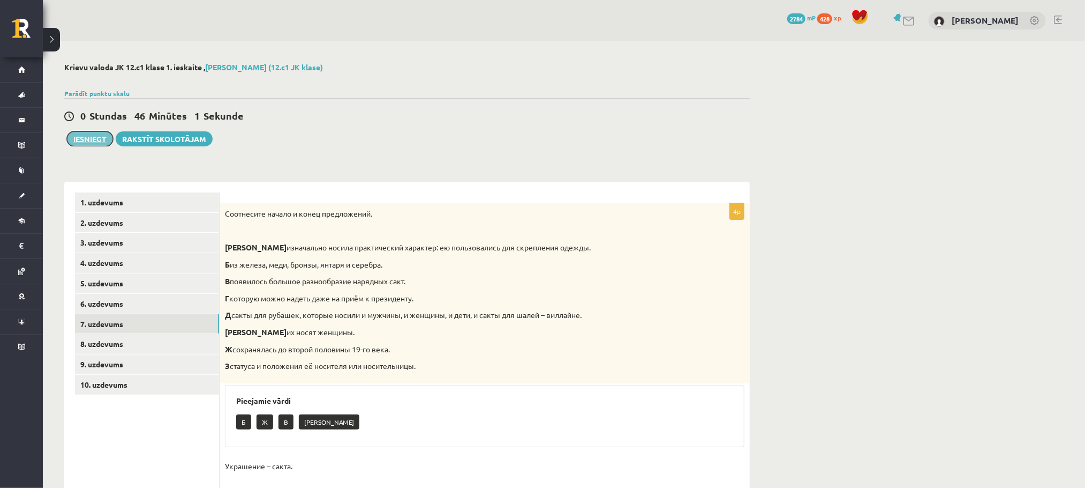
click at [99, 139] on button "Iesniegt" at bounding box center [90, 138] width 46 height 15
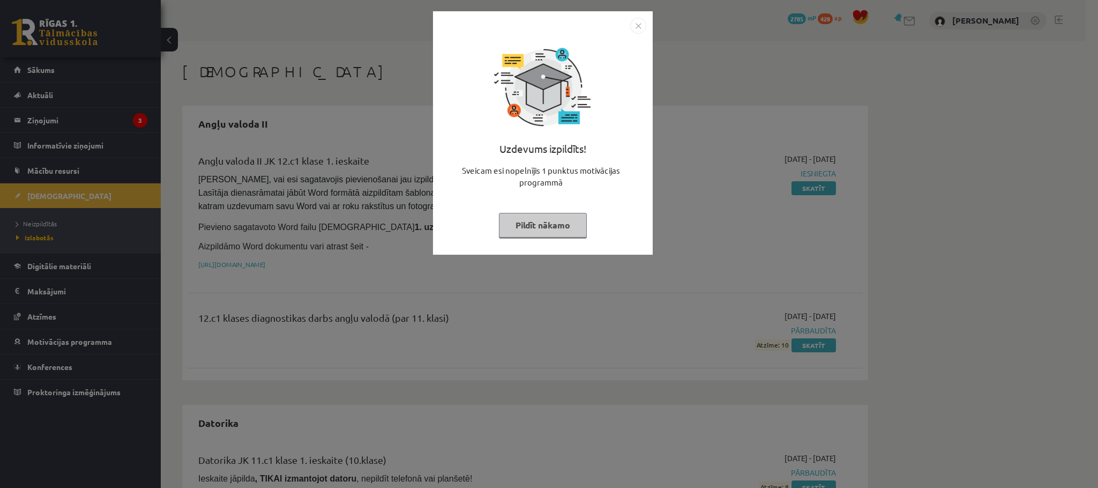
click at [642, 24] on img "Close" at bounding box center [638, 26] width 16 height 16
